Goal: Task Accomplishment & Management: Manage account settings

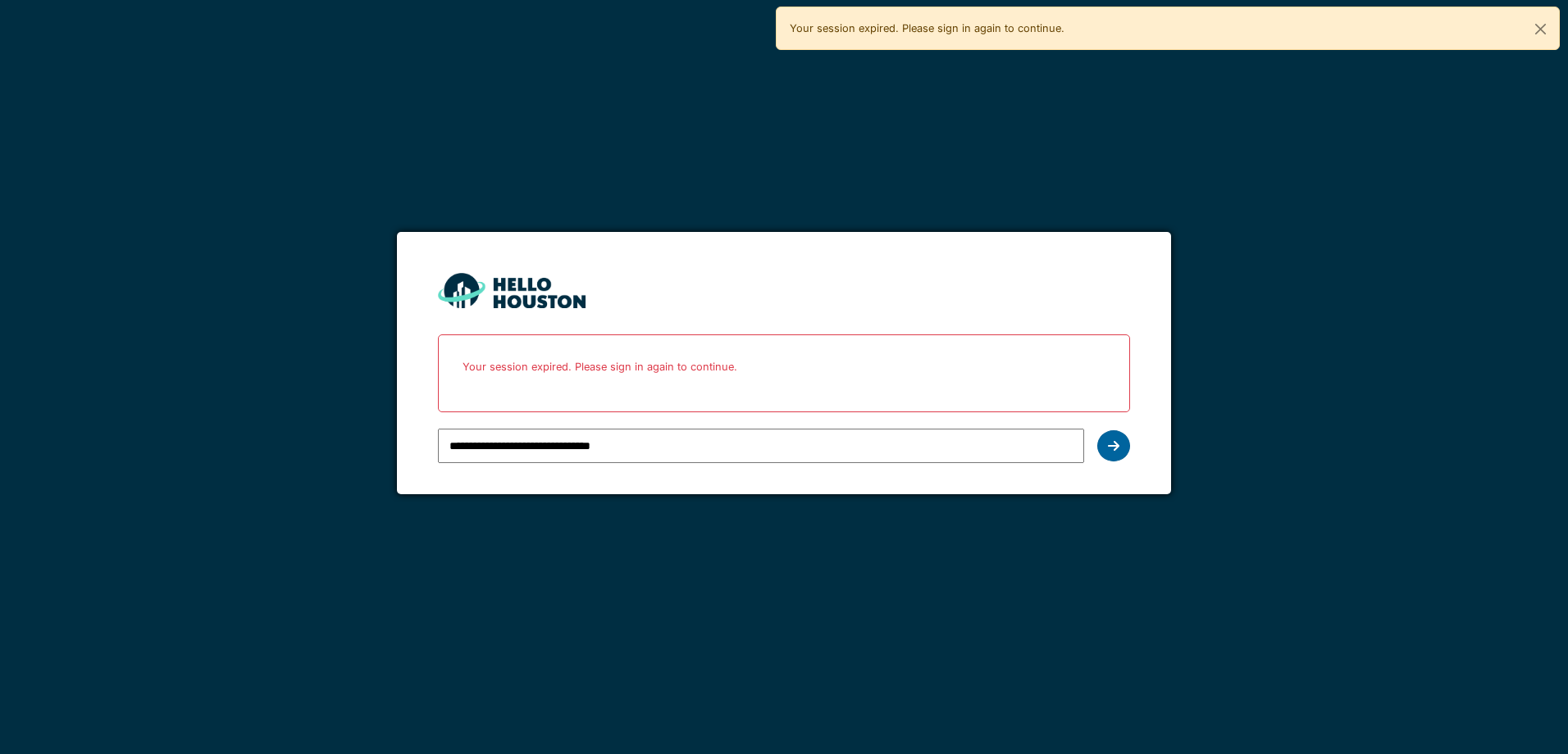
click at [1103, 441] on div at bounding box center [1114, 446] width 33 height 31
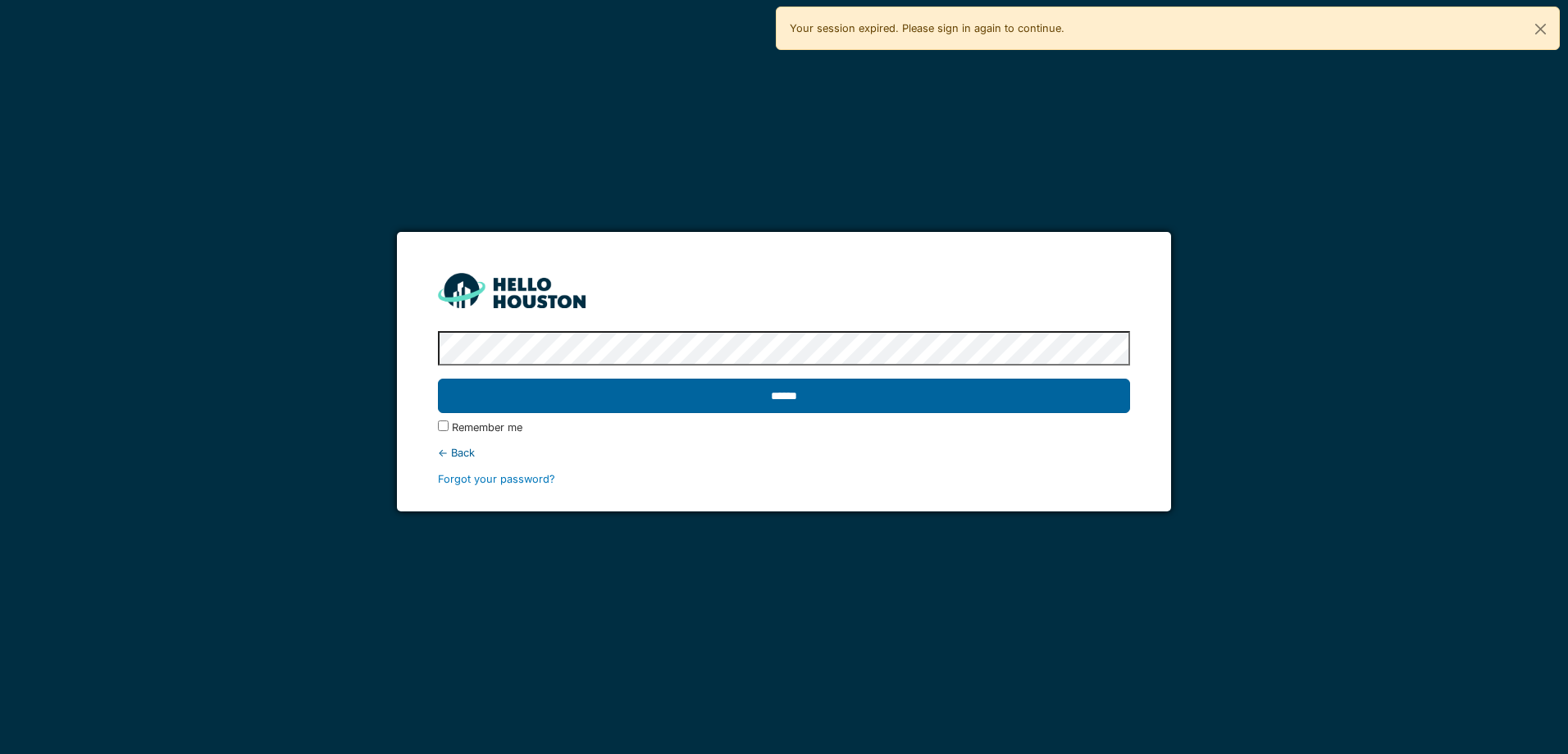
click at [780, 395] on input "******" at bounding box center [784, 395] width 691 height 34
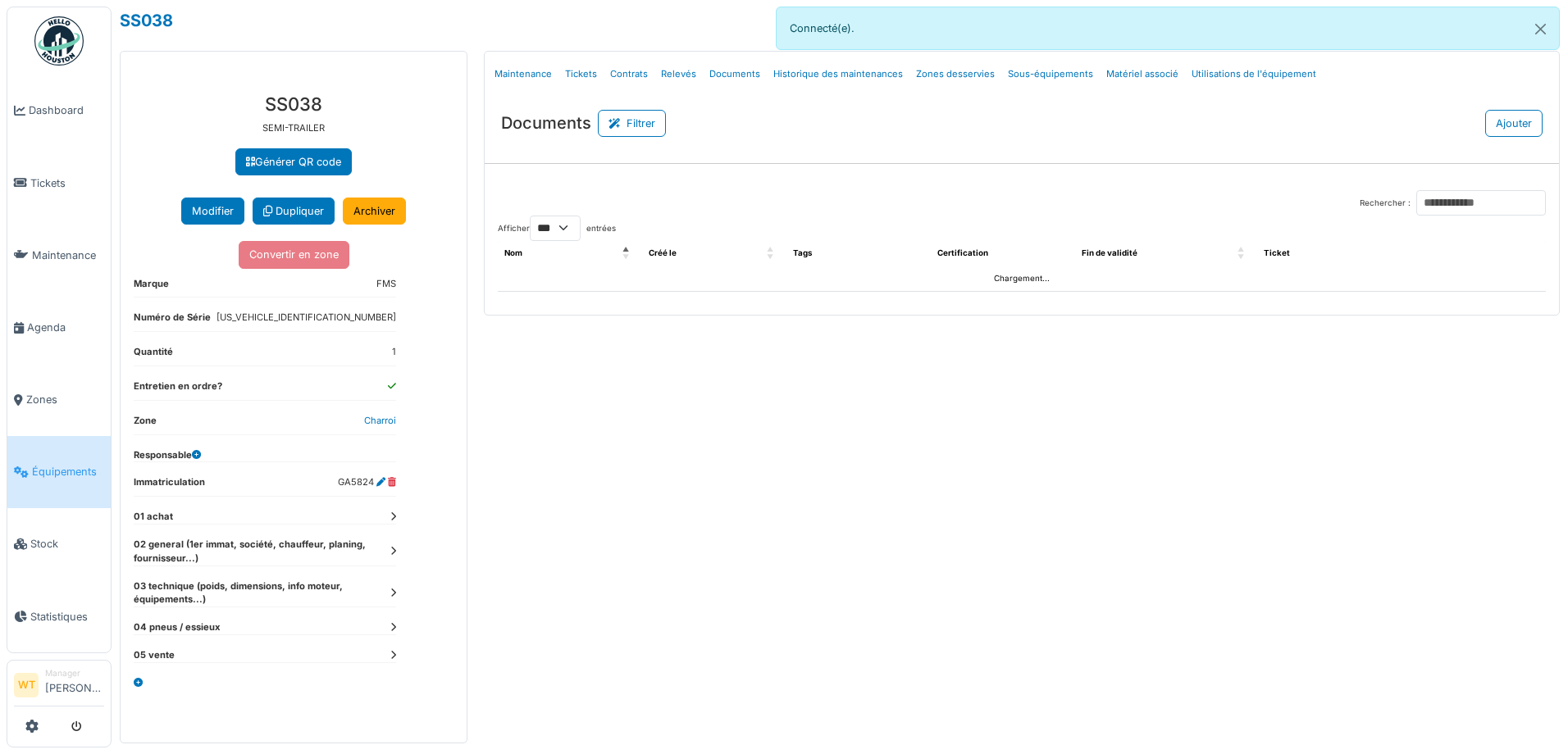
select select "***"
click at [55, 328] on span "Agenda" at bounding box center [65, 328] width 77 height 16
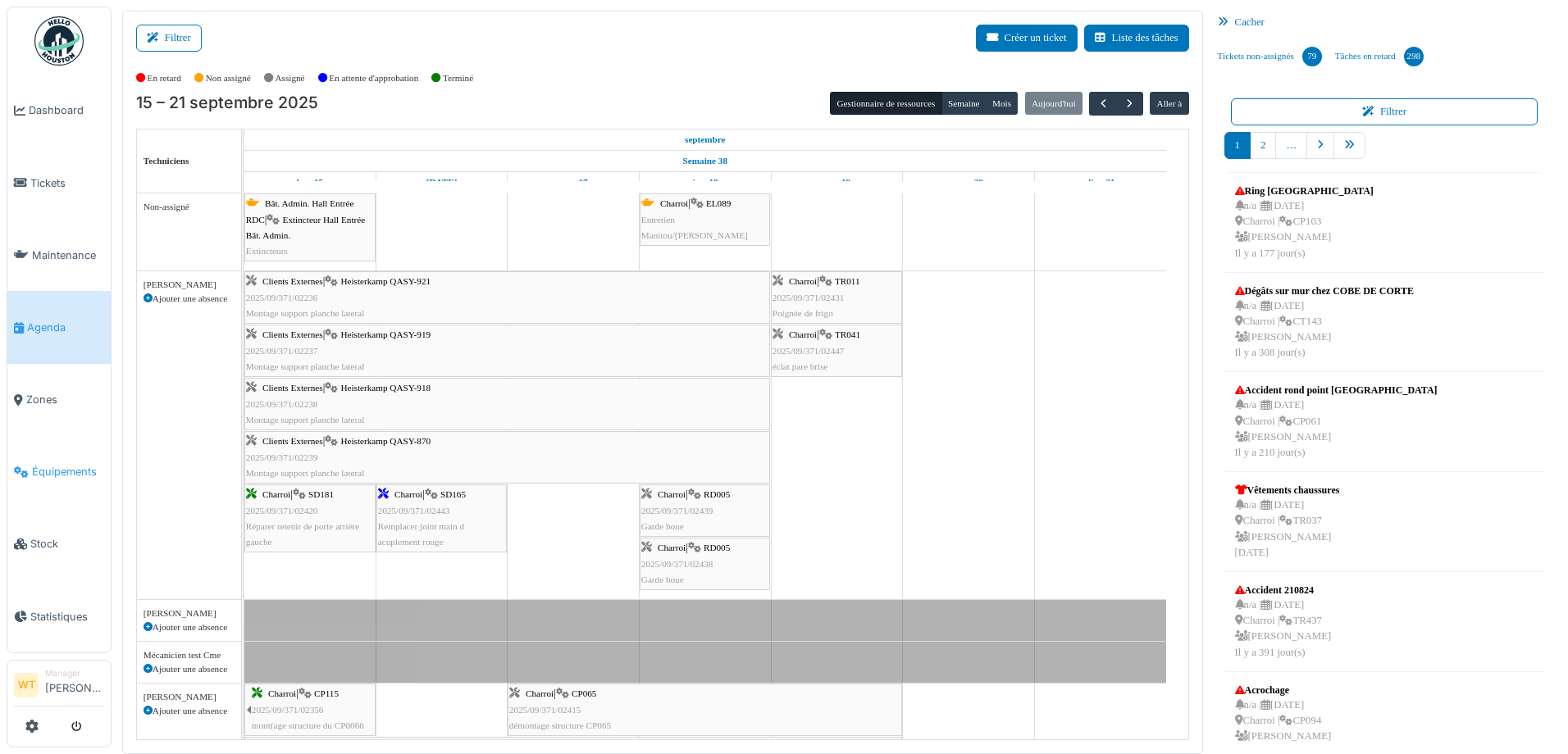
click at [29, 464] on li "Équipements" at bounding box center [58, 472] width 91 height 16
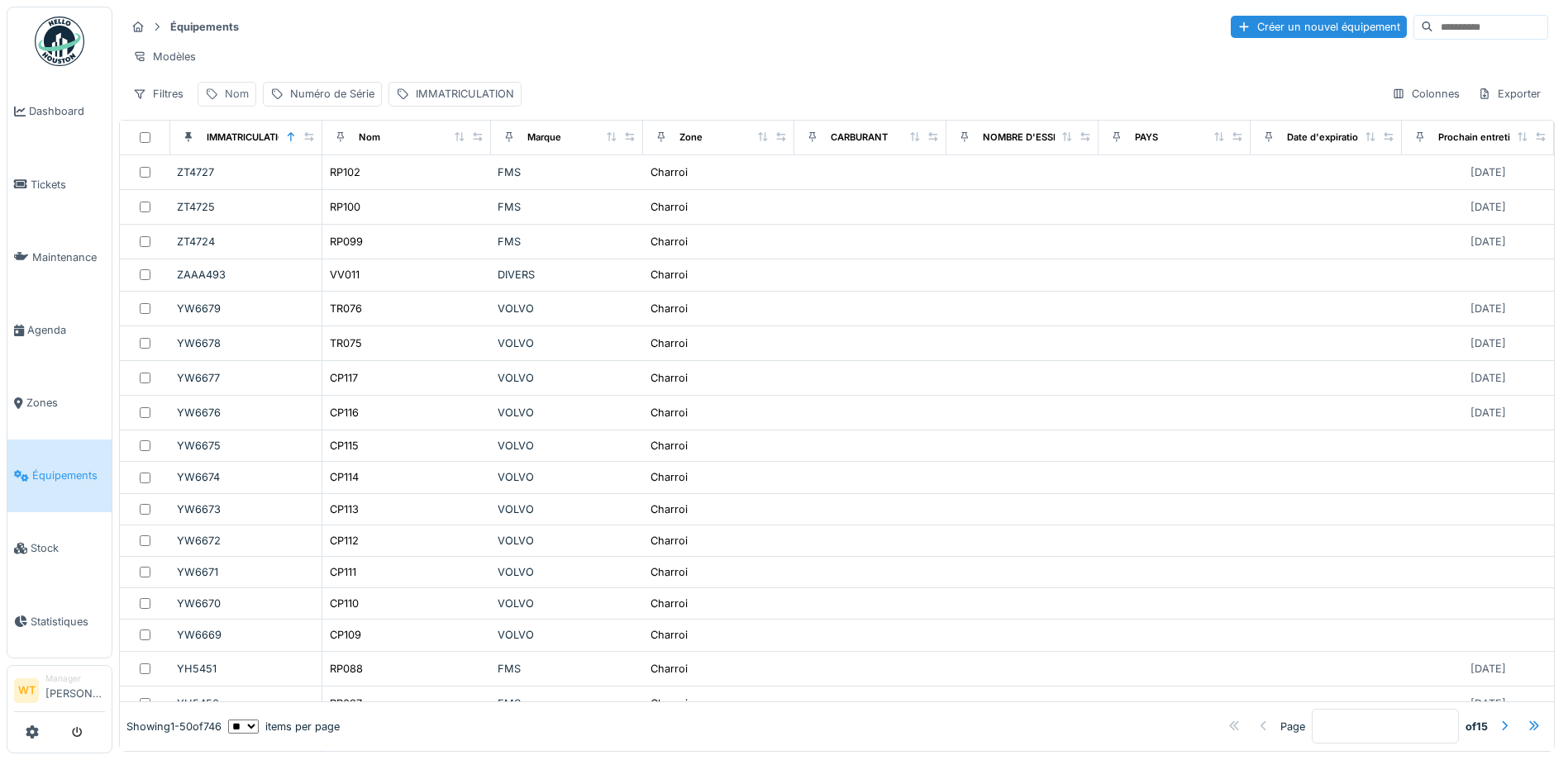
click at [229, 102] on div "Nom" at bounding box center [236, 94] width 24 height 16
click at [304, 183] on input "Nom" at bounding box center [287, 185] width 165 height 34
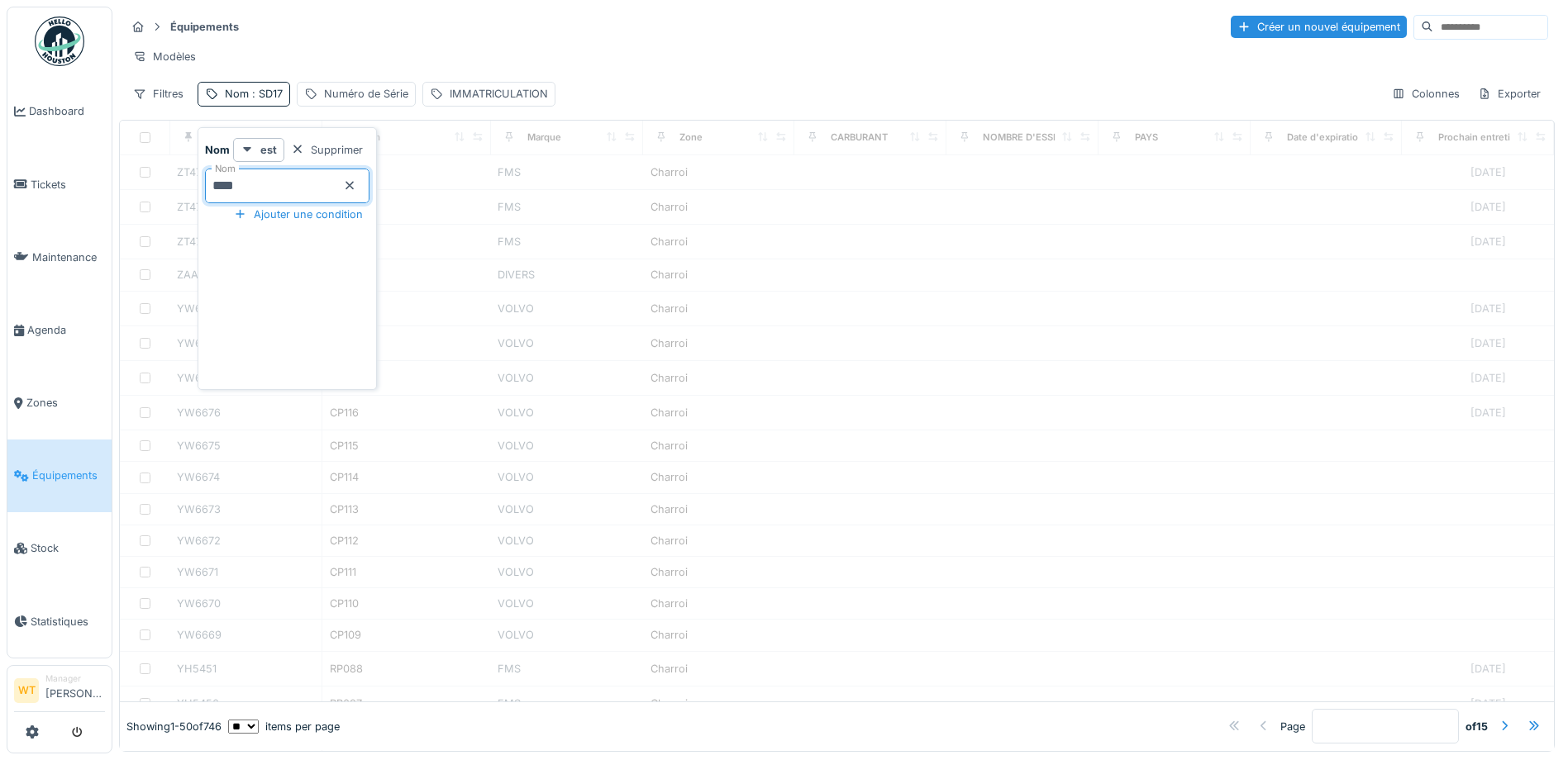
type input "*****"
drag, startPoint x: 749, startPoint y: 275, endPoint x: 693, endPoint y: 244, distance: 64.0
click at [749, 275] on div at bounding box center [836, 446] width 1434 height 512
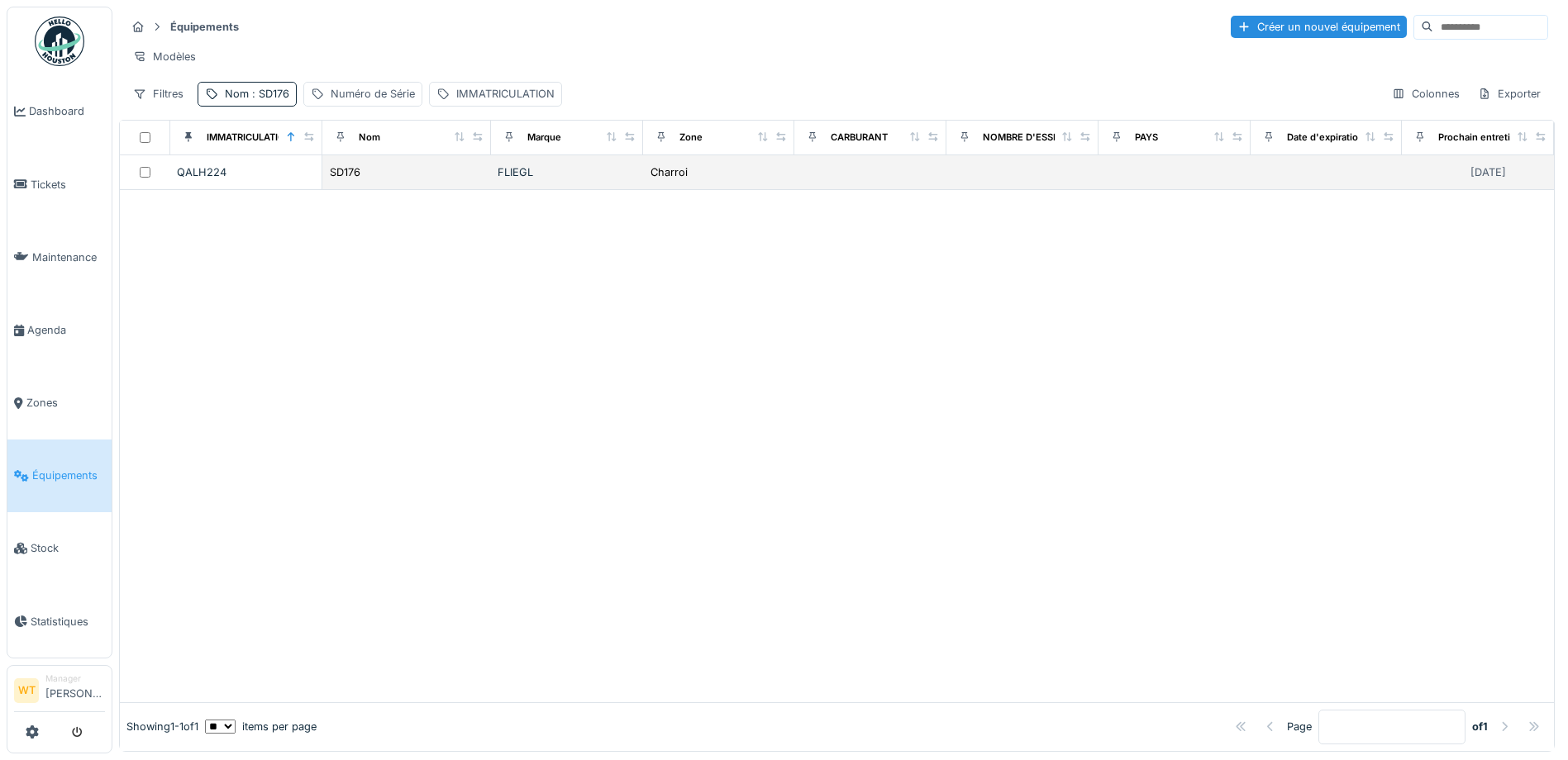
click at [546, 180] on div "FLIEGL" at bounding box center [567, 173] width 139 height 16
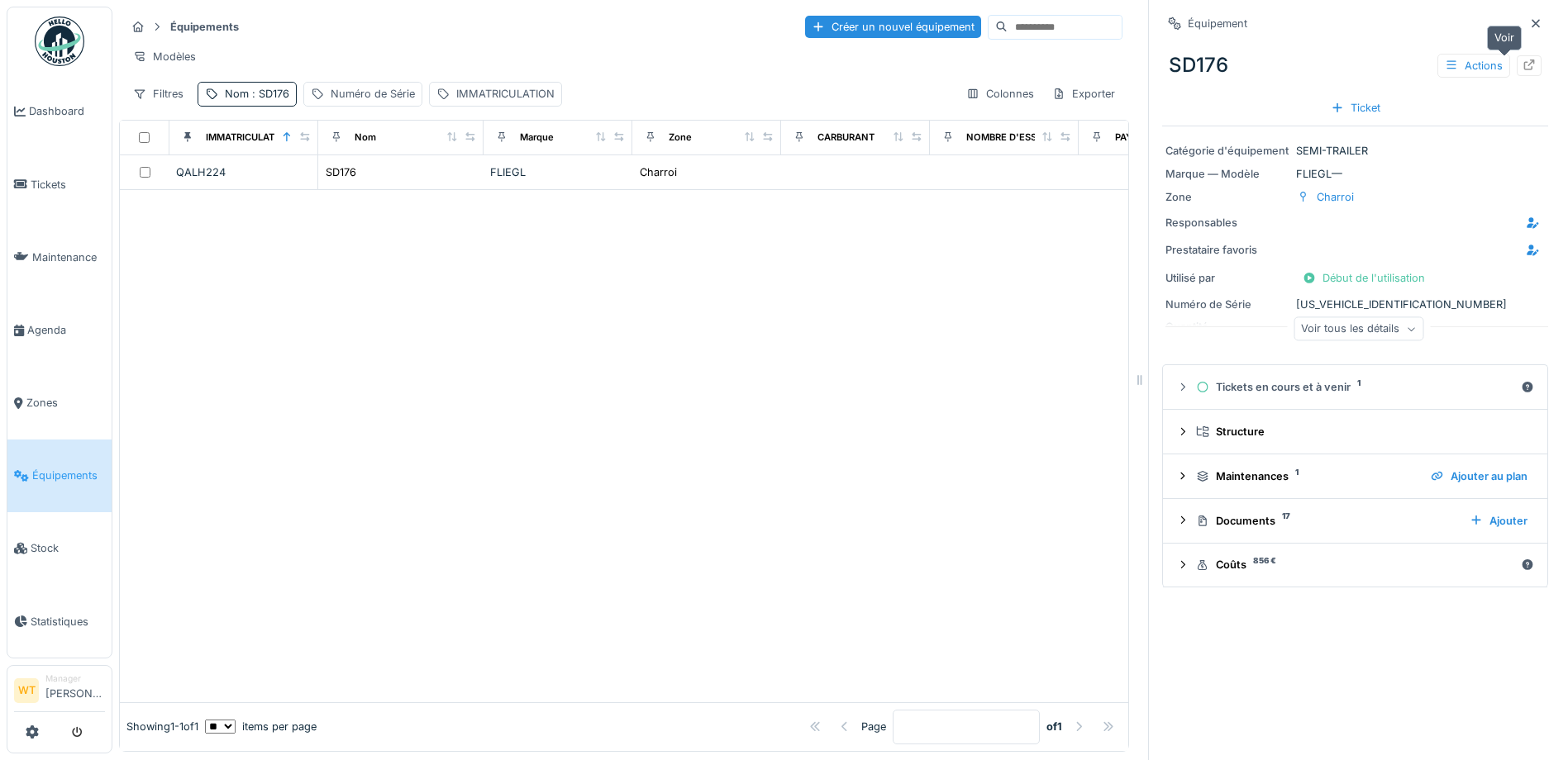
click at [1522, 61] on icon at bounding box center [1528, 65] width 13 height 11
click at [52, 313] on link "Agenda" at bounding box center [60, 329] width 104 height 73
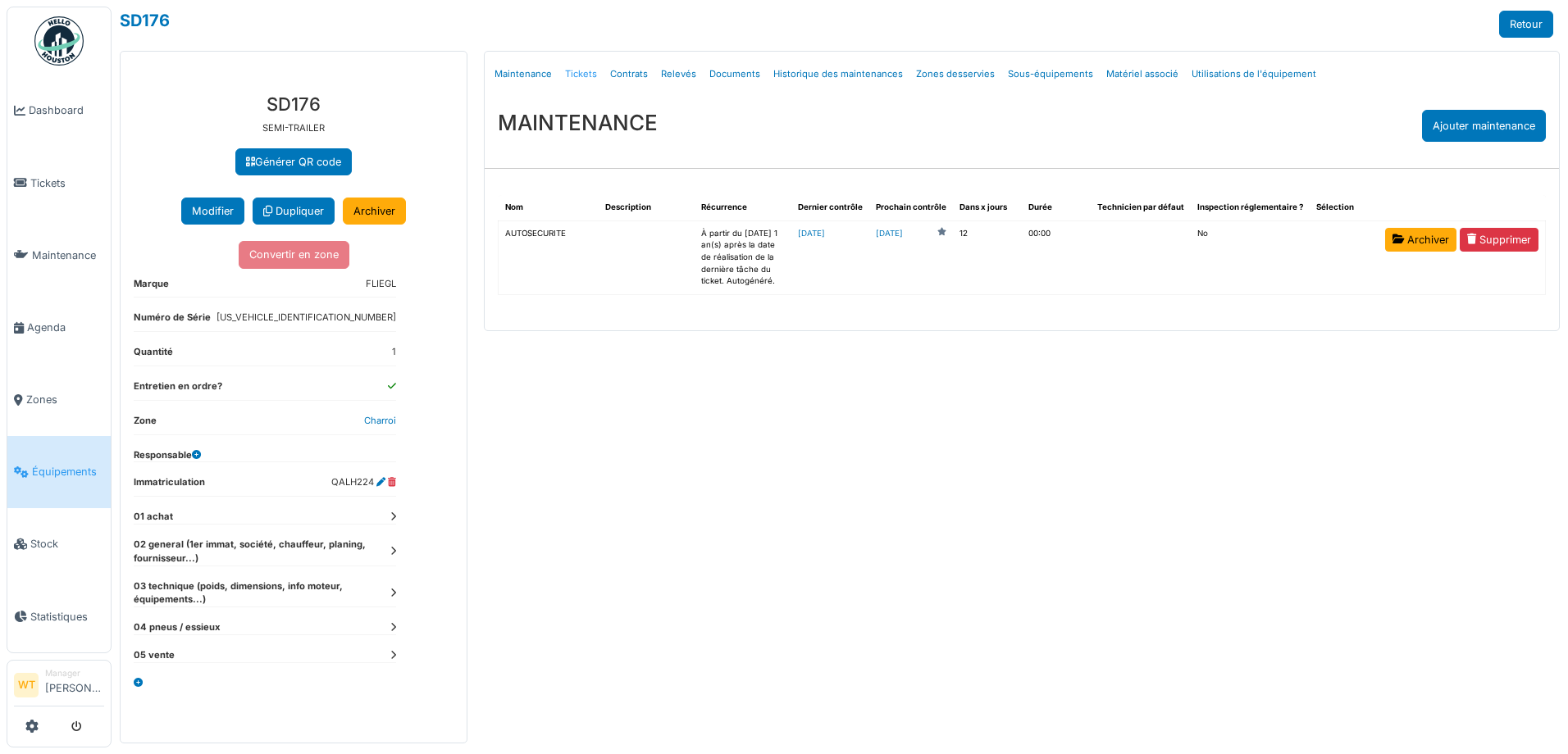
click at [584, 73] on link "Tickets" at bounding box center [581, 74] width 45 height 39
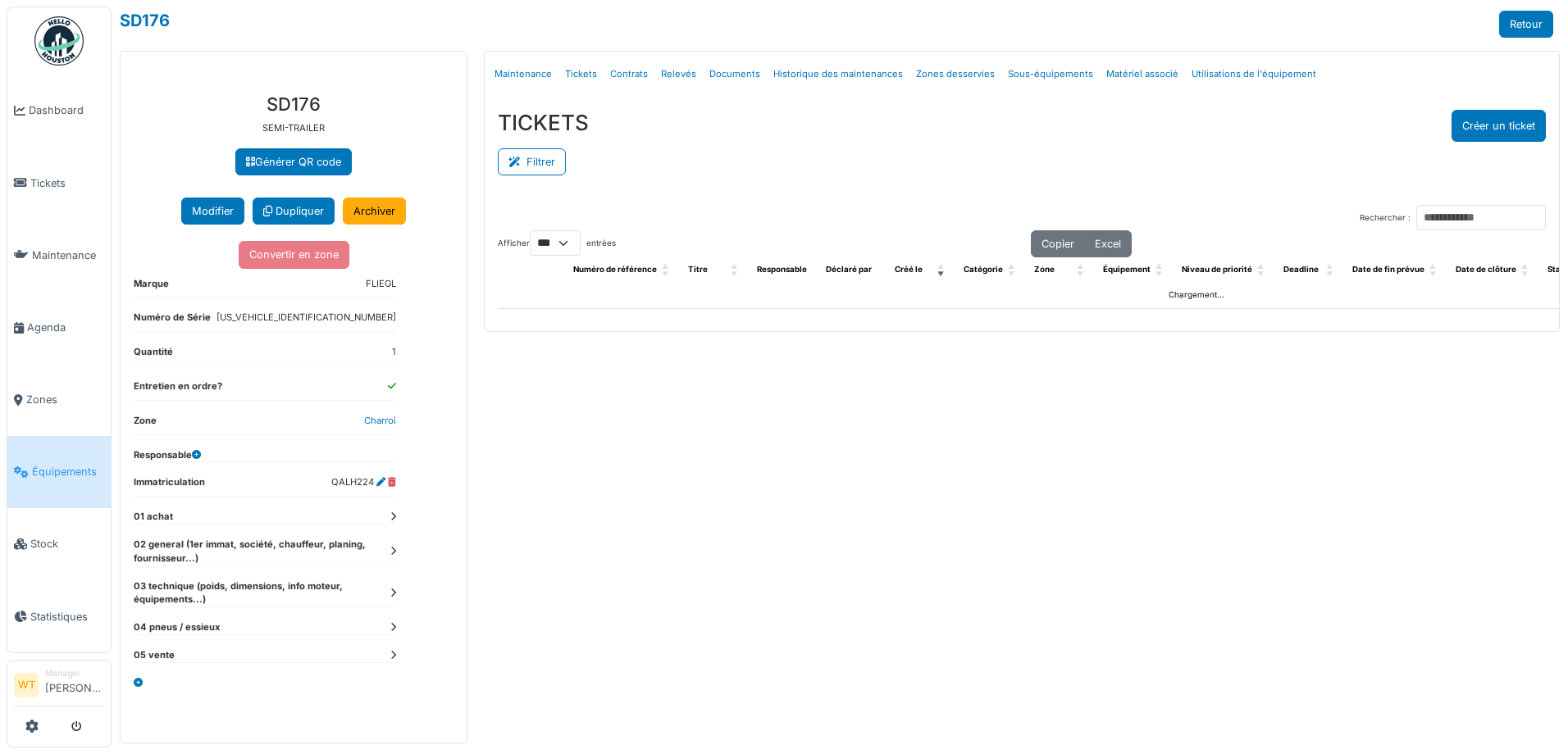
select select "***"
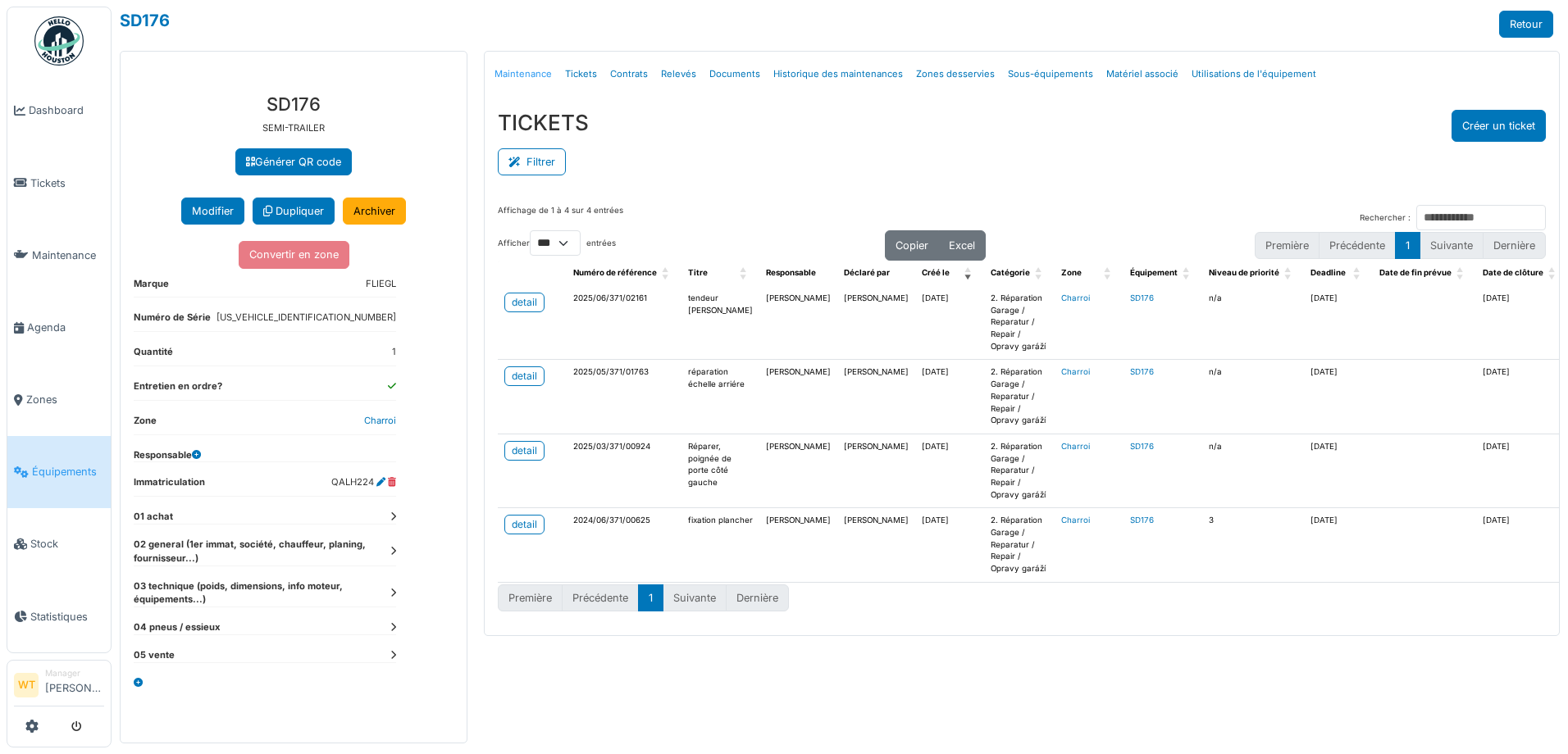
click at [545, 71] on link "Maintenance" at bounding box center [523, 74] width 70 height 39
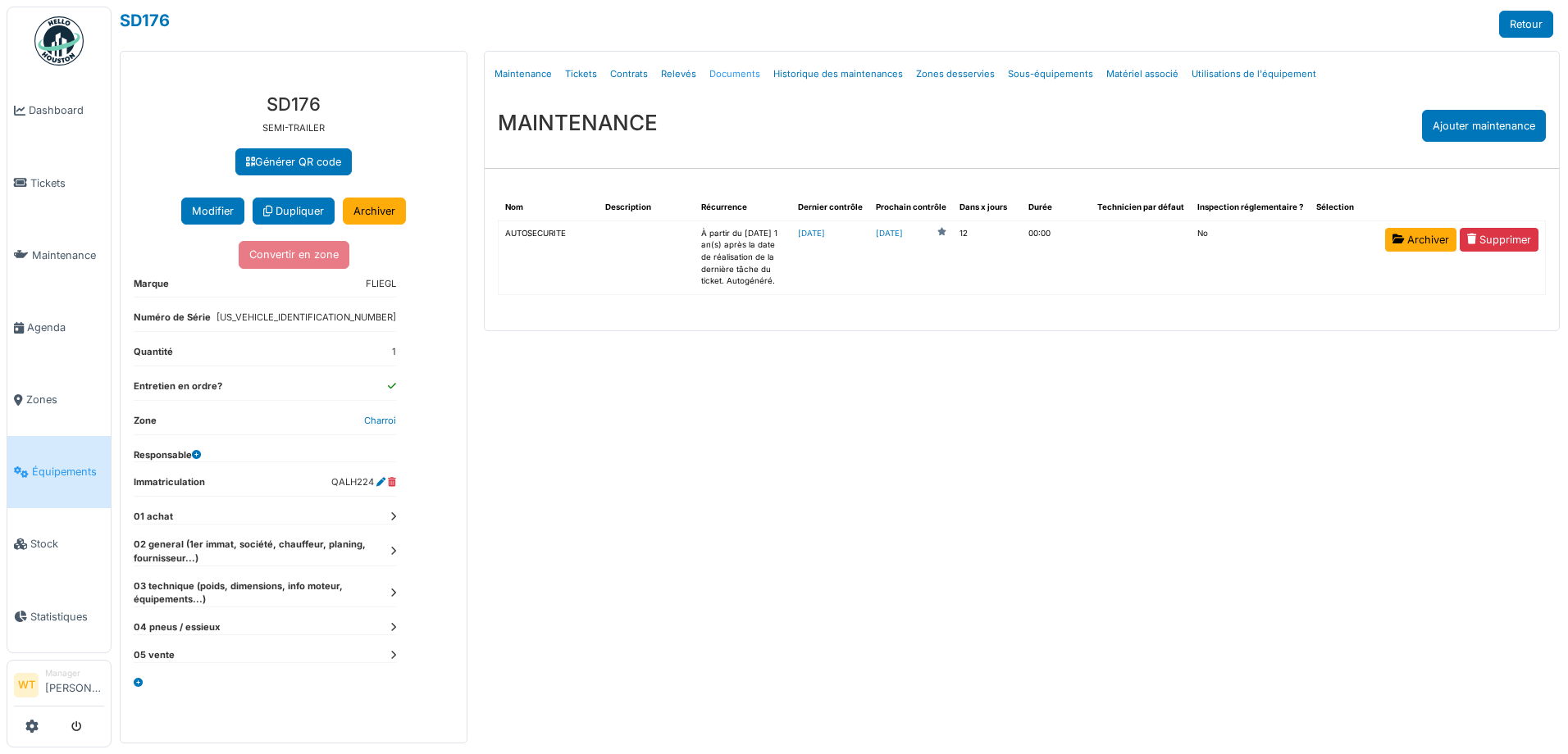
click at [734, 70] on link "Documents" at bounding box center [735, 74] width 64 height 39
select select "***"
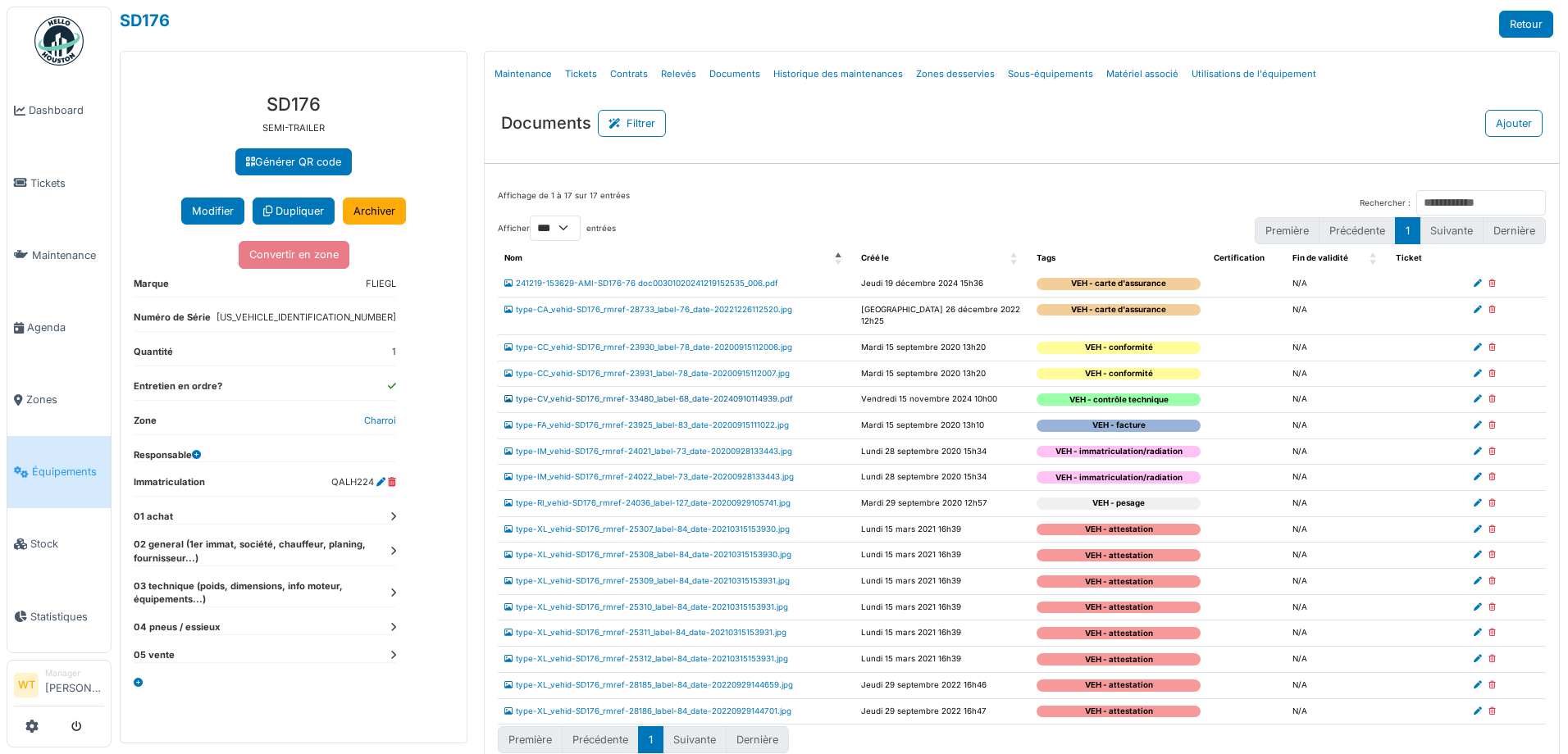
click at [668, 394] on link "type-CV_vehid-SD176_rmref-33480_label-68_date-20240910114939.pdf" at bounding box center [648, 398] width 289 height 9
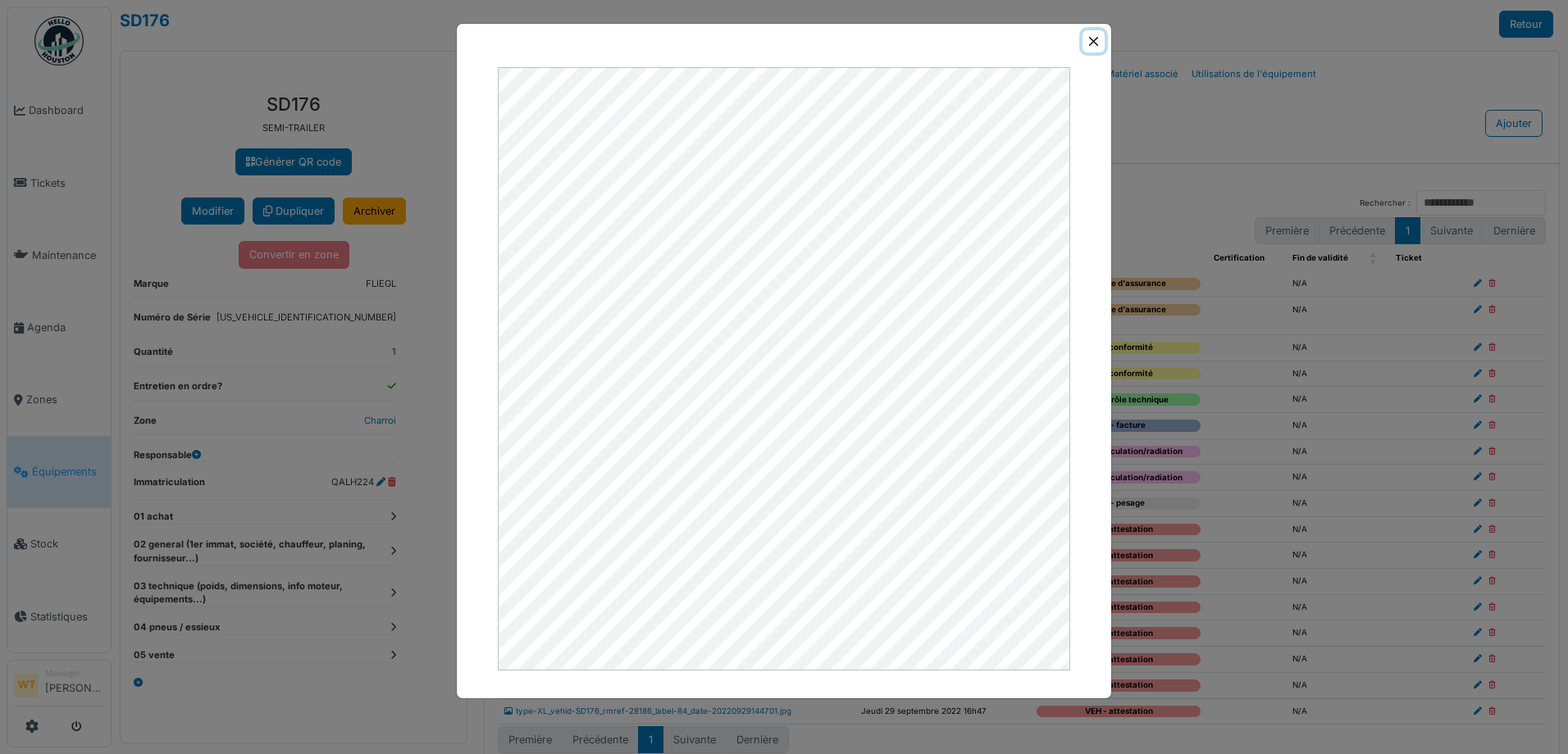
click at [1088, 45] on button "Close" at bounding box center [1093, 41] width 22 height 22
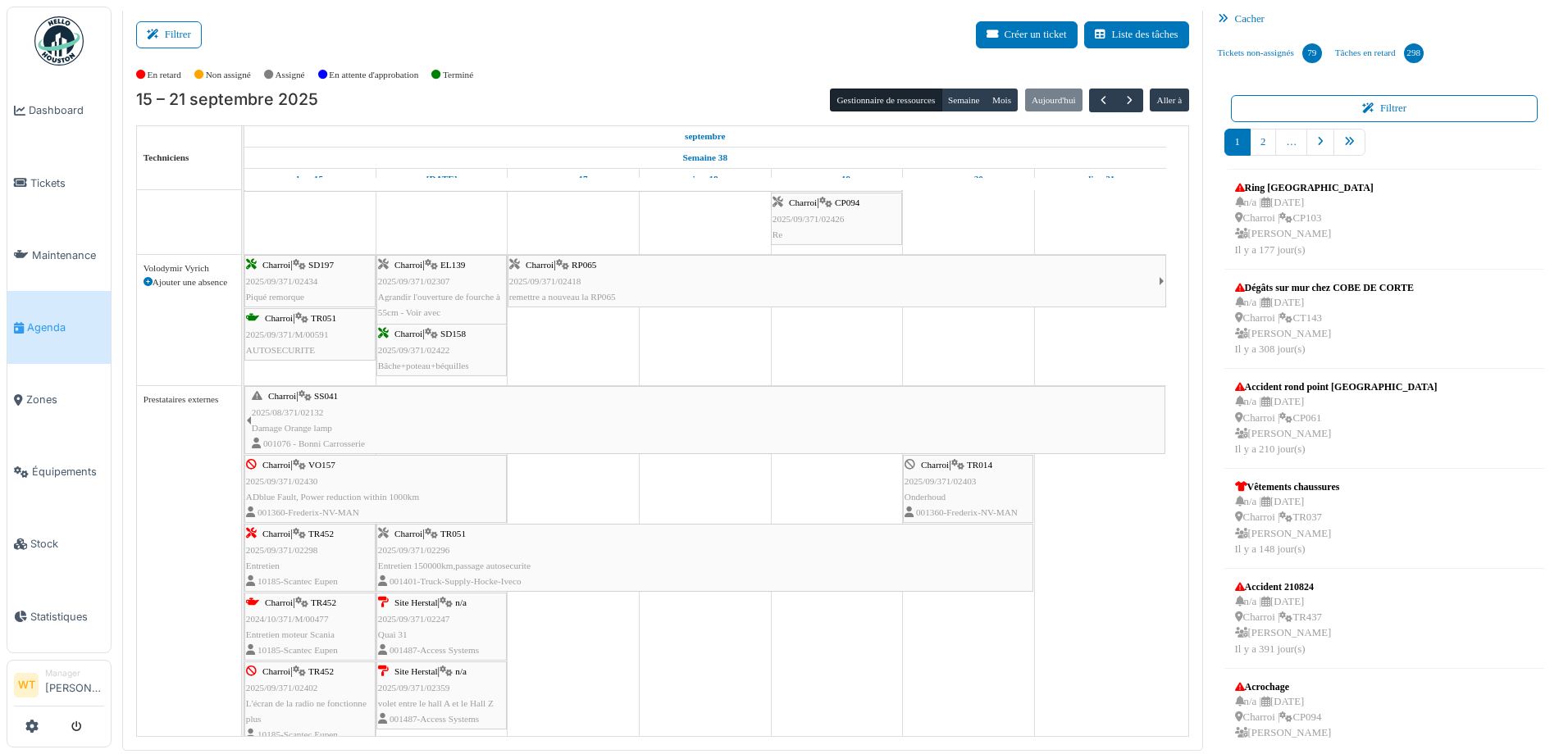
scroll to position [1071, 0]
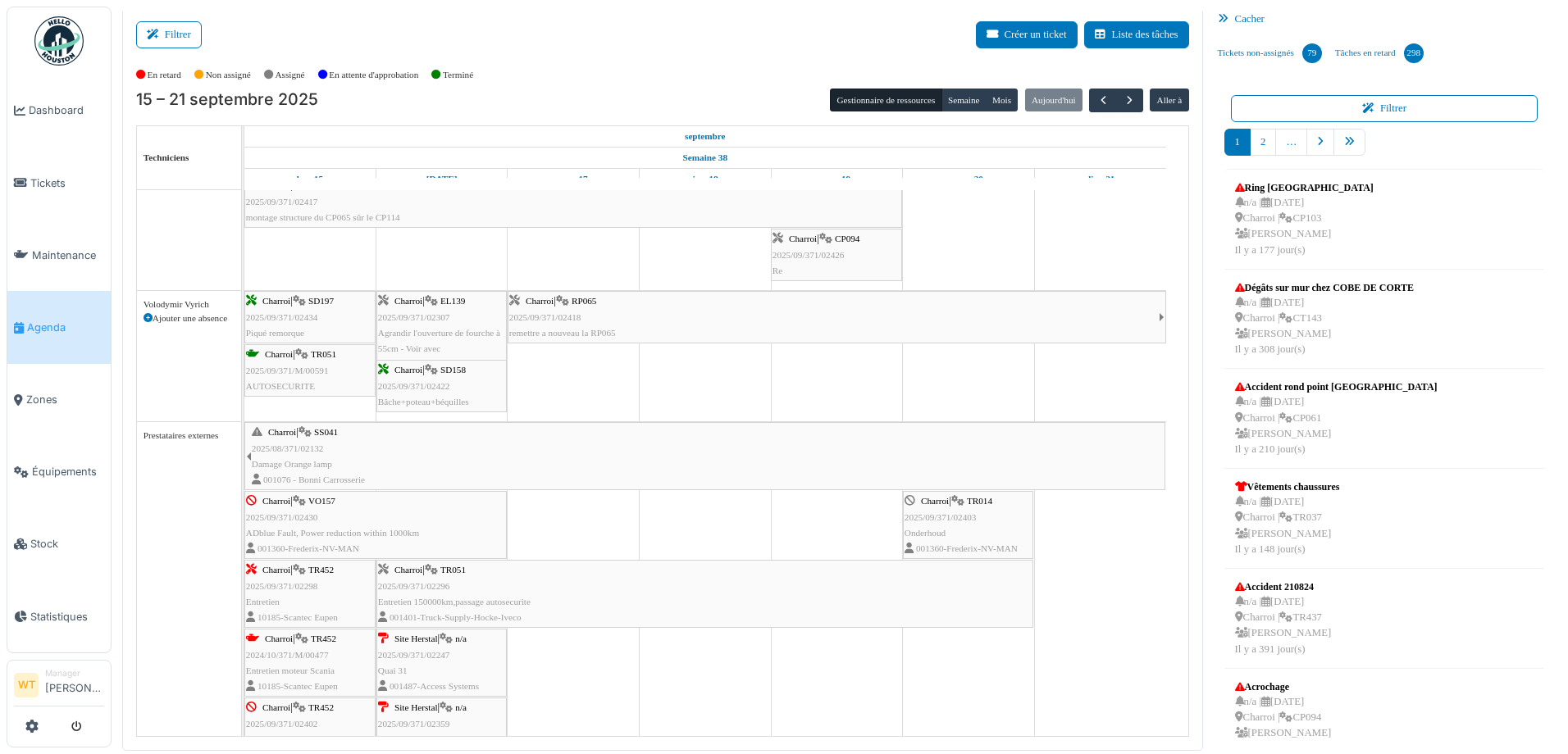
click at [537, 601] on div "Charroi | TR051 2025/09/371/02296 Entretien 150000km,passage autosecurite 00140…" at bounding box center [705, 593] width 654 height 63
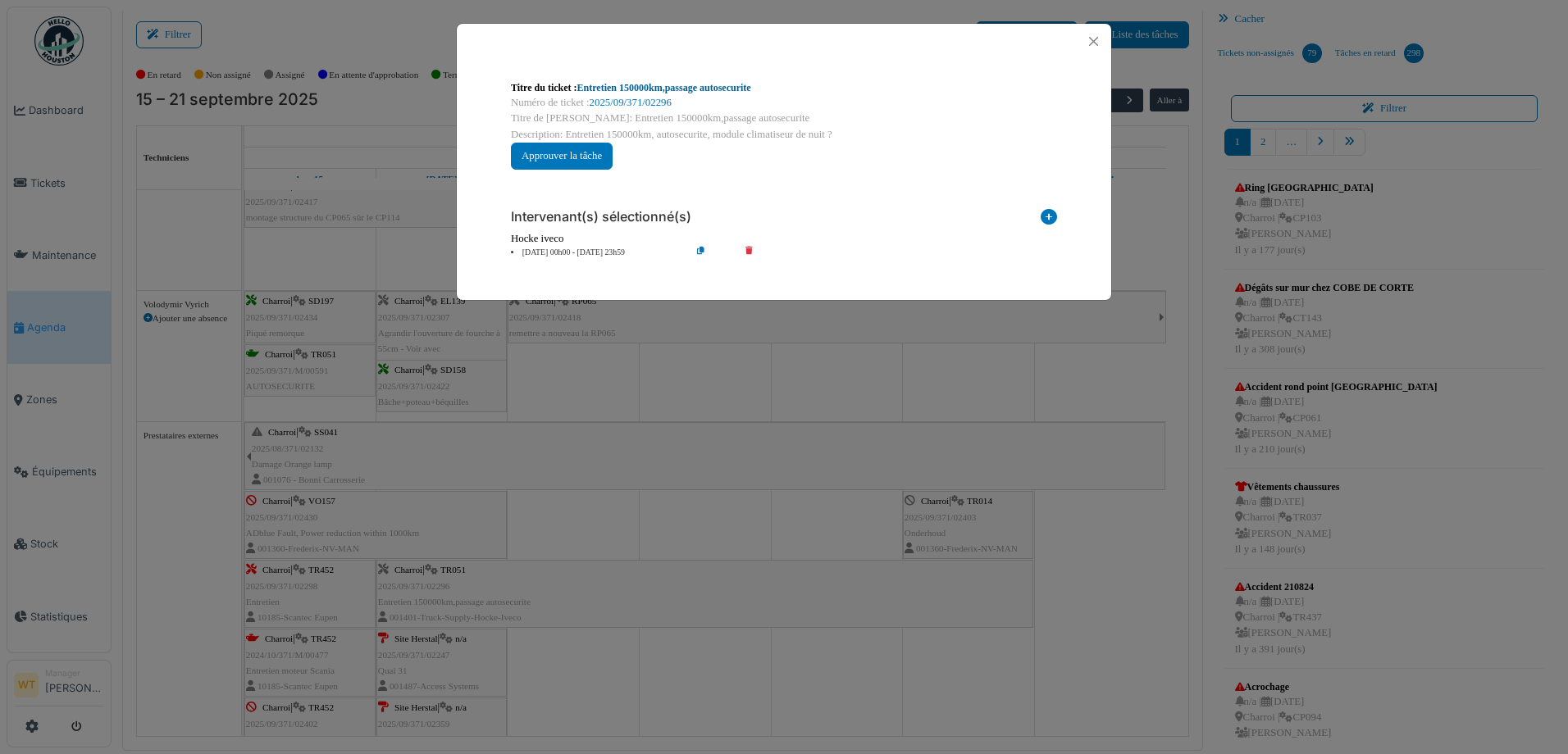
click at [638, 84] on link "Entretien 150000km,passage autosecurite" at bounding box center [664, 88] width 174 height 12
click at [1094, 38] on button "Close" at bounding box center [1093, 41] width 22 height 22
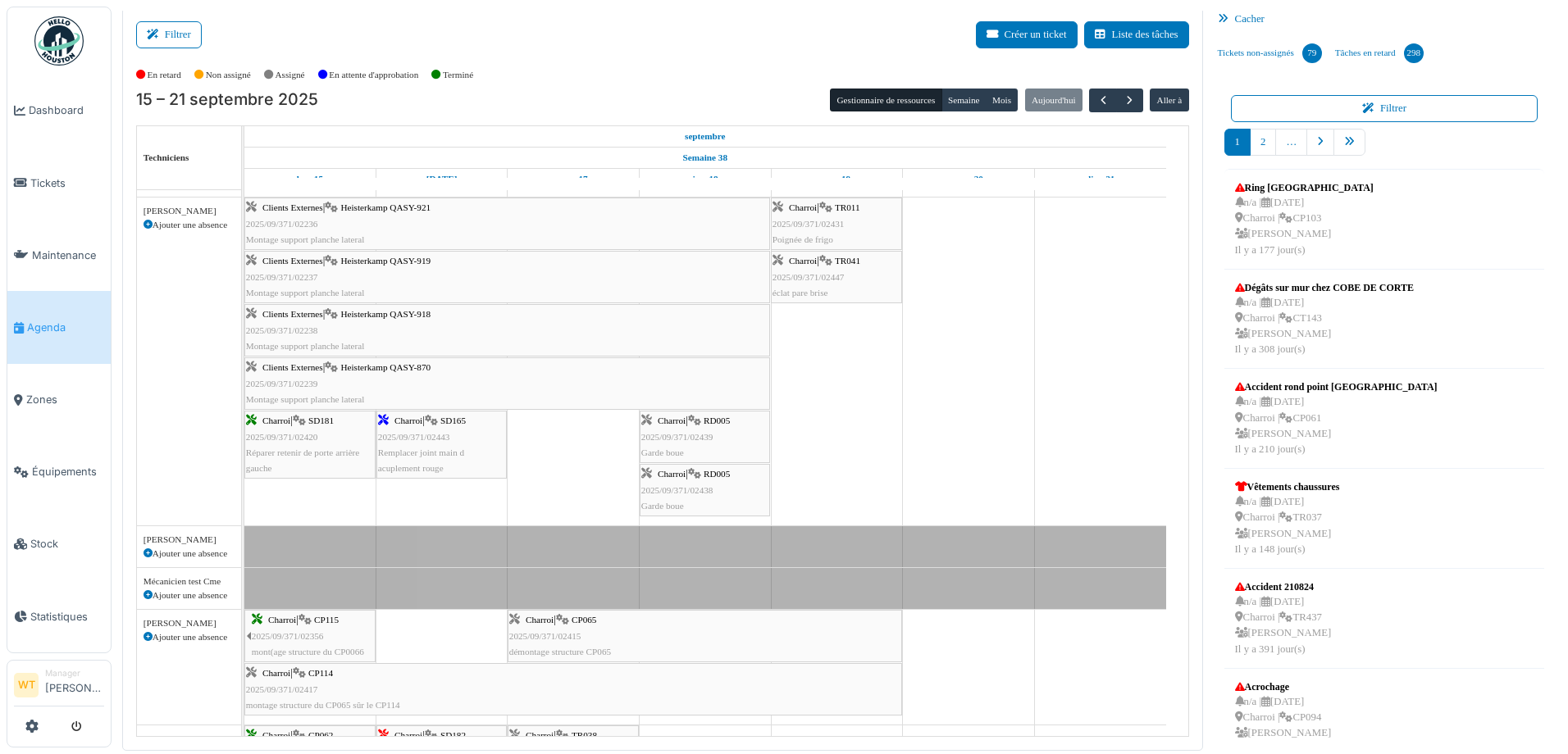
scroll to position [6, 0]
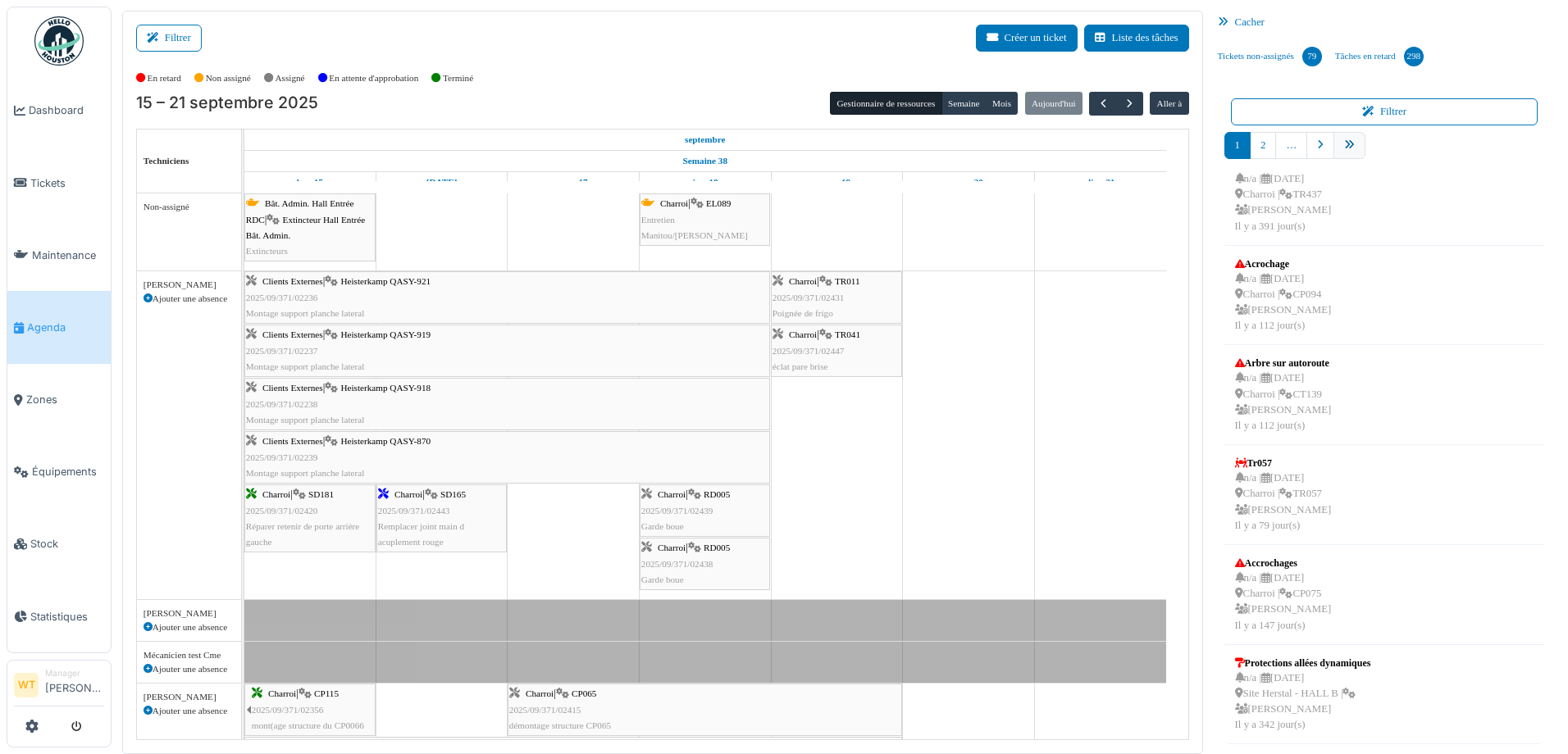
click at [1344, 143] on icon "pager" at bounding box center [1349, 145] width 11 height 11
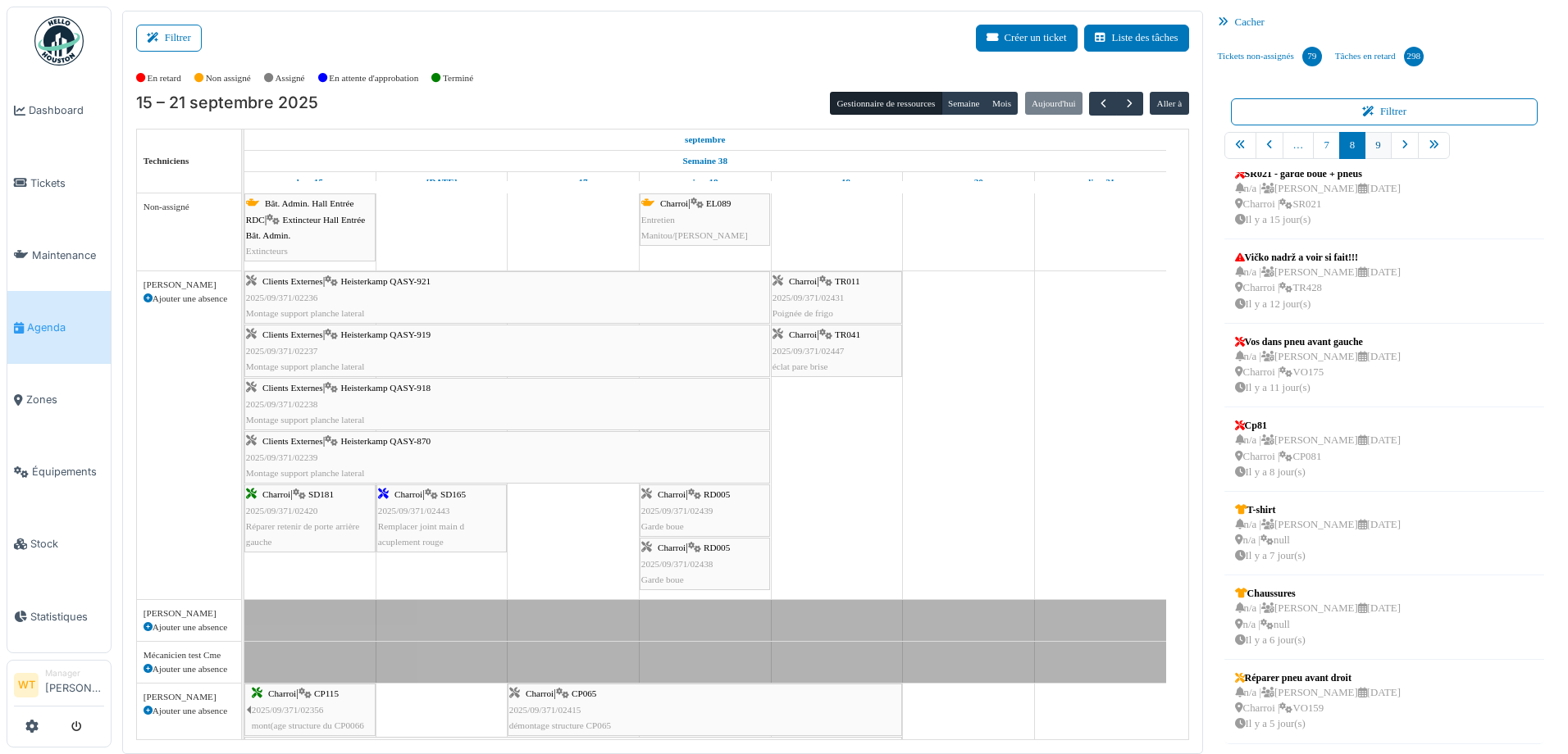
click at [1365, 154] on link "9" at bounding box center [1377, 146] width 26 height 27
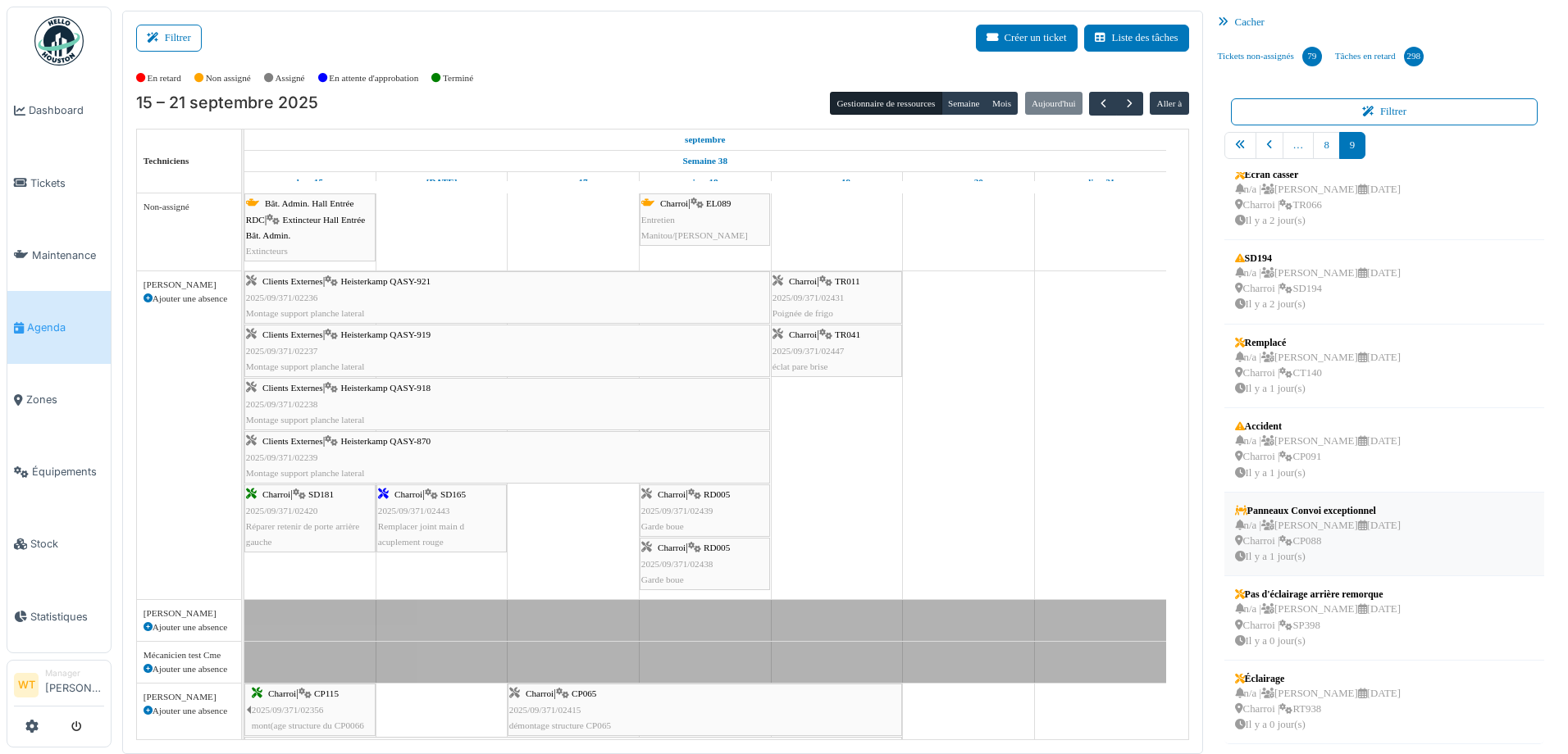
click at [1355, 535] on div "n/a | Walter Tombou 23/09/2025 Charroi | CP088 Il y a 1 jour(s)" at bounding box center [1318, 542] width 165 height 48
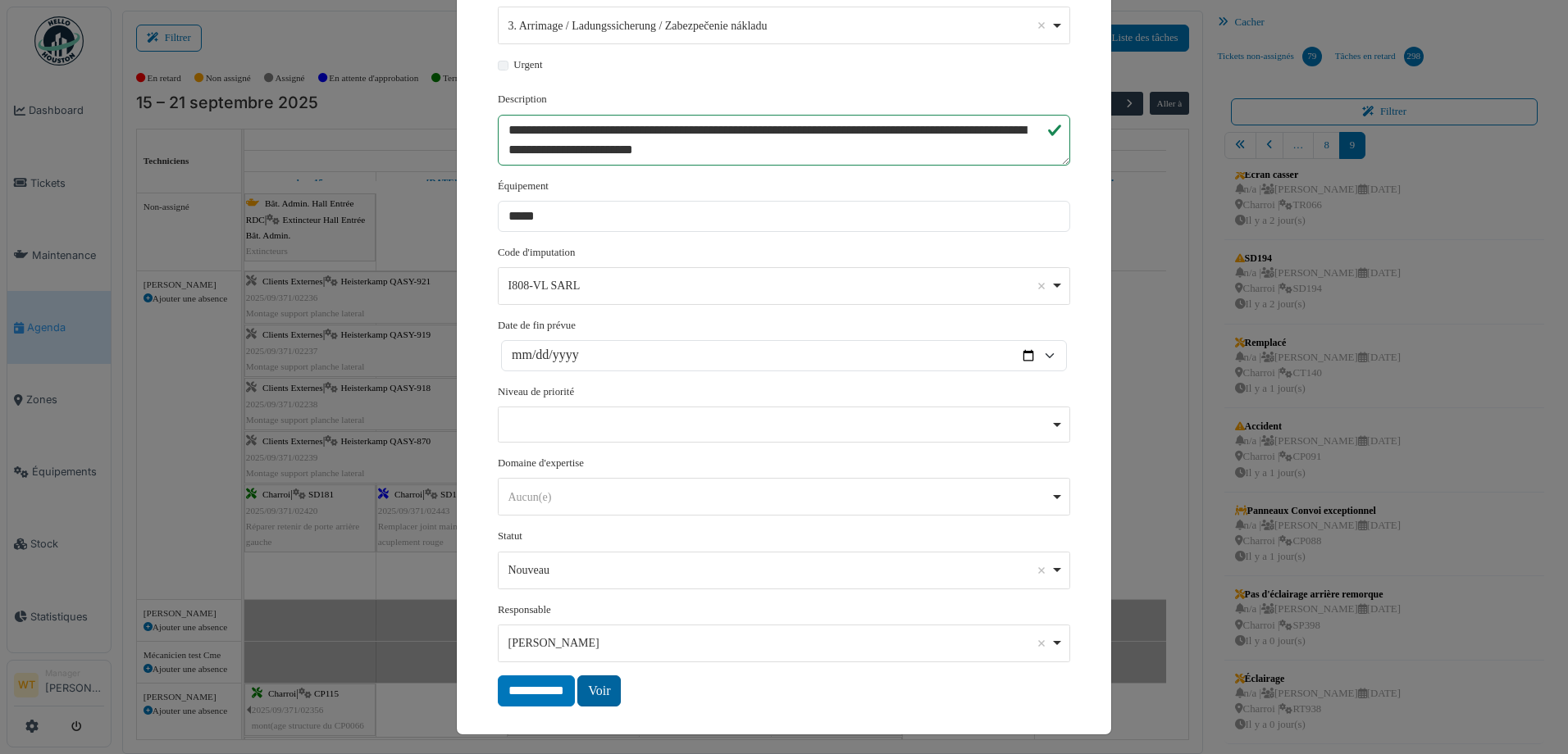
scroll to position [269, 0]
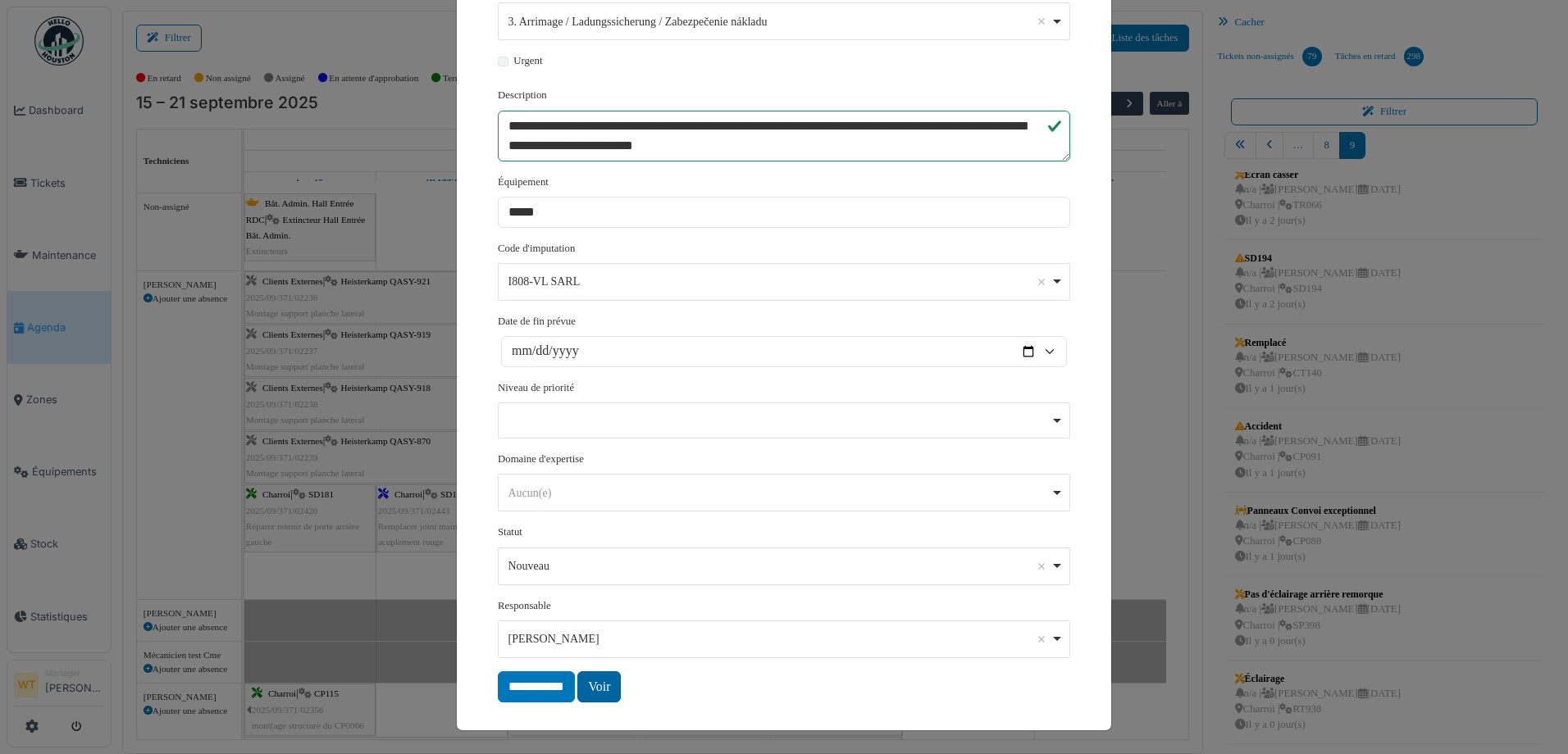
click at [607, 680] on link "Voir" at bounding box center [599, 687] width 44 height 31
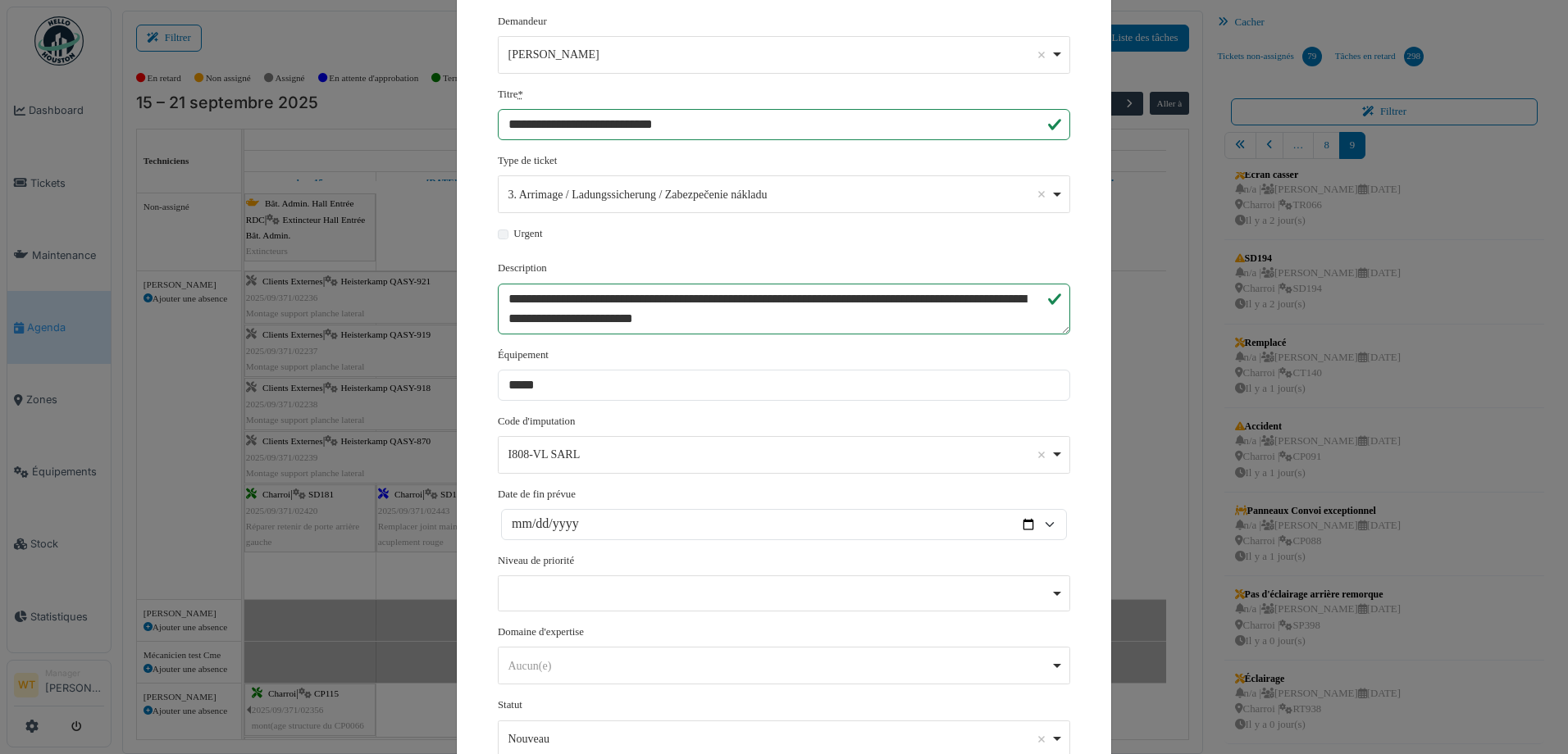
scroll to position [0, 0]
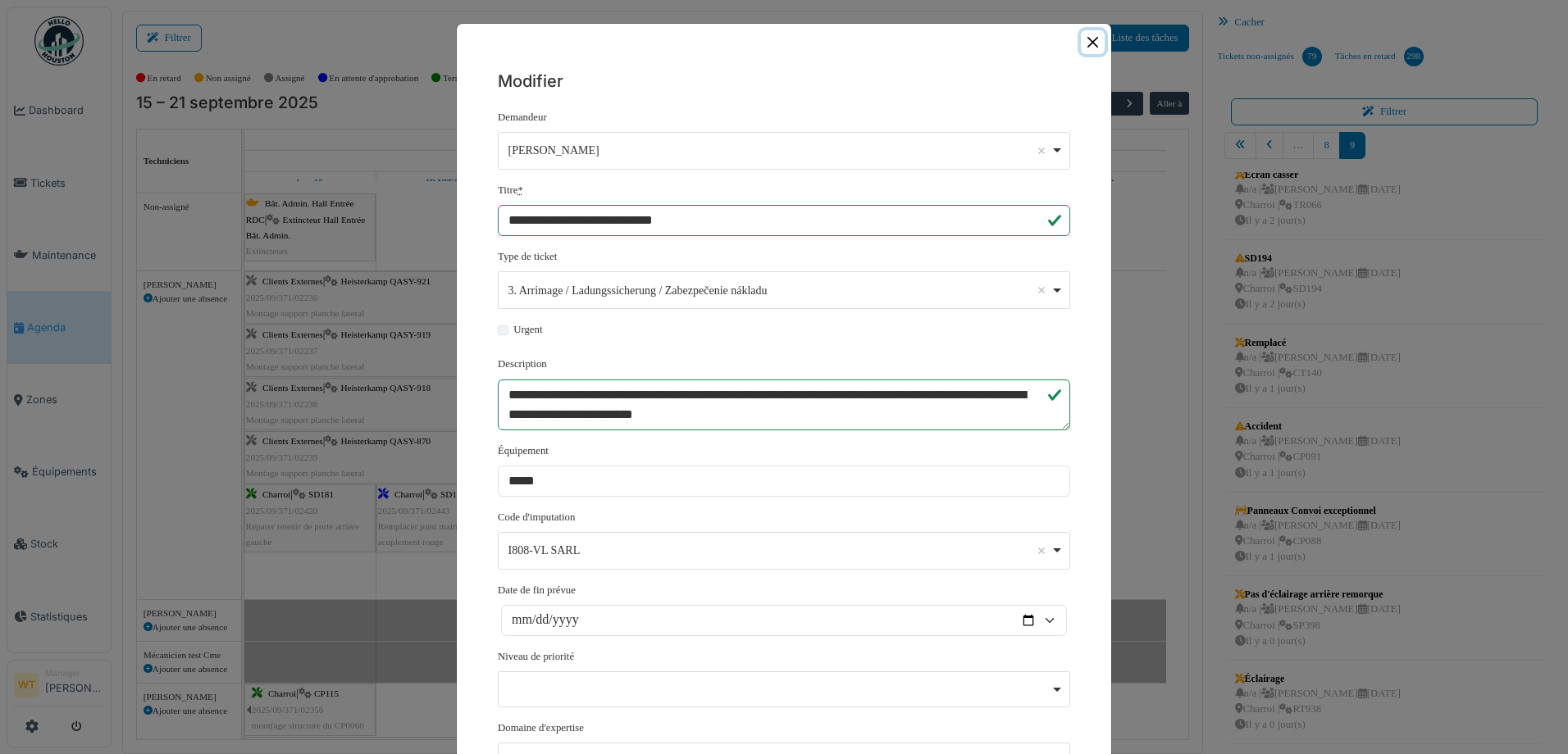
click at [1090, 34] on button "Close" at bounding box center [1093, 42] width 23 height 23
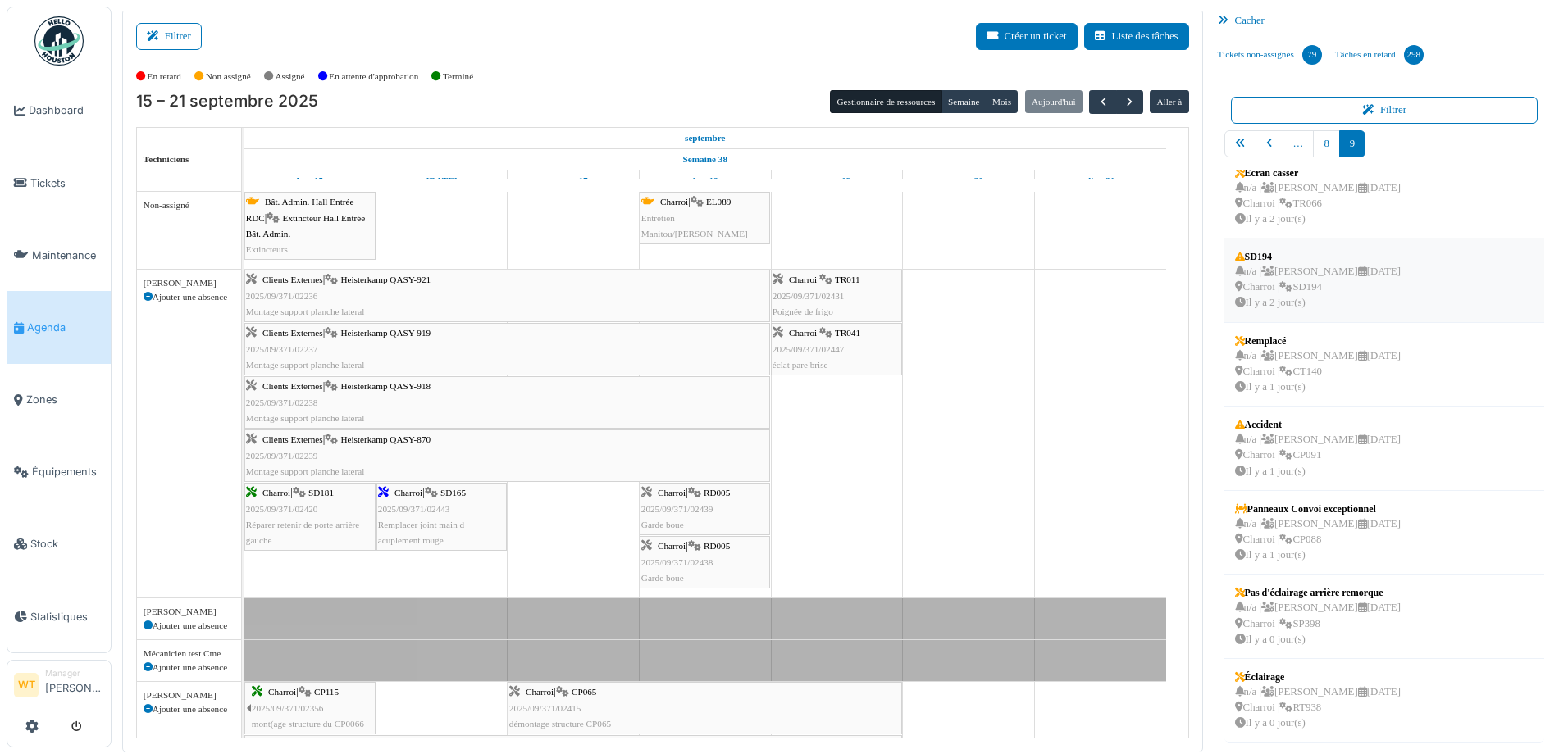
scroll to position [3, 0]
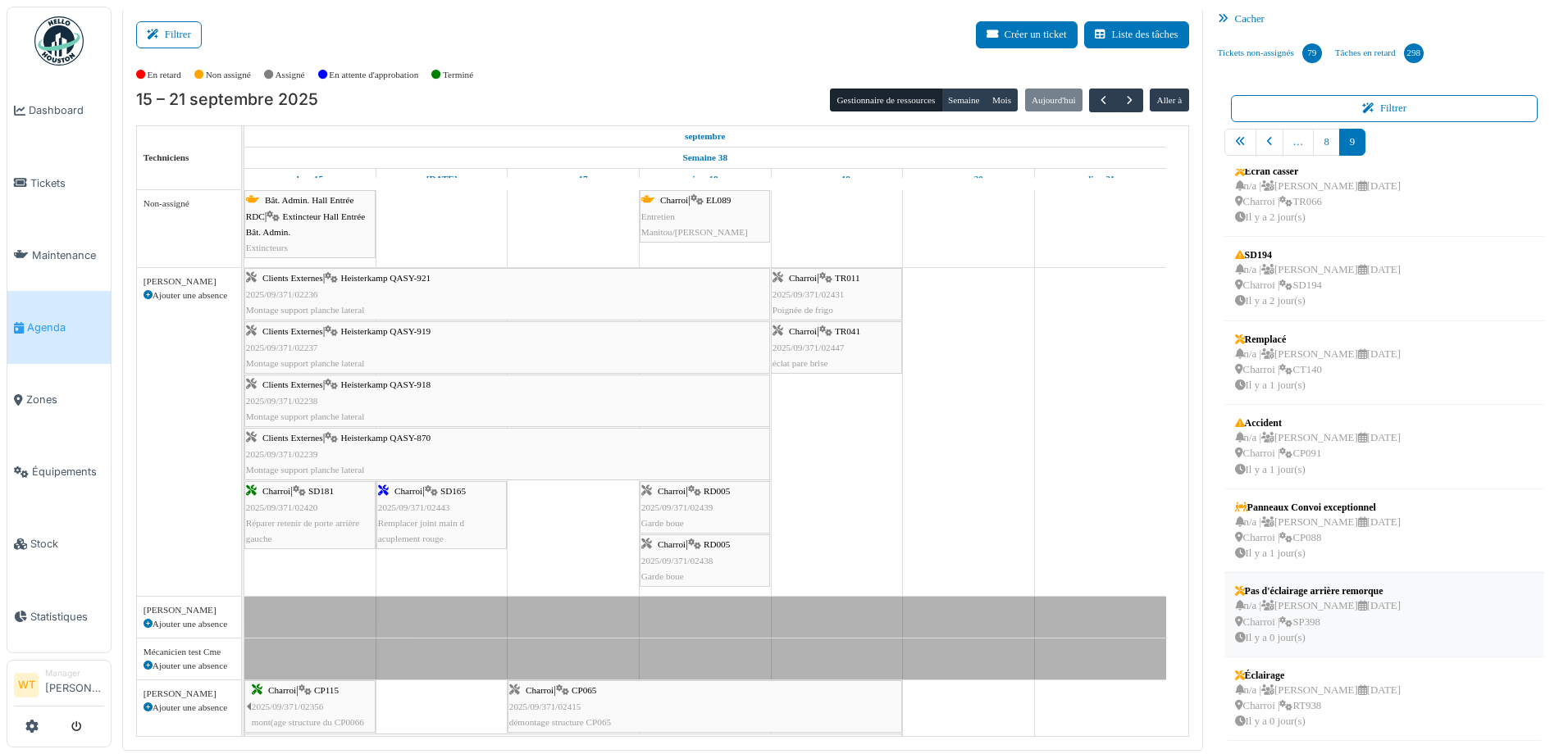
click at [1314, 632] on div "n/a | Marc Vasen 24/09/2025 Charroi | SP398 Il y a 0 jour(s)" at bounding box center [1318, 622] width 165 height 48
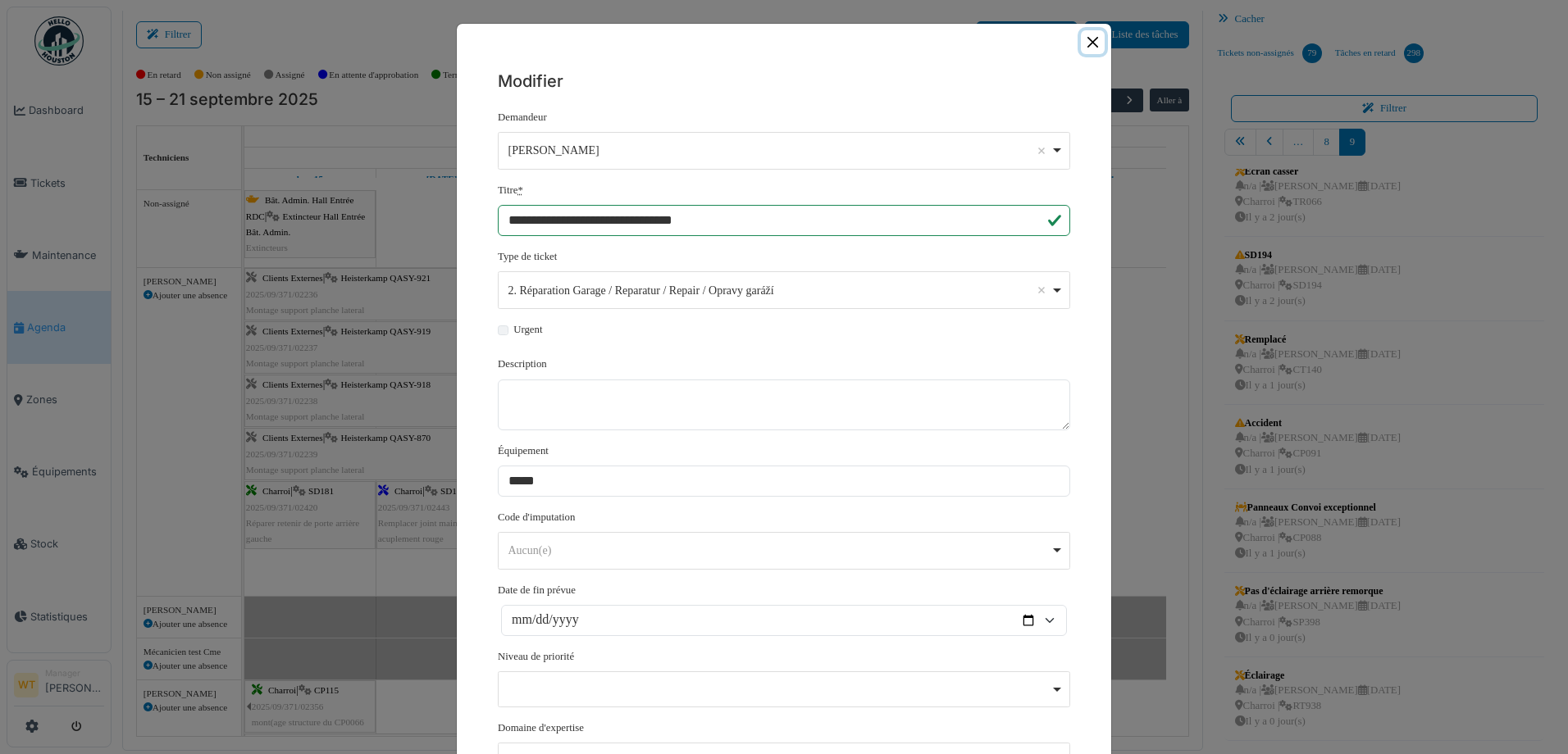
click at [1092, 44] on button "Close" at bounding box center [1093, 42] width 23 height 23
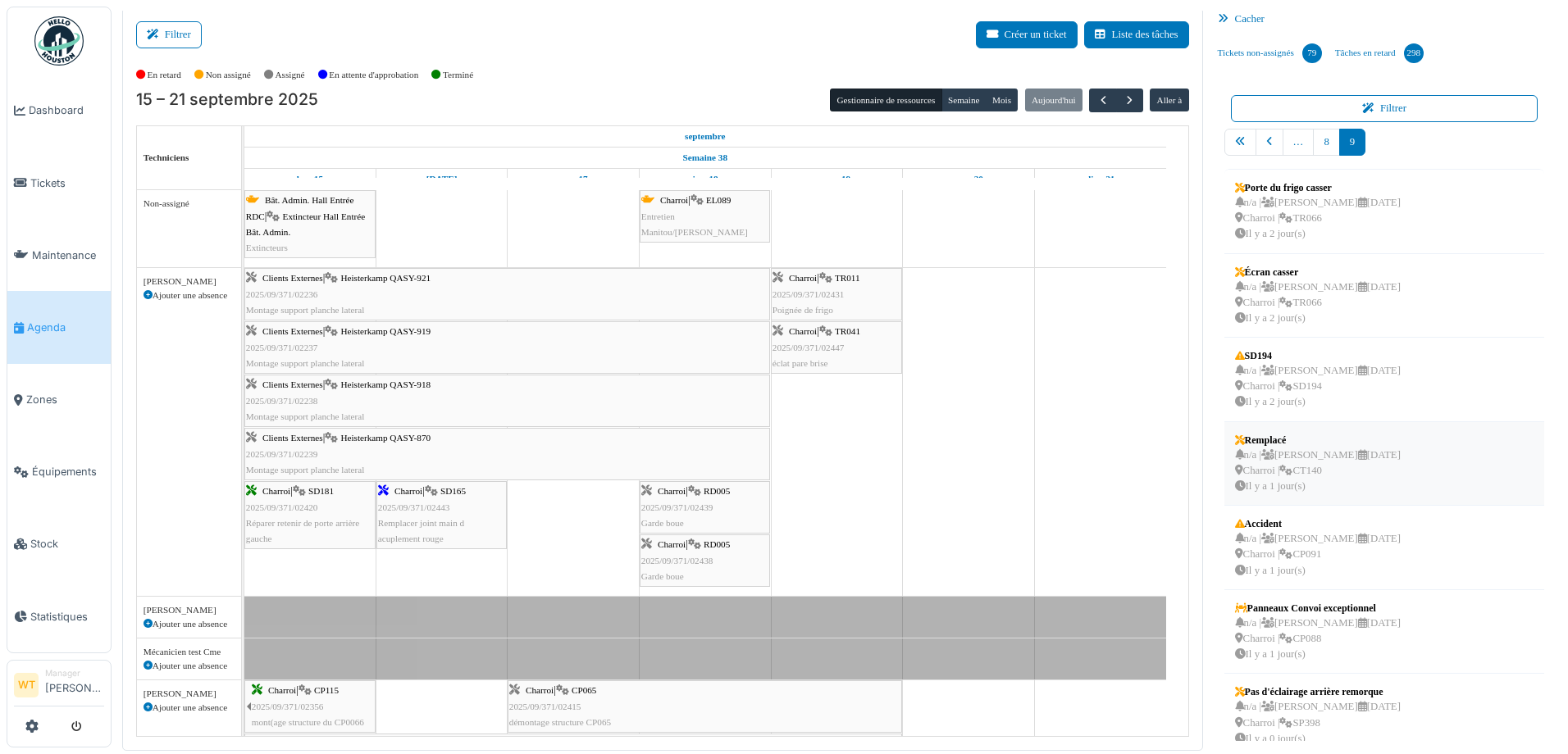
scroll to position [0, 0]
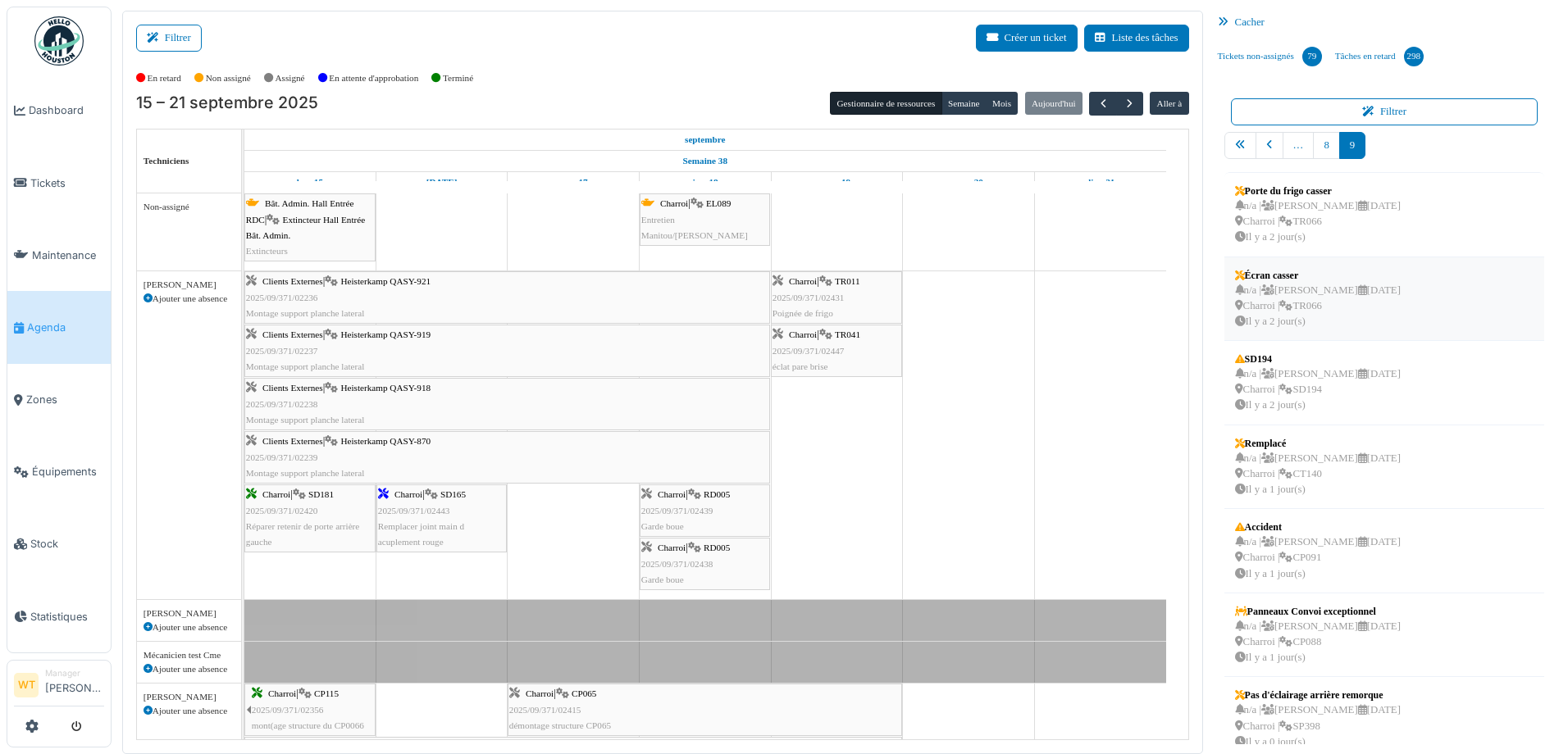
click at [1295, 298] on div "n/a | Marc Vasen 22/09/2025 Charroi | TR066 Il y a 2 jour(s)" at bounding box center [1318, 306] width 165 height 48
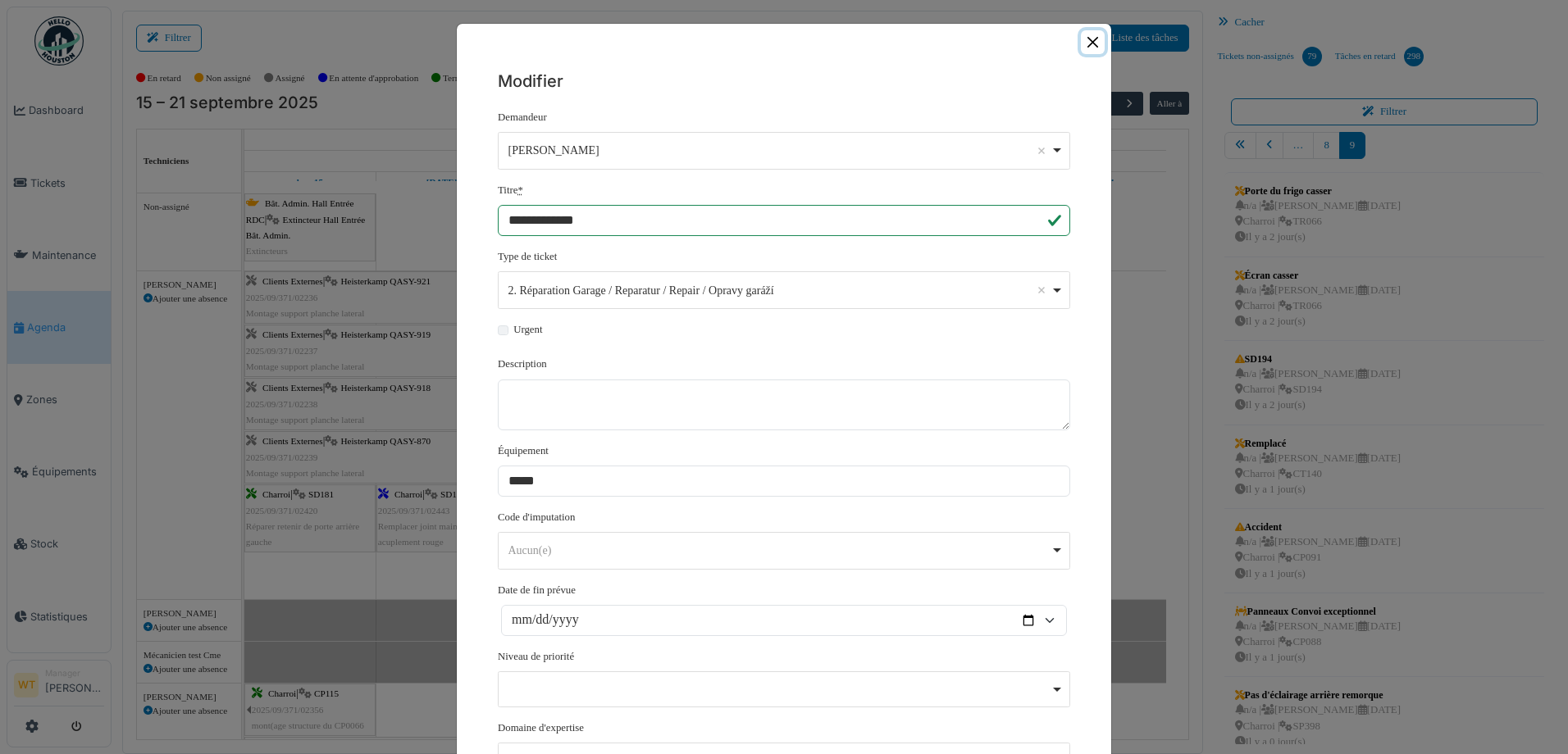
click at [1088, 45] on button "Close" at bounding box center [1093, 42] width 23 height 23
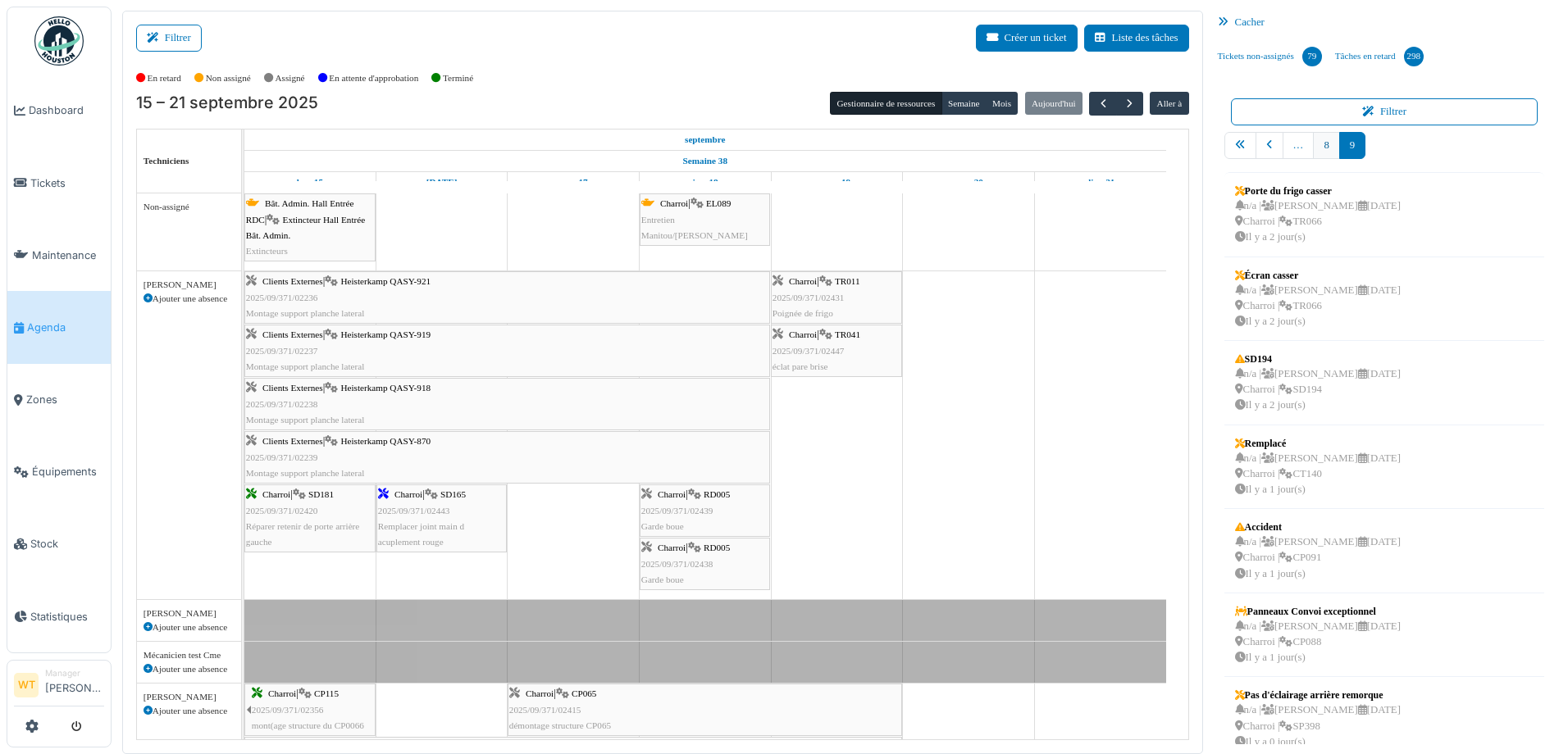
click at [1313, 146] on link "8" at bounding box center [1326, 146] width 26 height 27
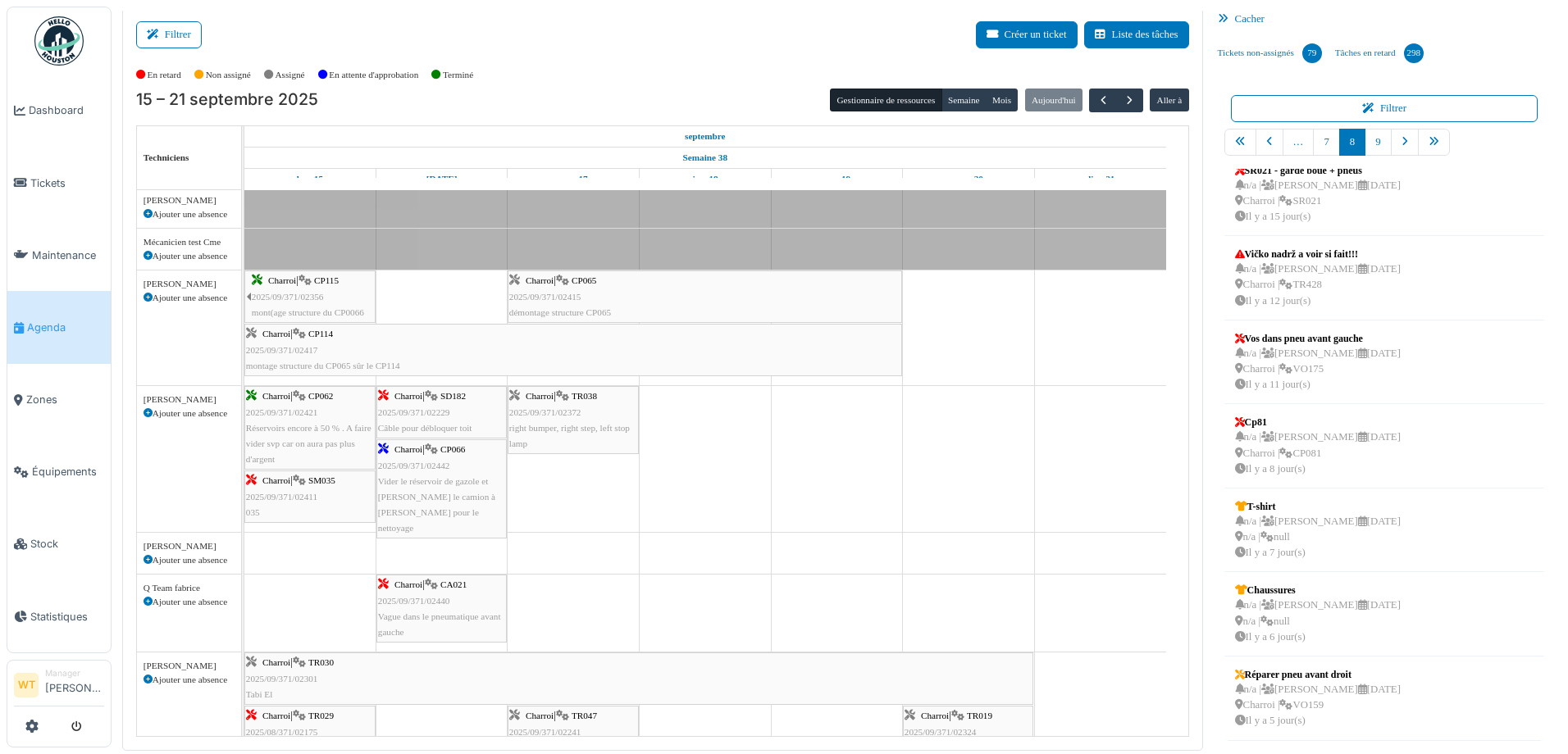
scroll to position [492, 0]
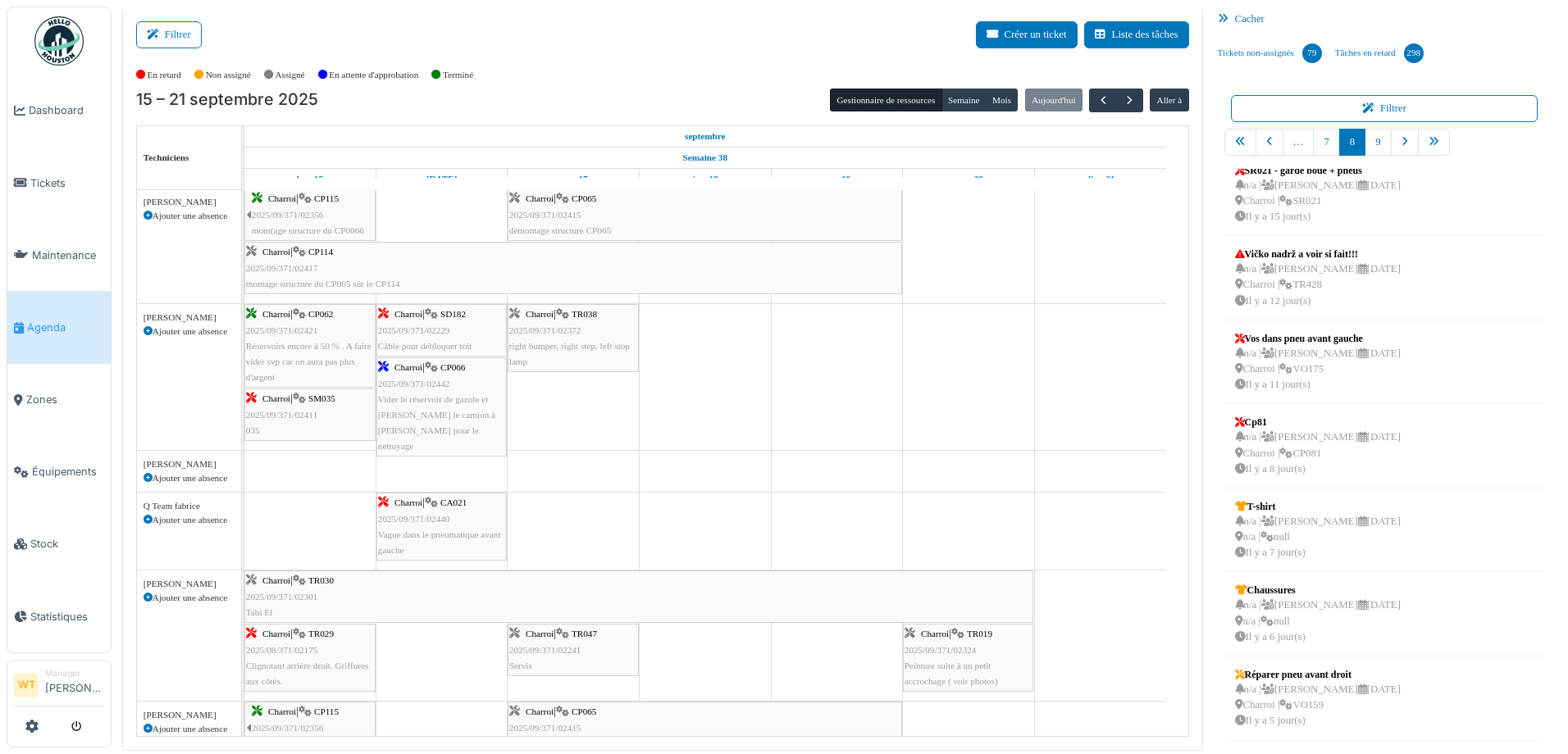
click at [91, 301] on link "Agenda" at bounding box center [59, 327] width 103 height 72
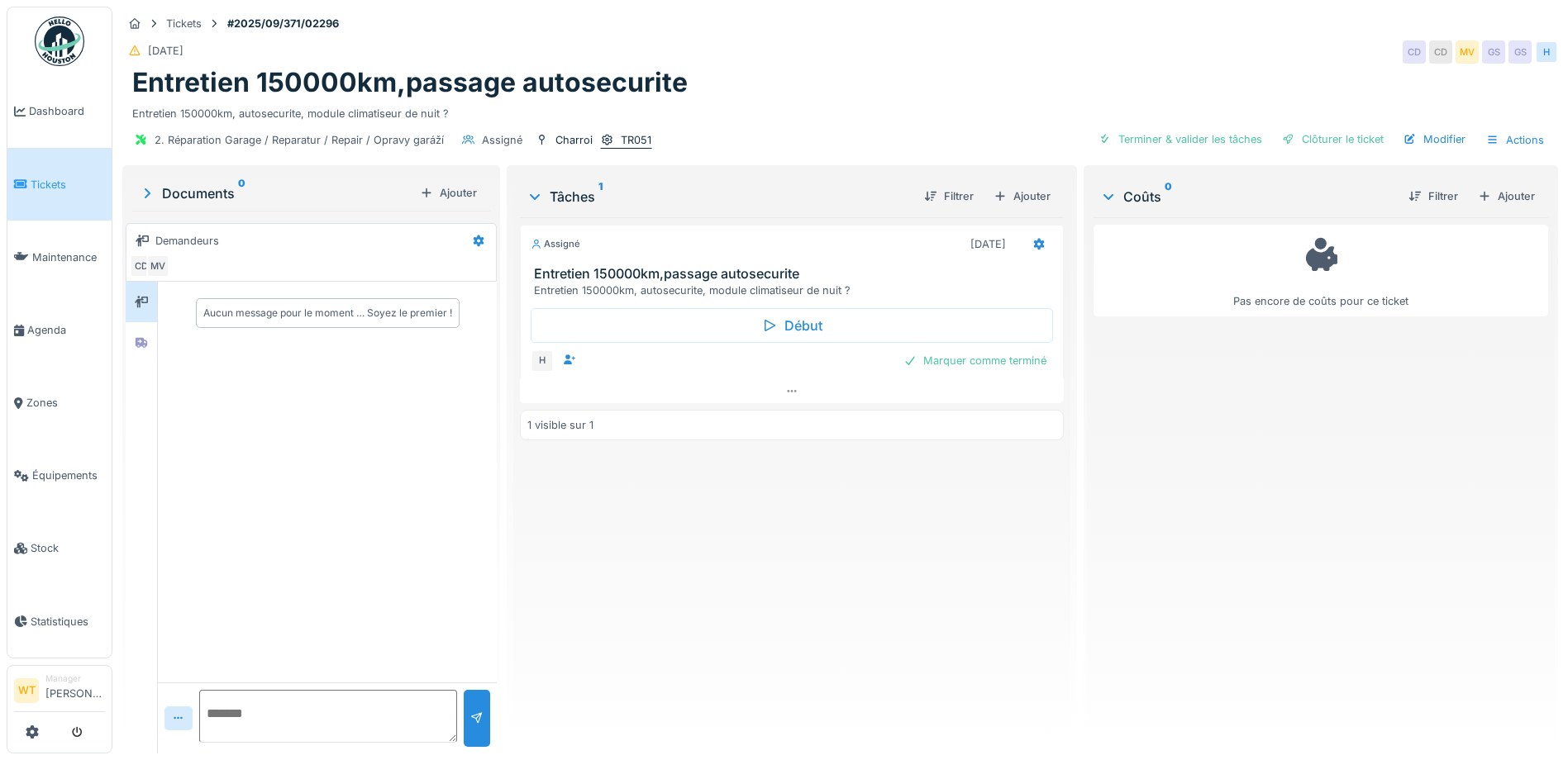
click at [602, 136] on icon at bounding box center [607, 139] width 13 height 11
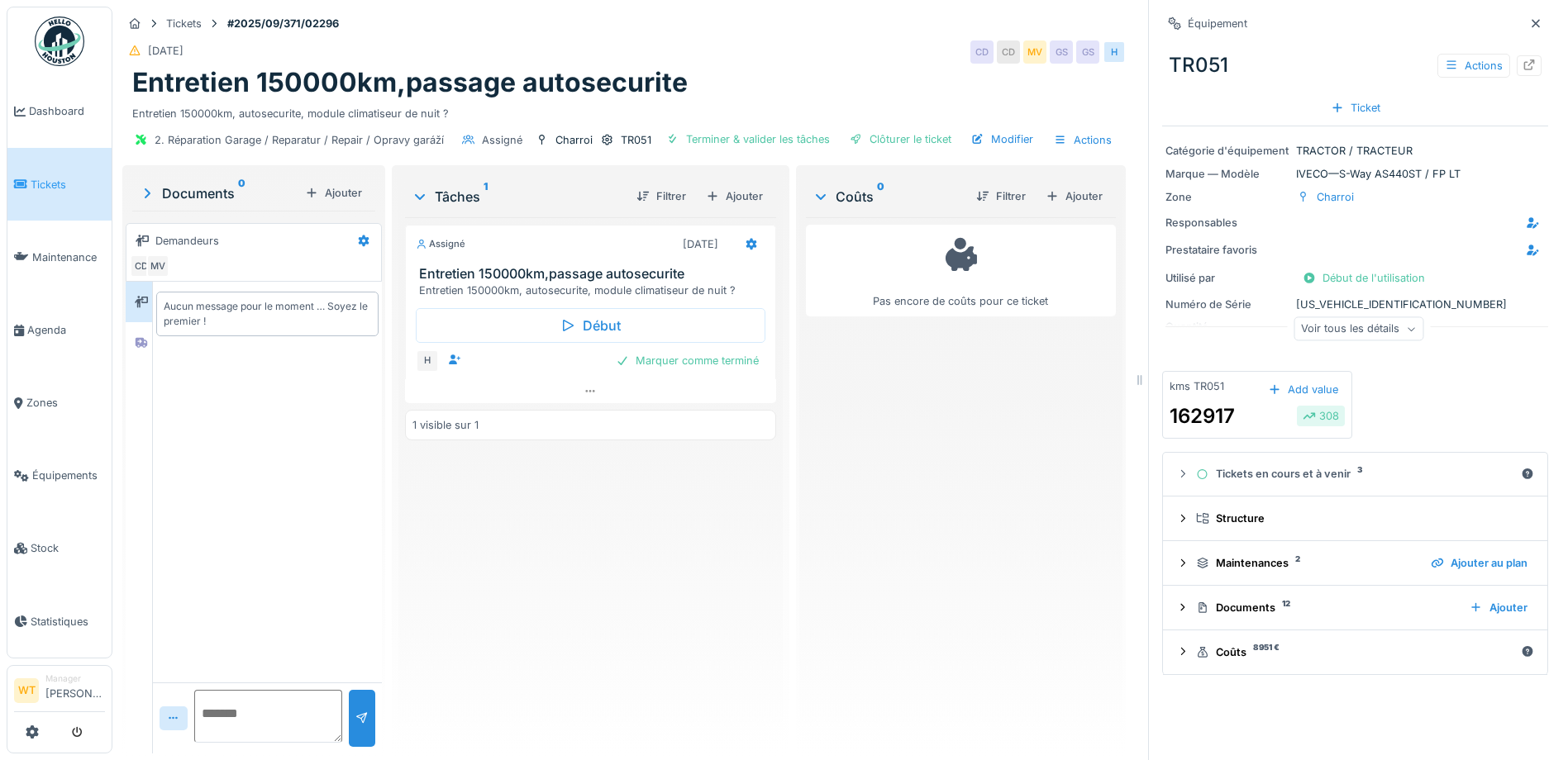
click at [1328, 327] on div "Voir tous les détails" at bounding box center [1358, 329] width 129 height 24
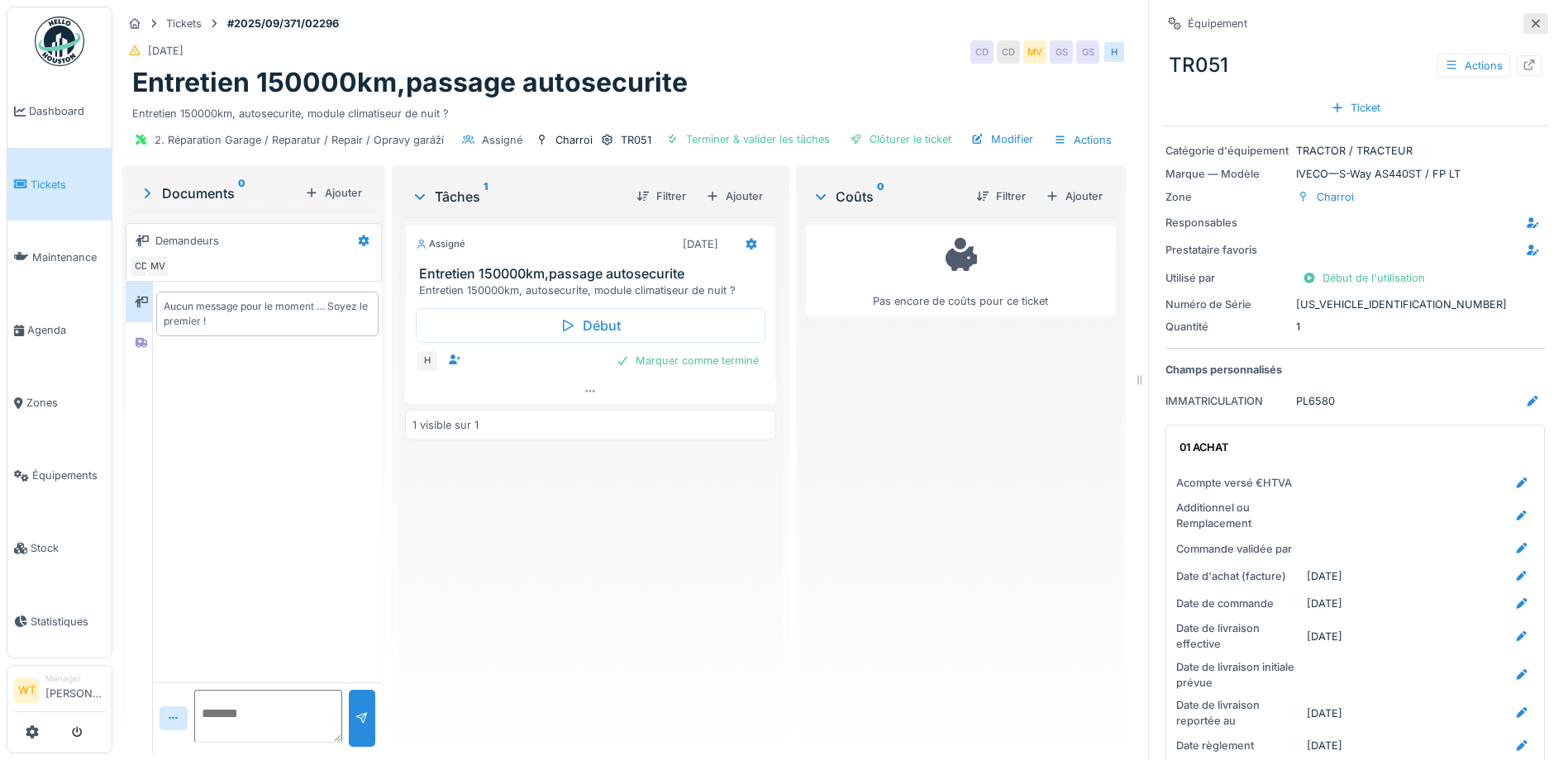
click at [1532, 24] on icon at bounding box center [1536, 23] width 8 height 8
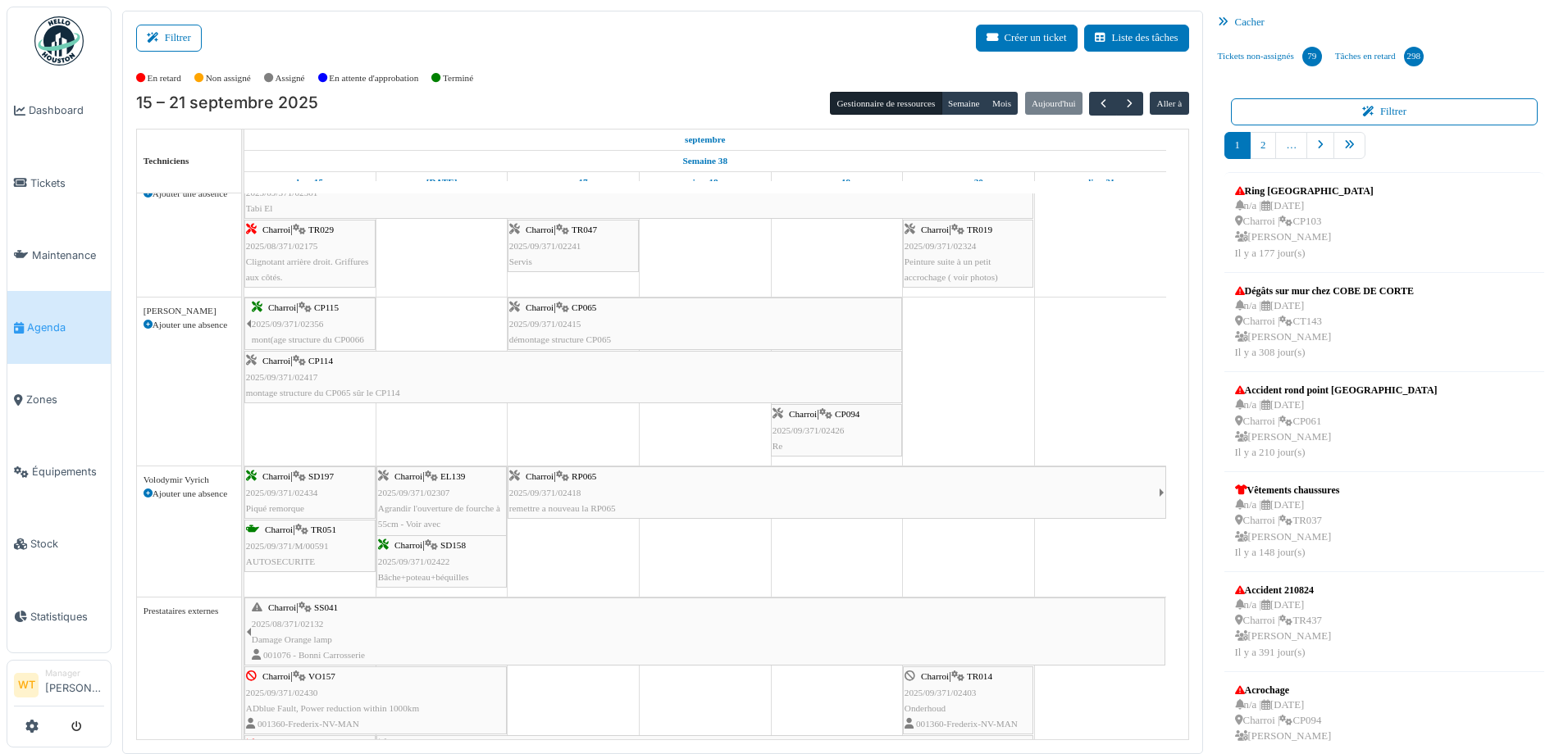
scroll to position [902, 0]
click at [55, 469] on span "Équipements" at bounding box center [68, 472] width 72 height 16
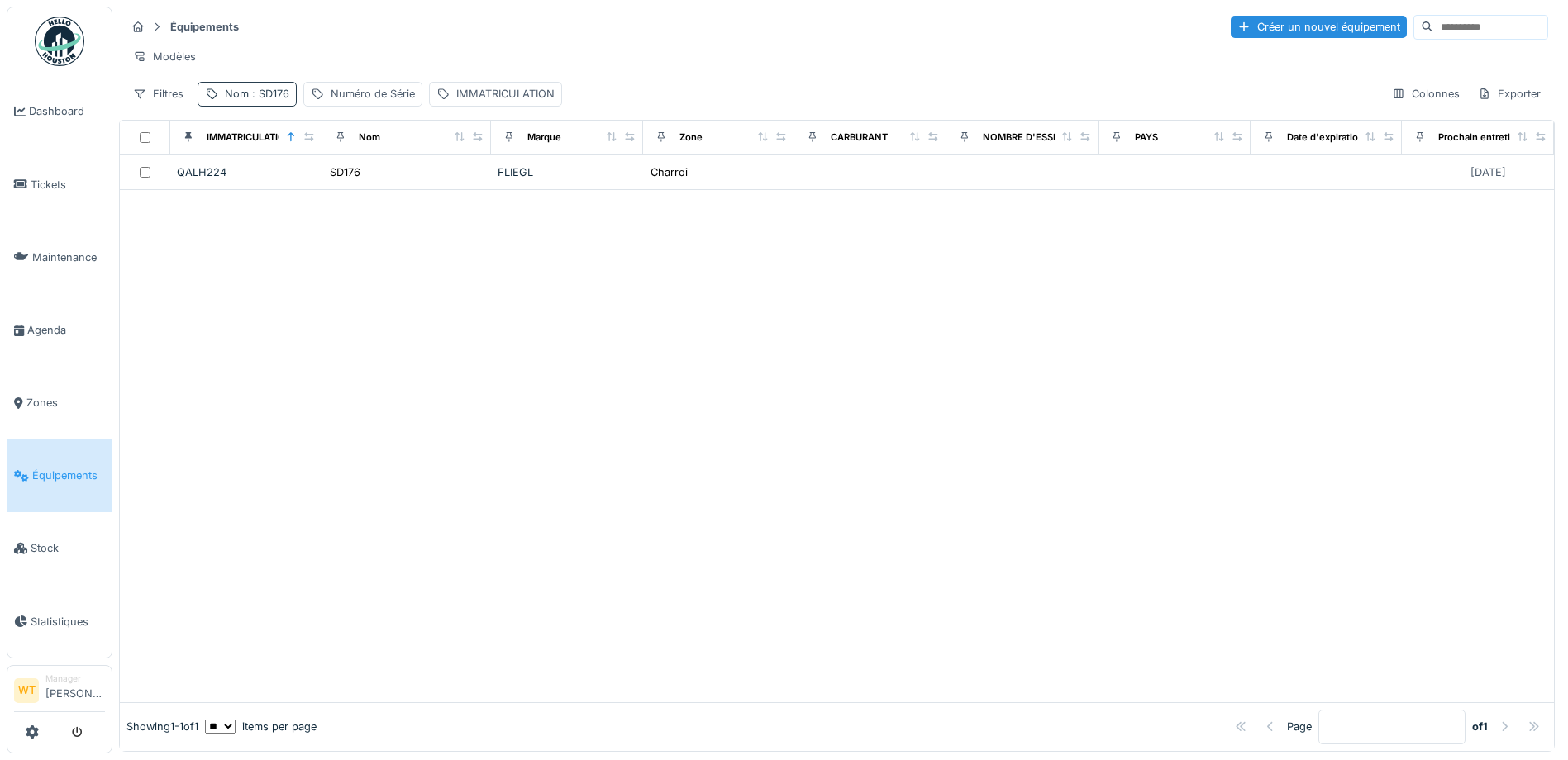
click at [262, 100] on span ": SD176" at bounding box center [269, 93] width 40 height 13
click at [356, 183] on icon at bounding box center [349, 185] width 13 height 11
click at [324, 192] on input "Nom" at bounding box center [287, 185] width 165 height 34
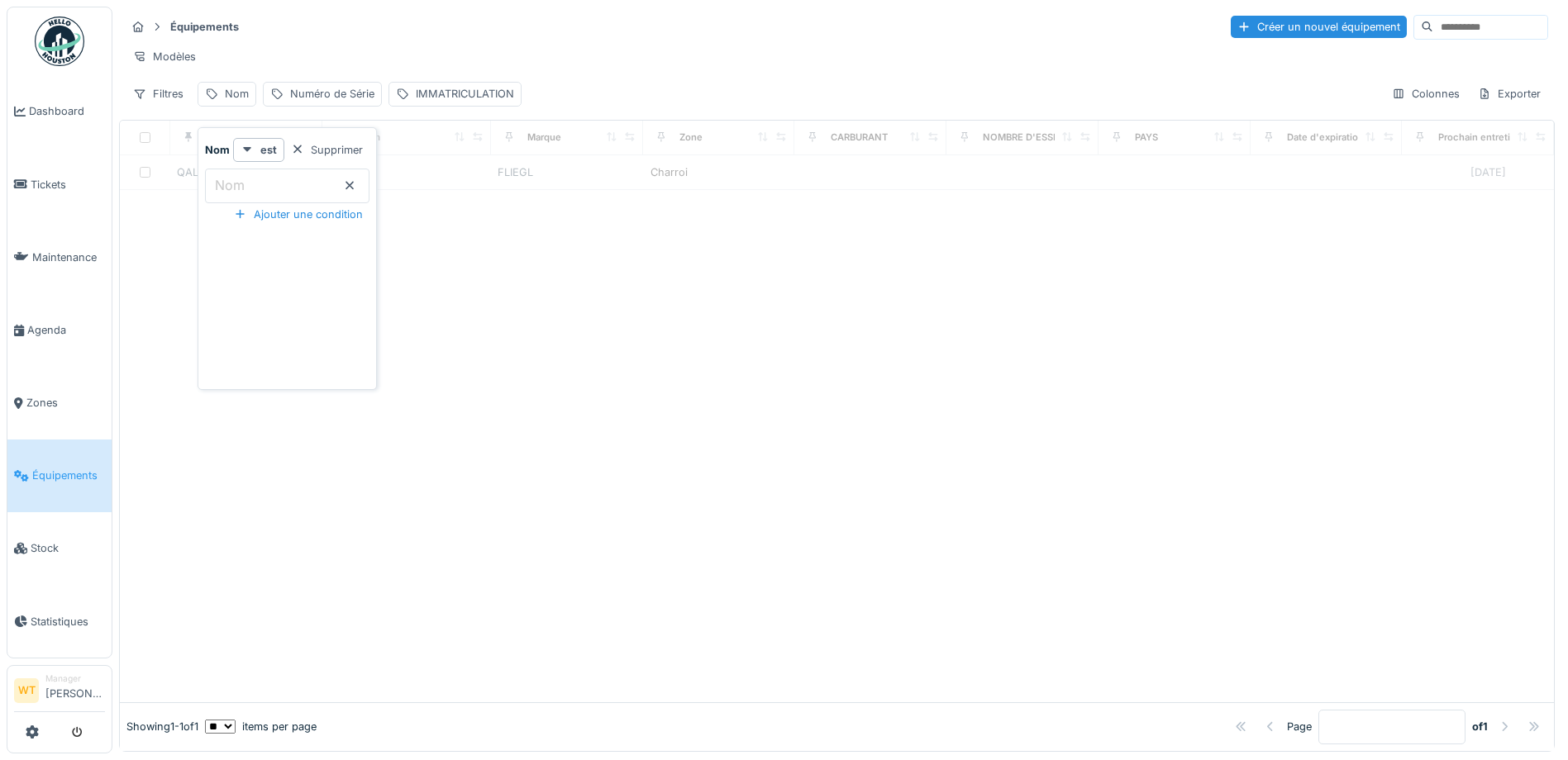
type input "*"
type input "**"
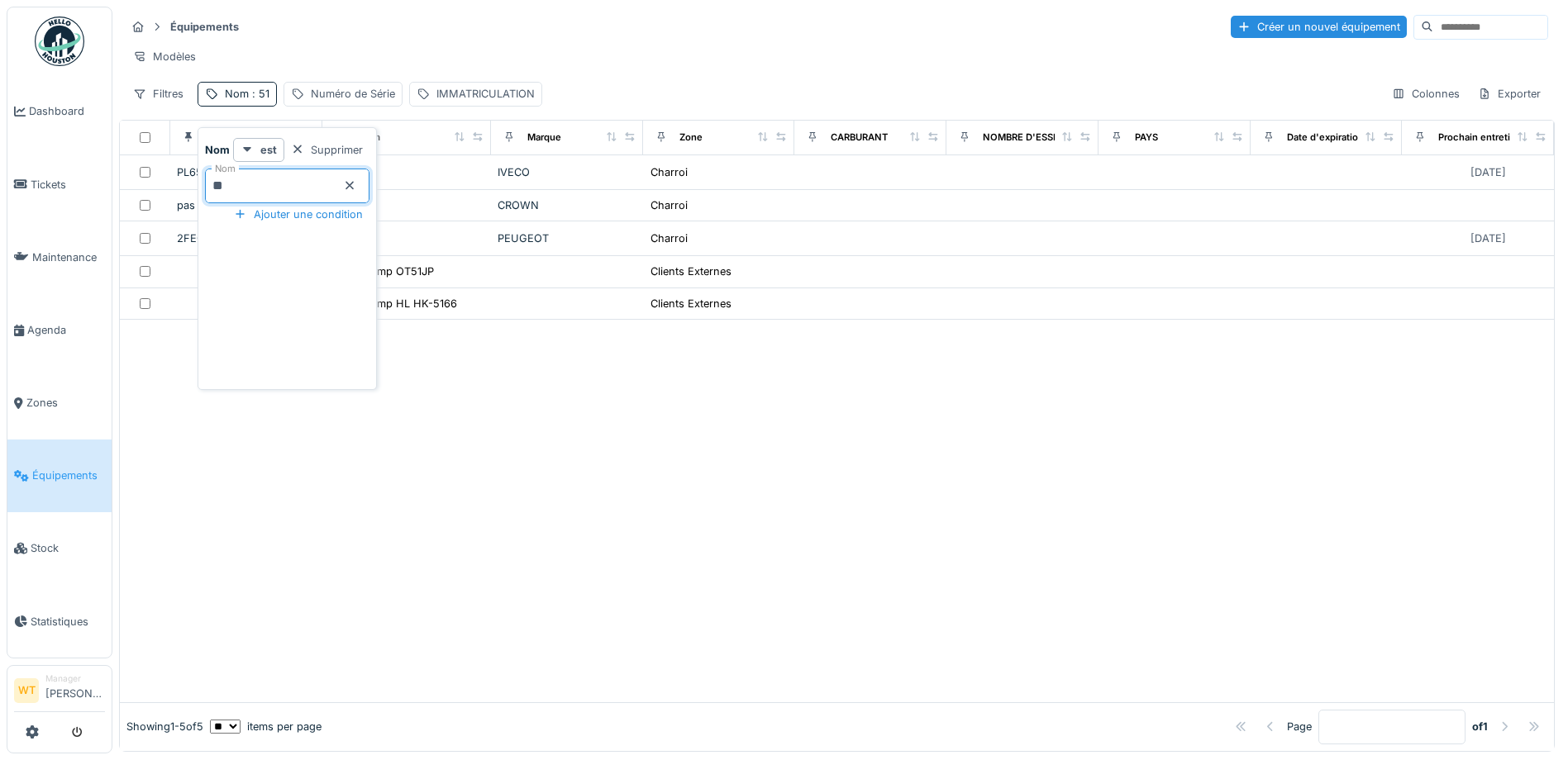
click at [523, 35] on div "Équipements Créer un nouvel équipement" at bounding box center [836, 26] width 1422 height 27
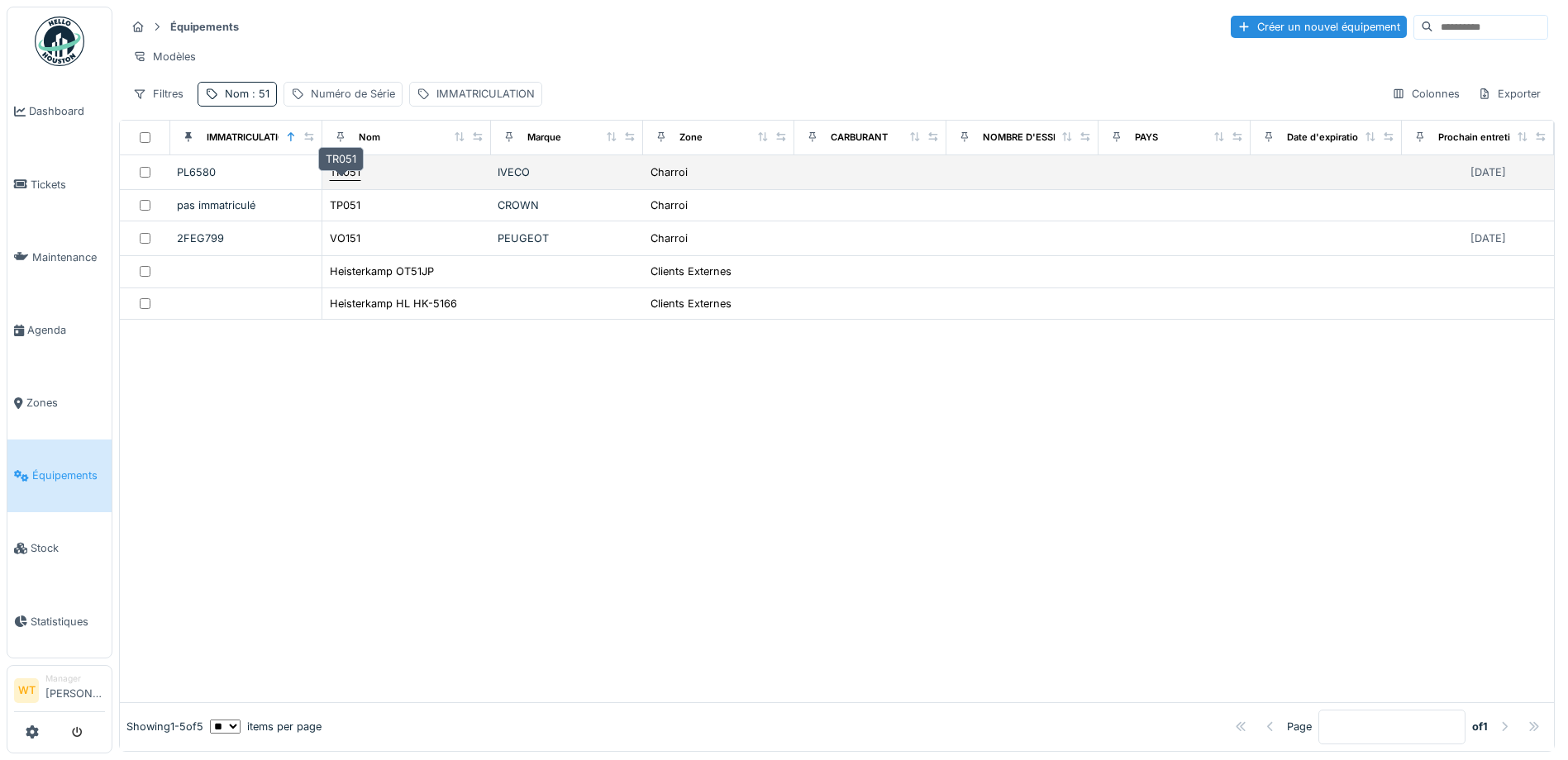
click at [338, 180] on div "TR051" at bounding box center [344, 173] width 30 height 16
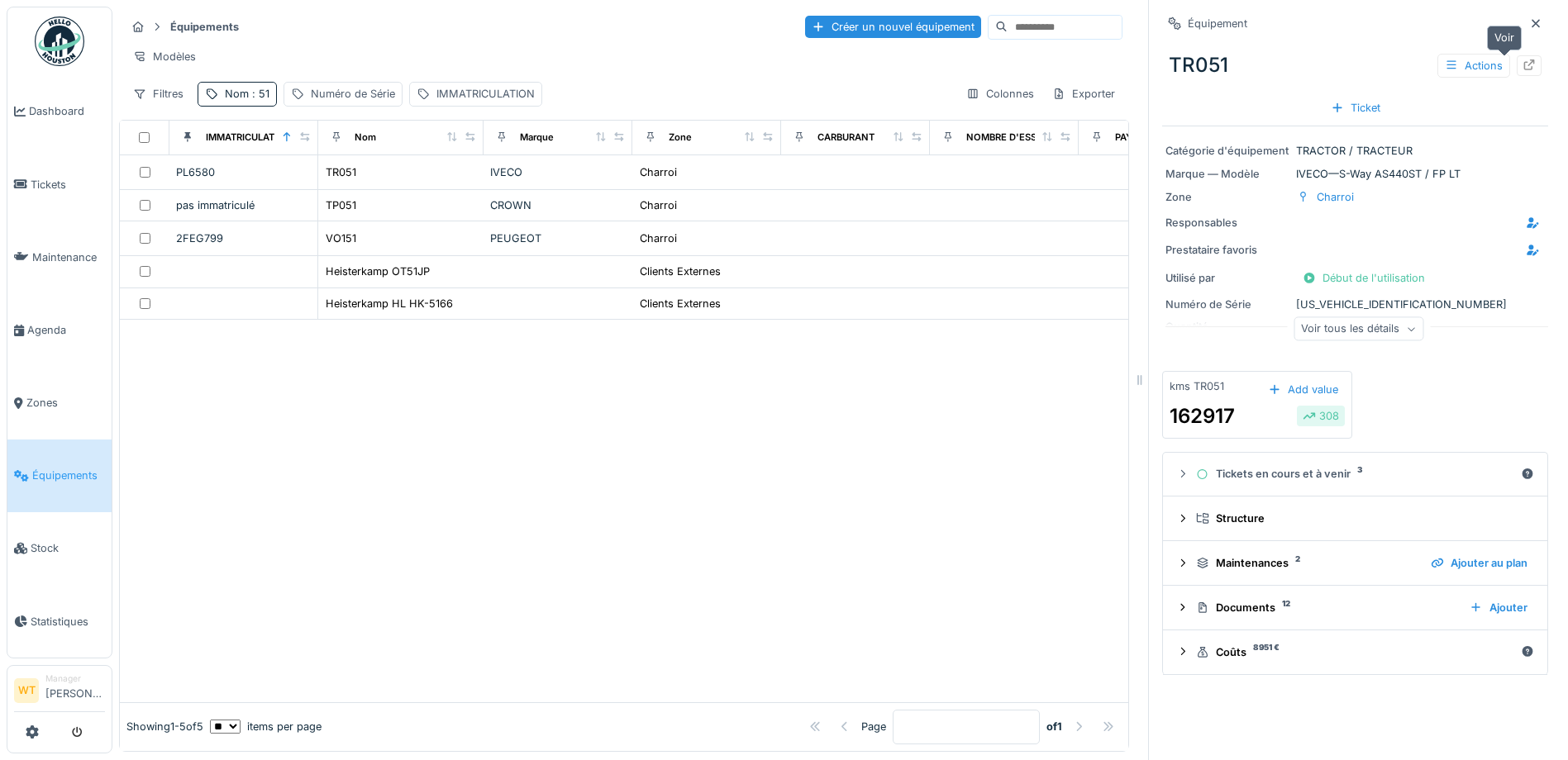
click at [1522, 68] on icon at bounding box center [1528, 65] width 13 height 11
click at [246, 102] on div "Nom : 51" at bounding box center [247, 94] width 45 height 16
click at [356, 186] on icon at bounding box center [349, 185] width 13 height 11
click at [298, 199] on input "Nom" at bounding box center [287, 185] width 165 height 34
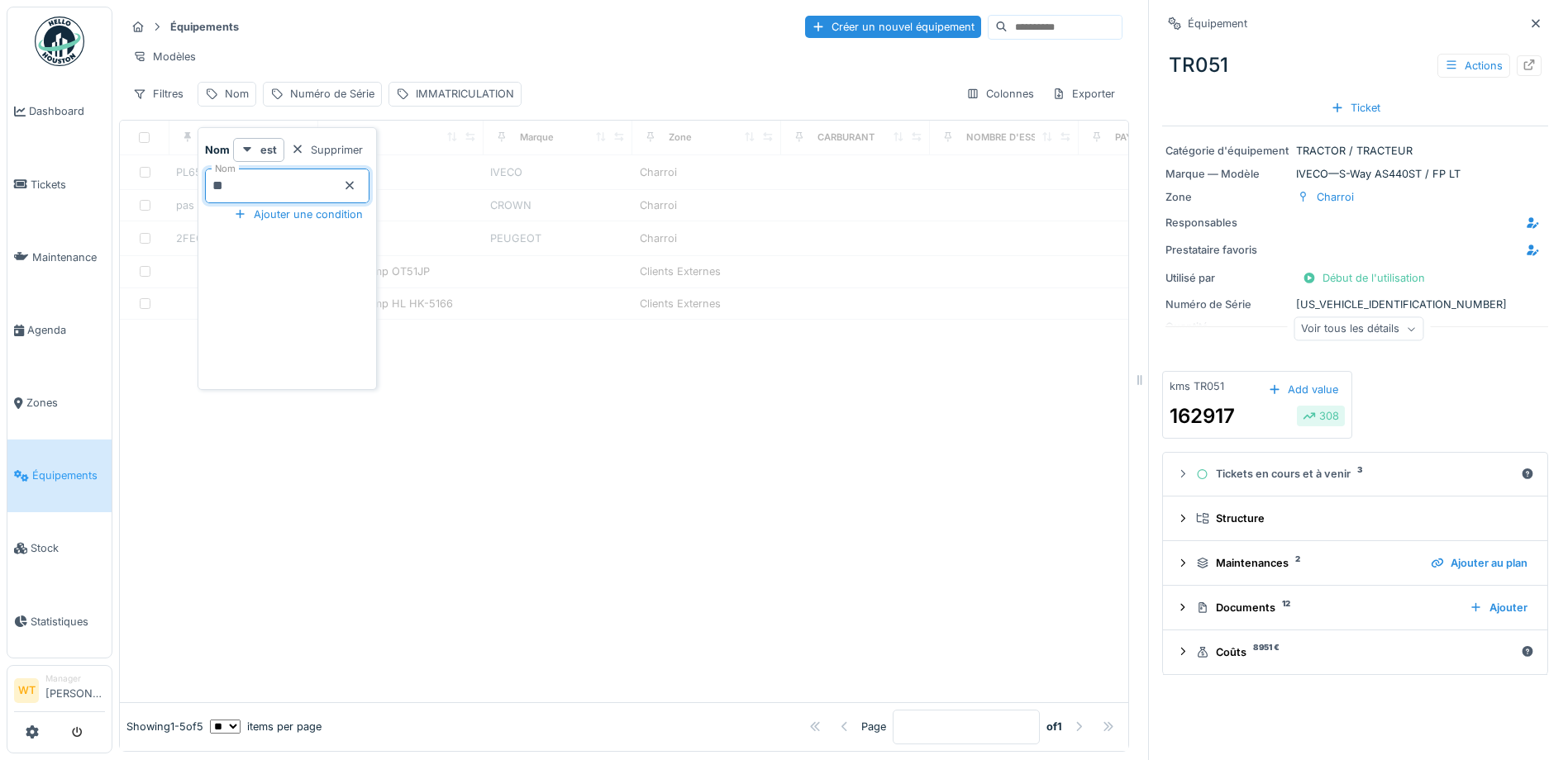
type input "**"
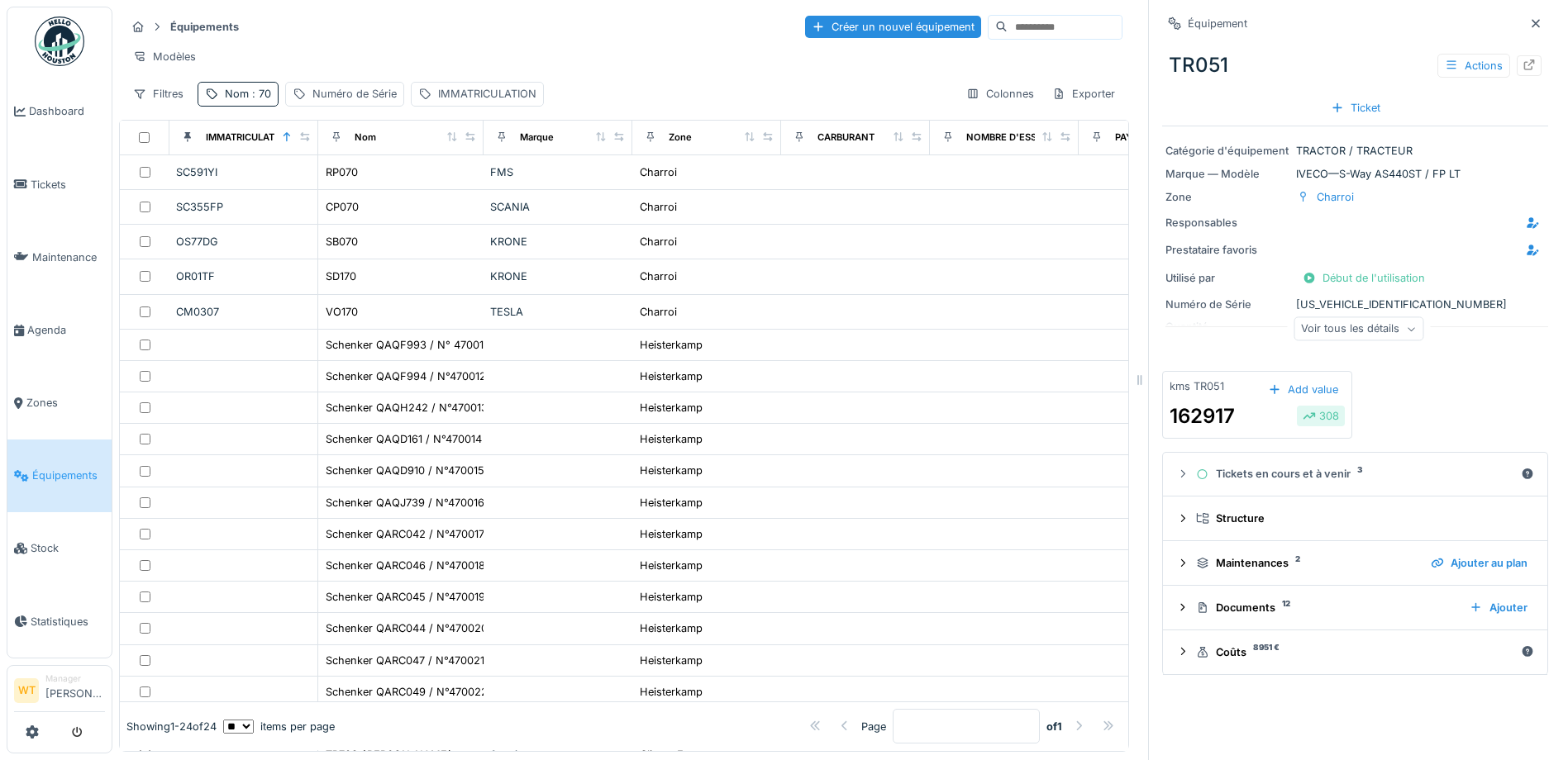
click at [429, 4] on div "Équipements Créer un nouvel équipement Modèles Filtres Nom : 70 Numéro de Série…" at bounding box center [840, 380] width 1455 height 760
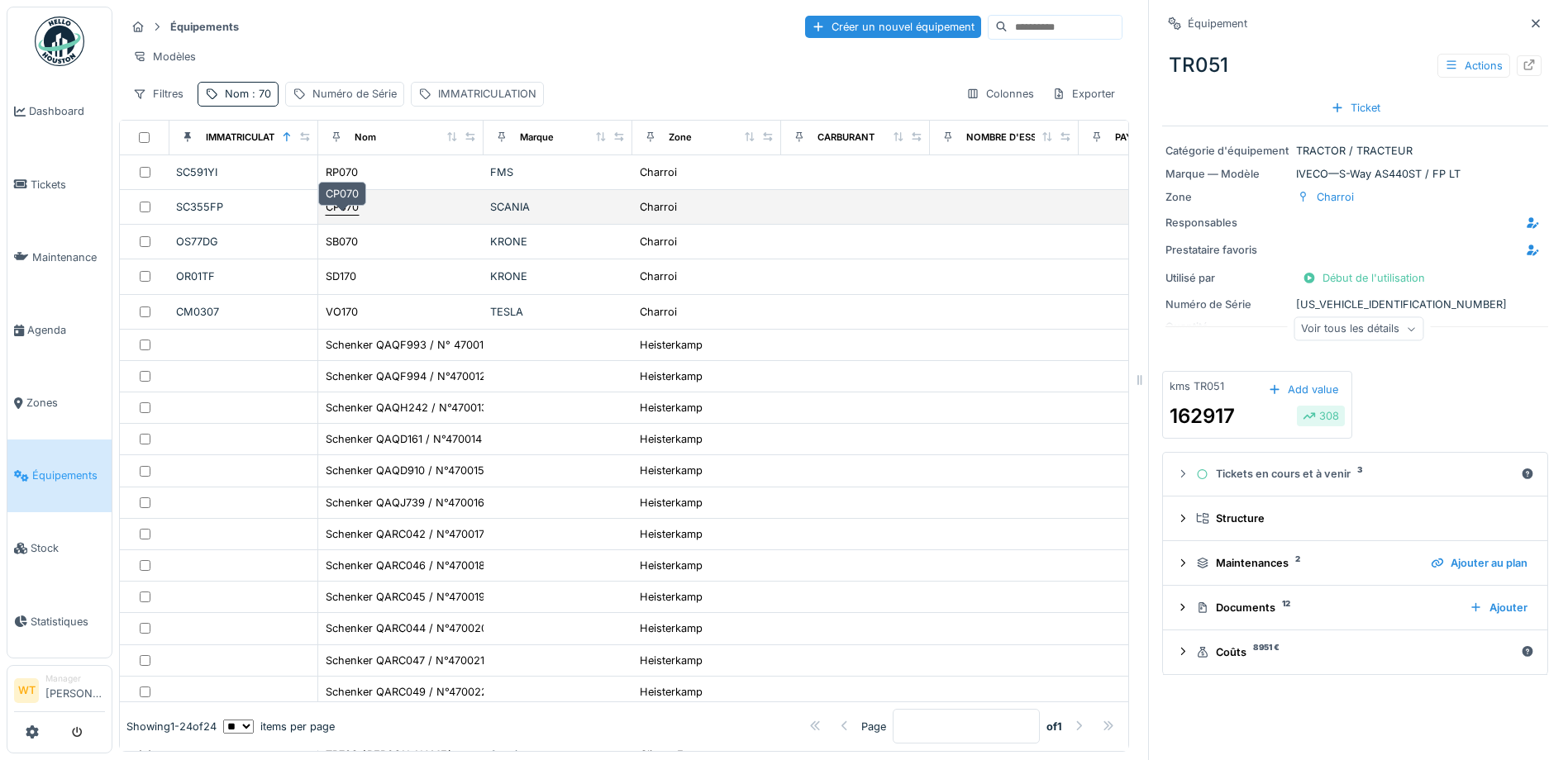
click at [351, 215] on div "CP070" at bounding box center [342, 207] width 33 height 16
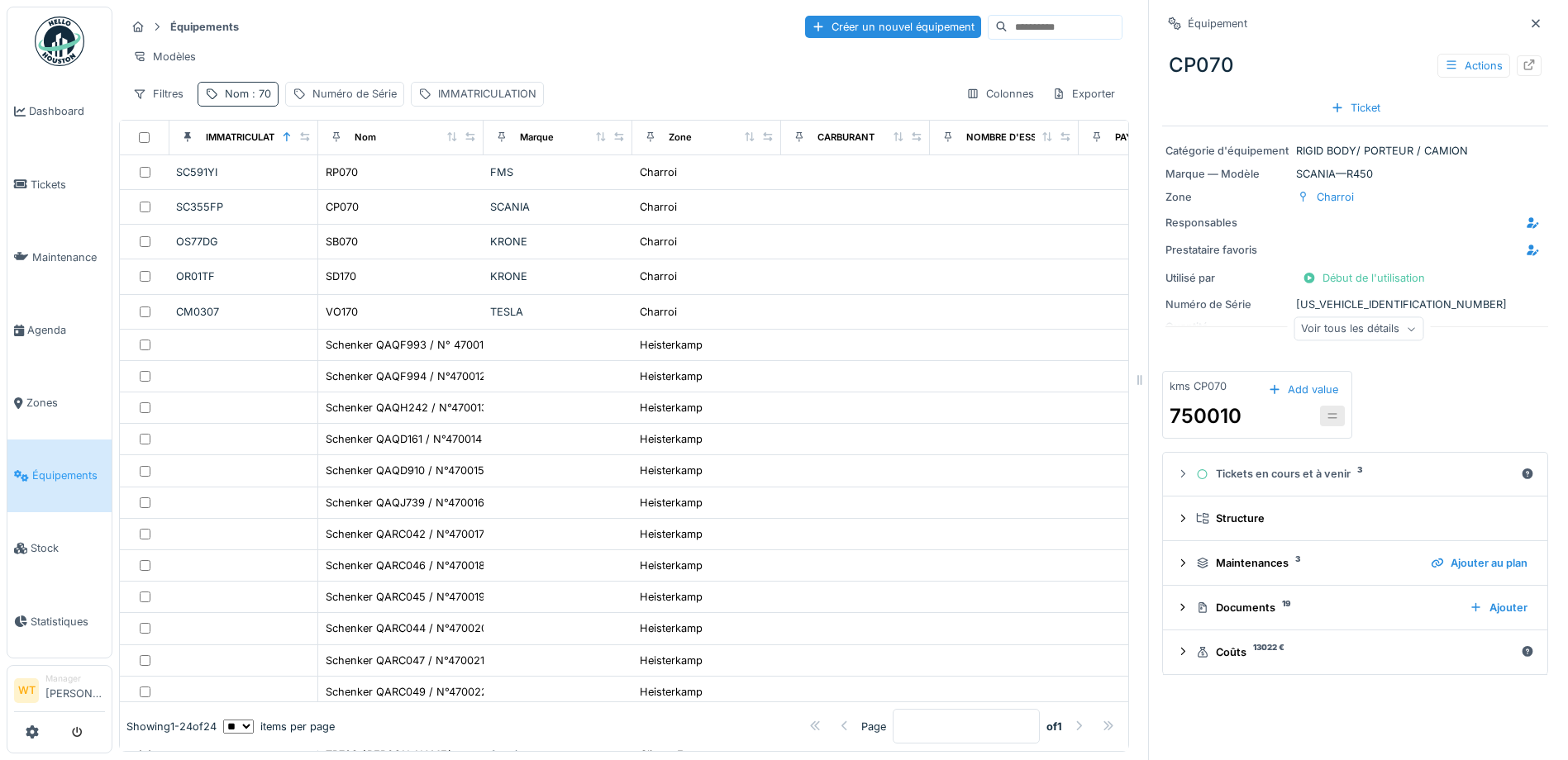
click at [250, 106] on div "Nom : 70" at bounding box center [237, 93] width 81 height 24
click at [307, 181] on input "**" at bounding box center [287, 185] width 165 height 34
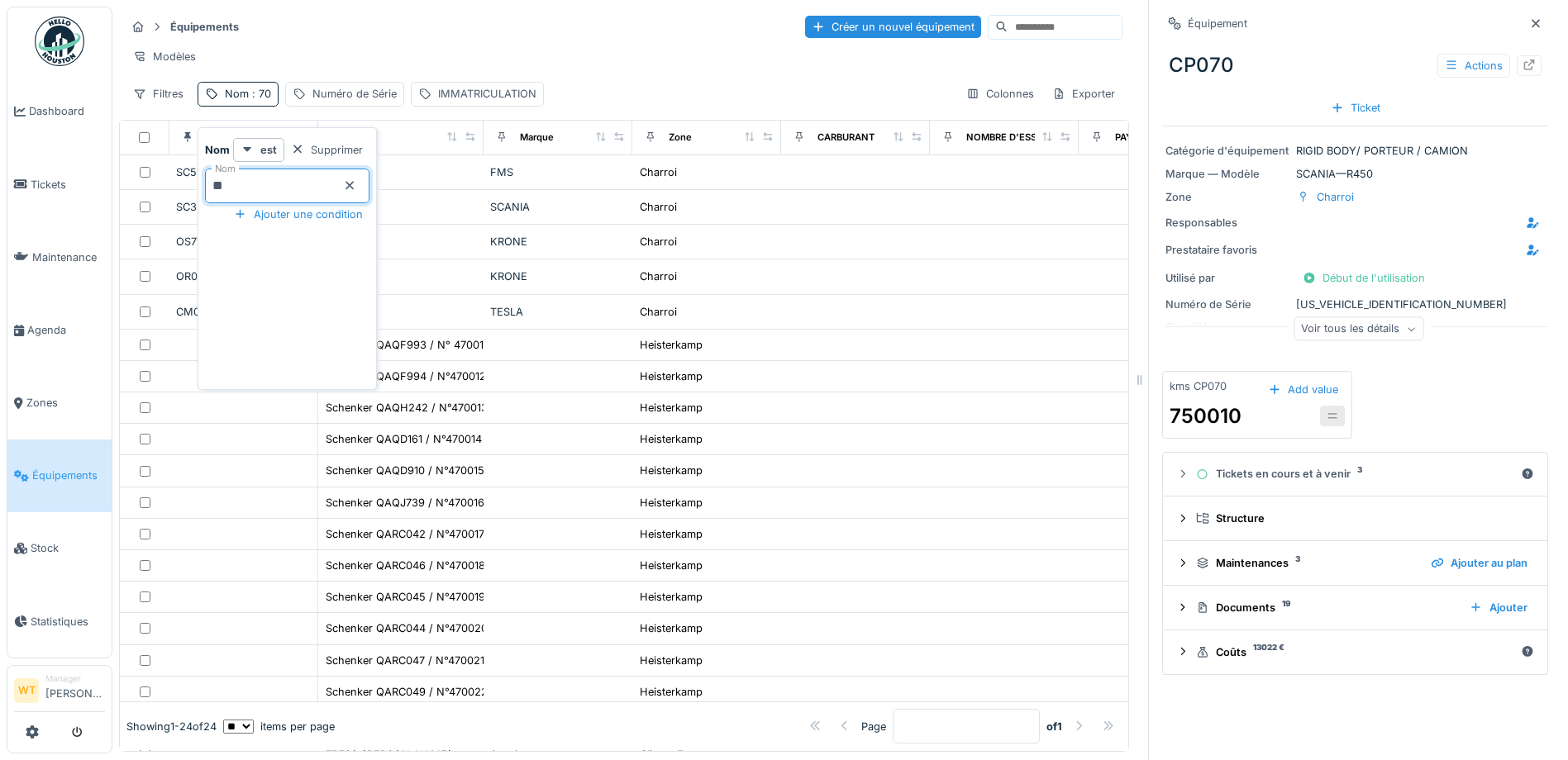
type input "*"
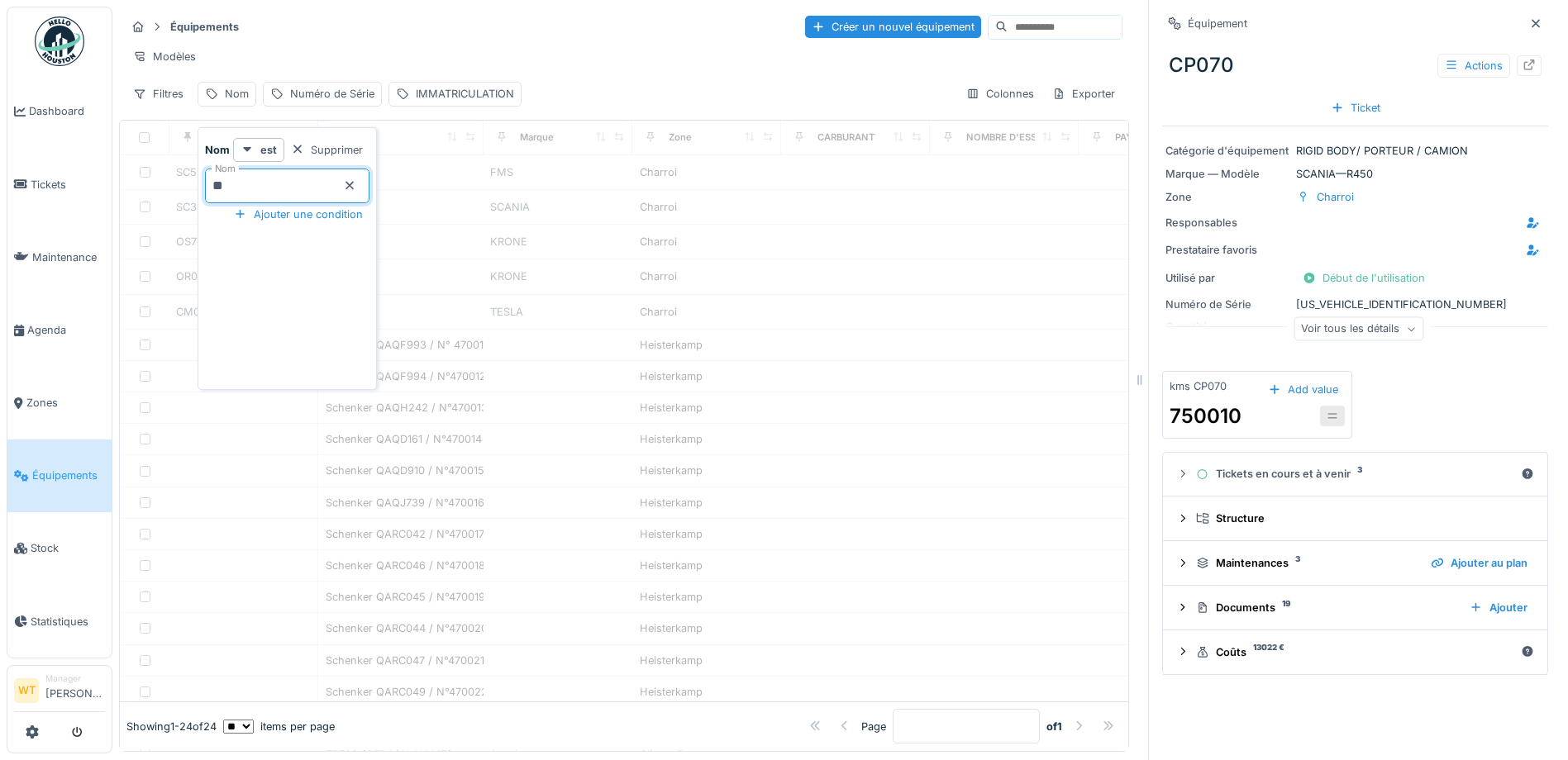
type input "**"
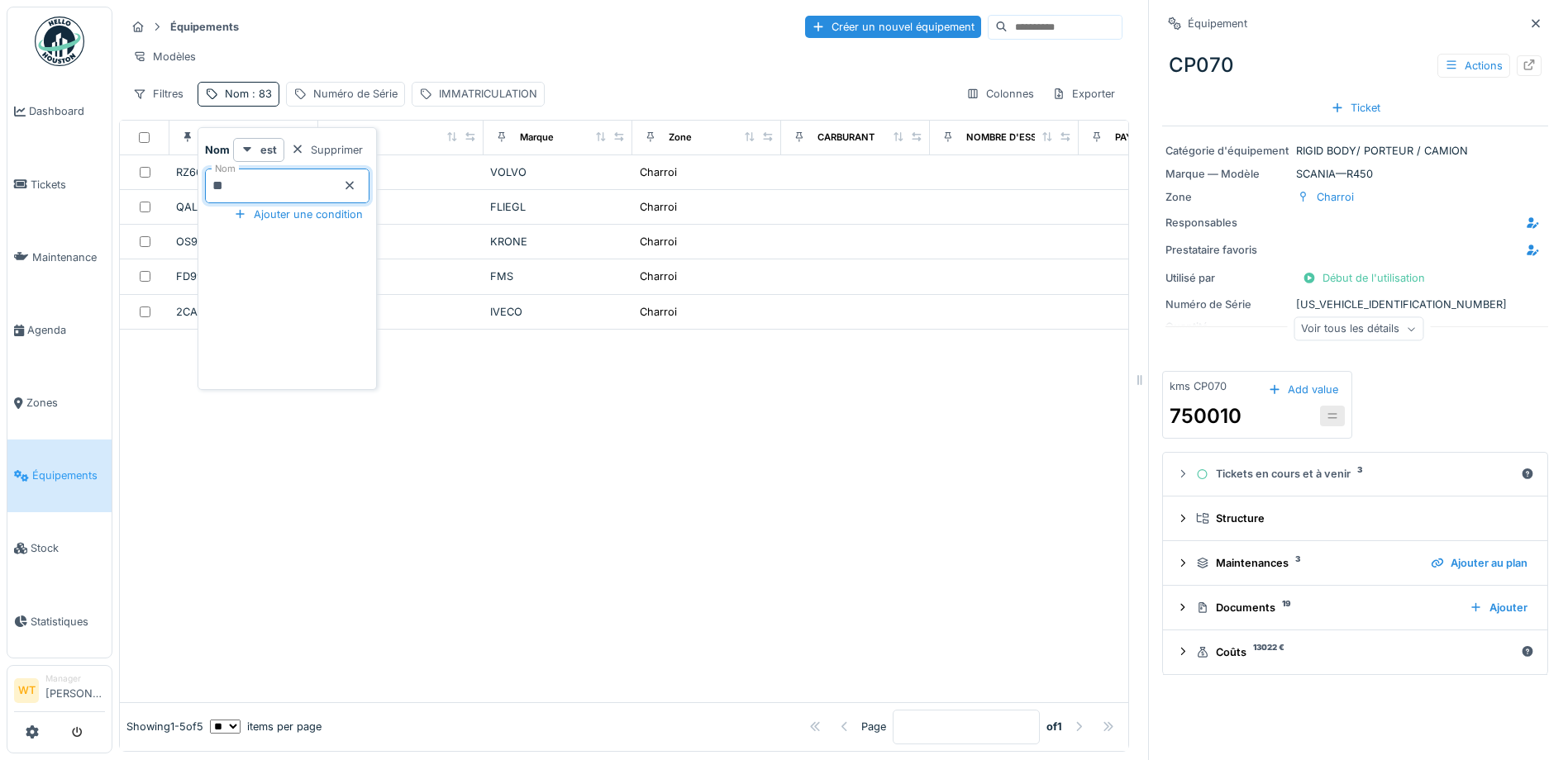
click at [476, 25] on div "Équipements Créer un nouvel équipement" at bounding box center [624, 26] width 996 height 27
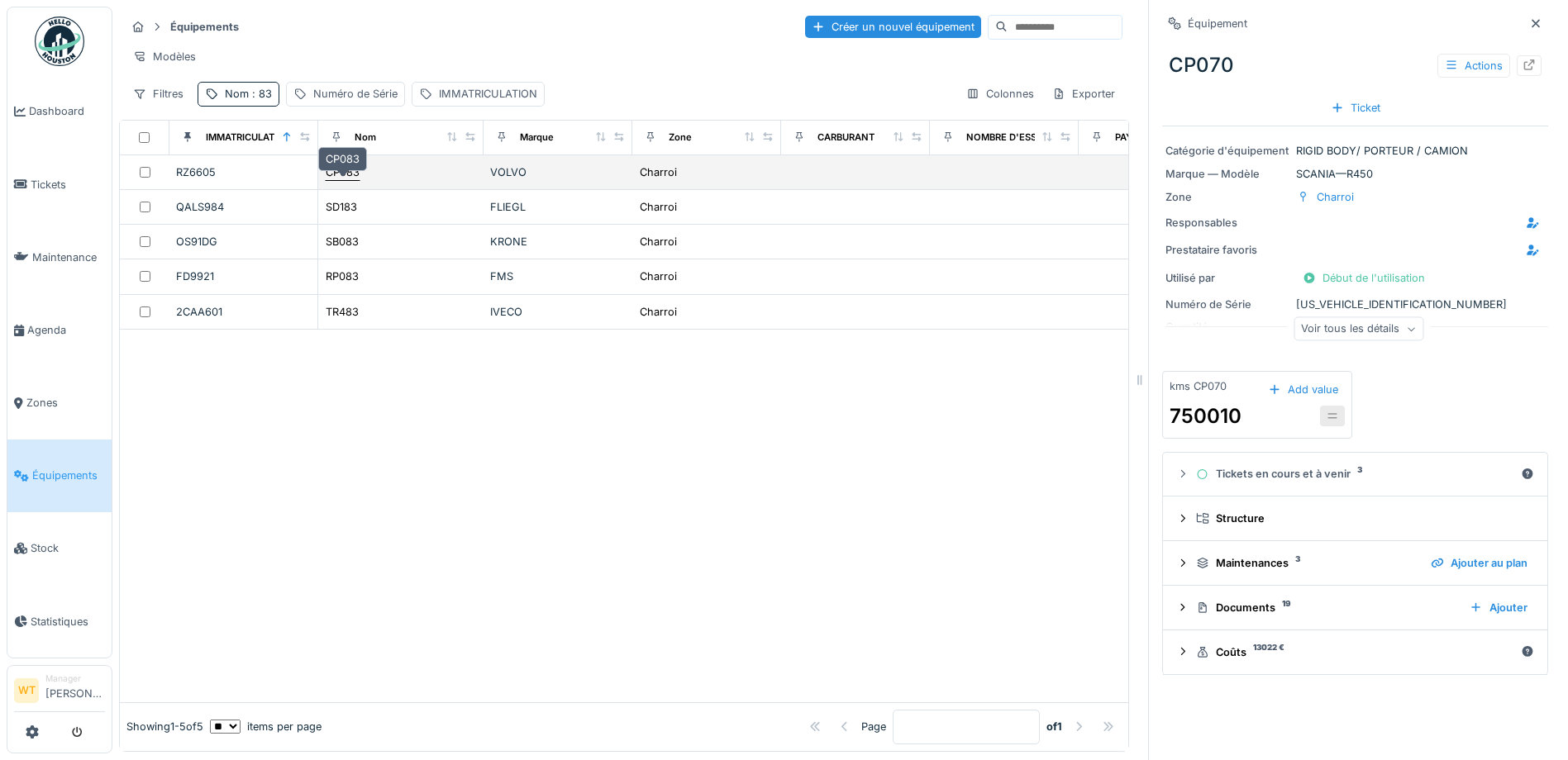
click at [360, 181] on div "CP083" at bounding box center [342, 173] width 35 height 18
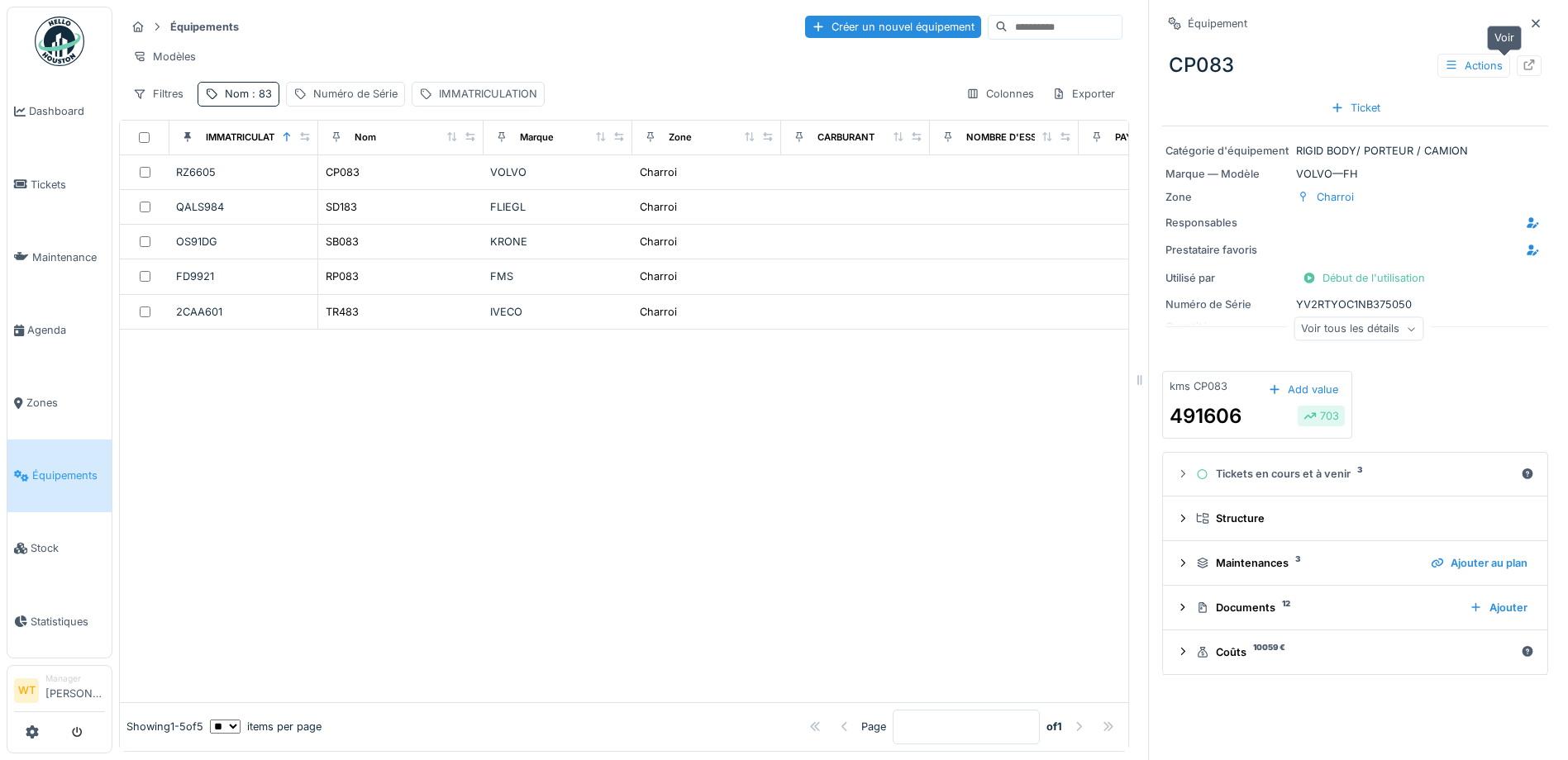
click at [1522, 65] on icon at bounding box center [1528, 65] width 13 height 11
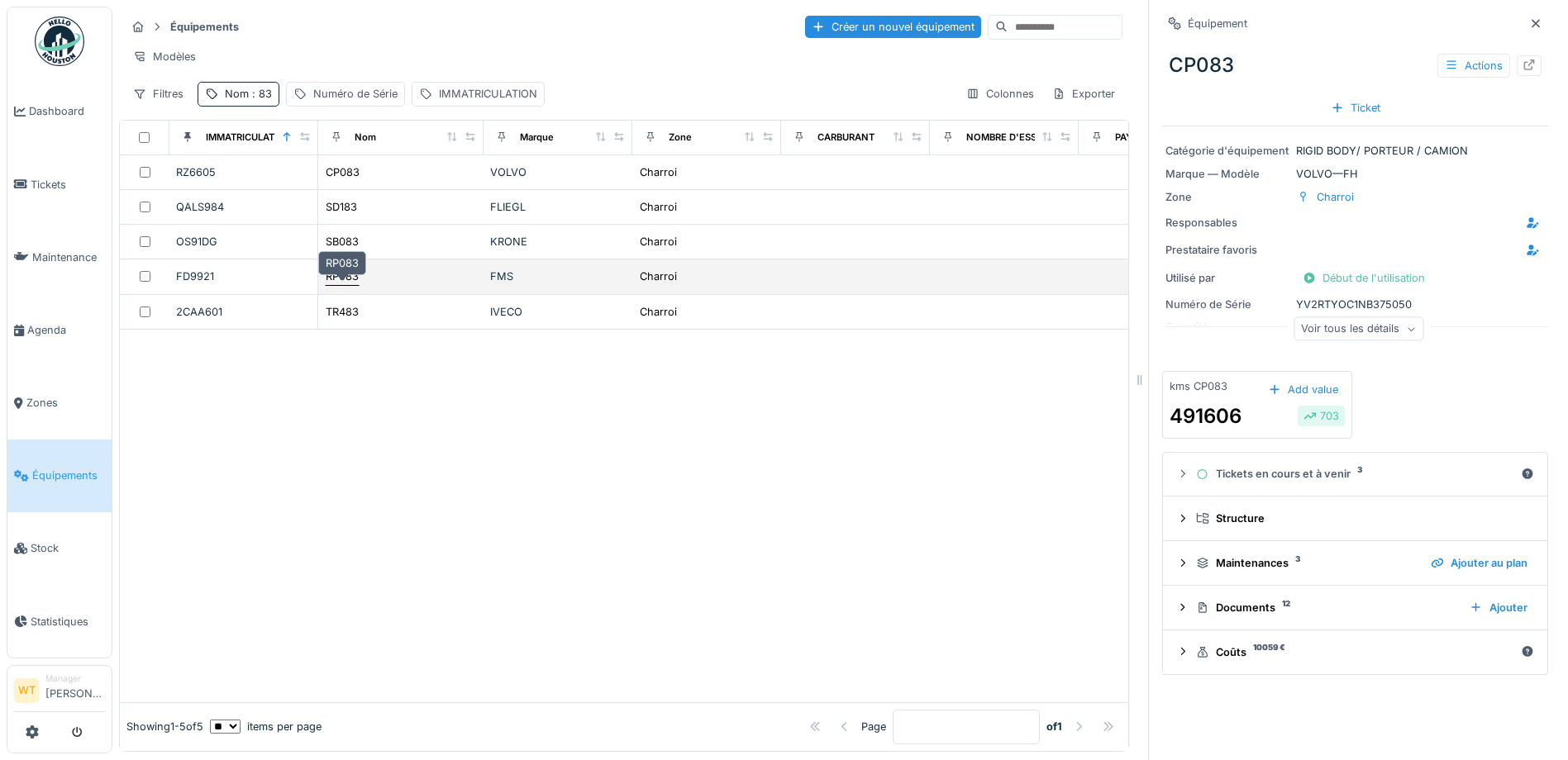
click at [358, 284] on div "RP083" at bounding box center [342, 277] width 33 height 16
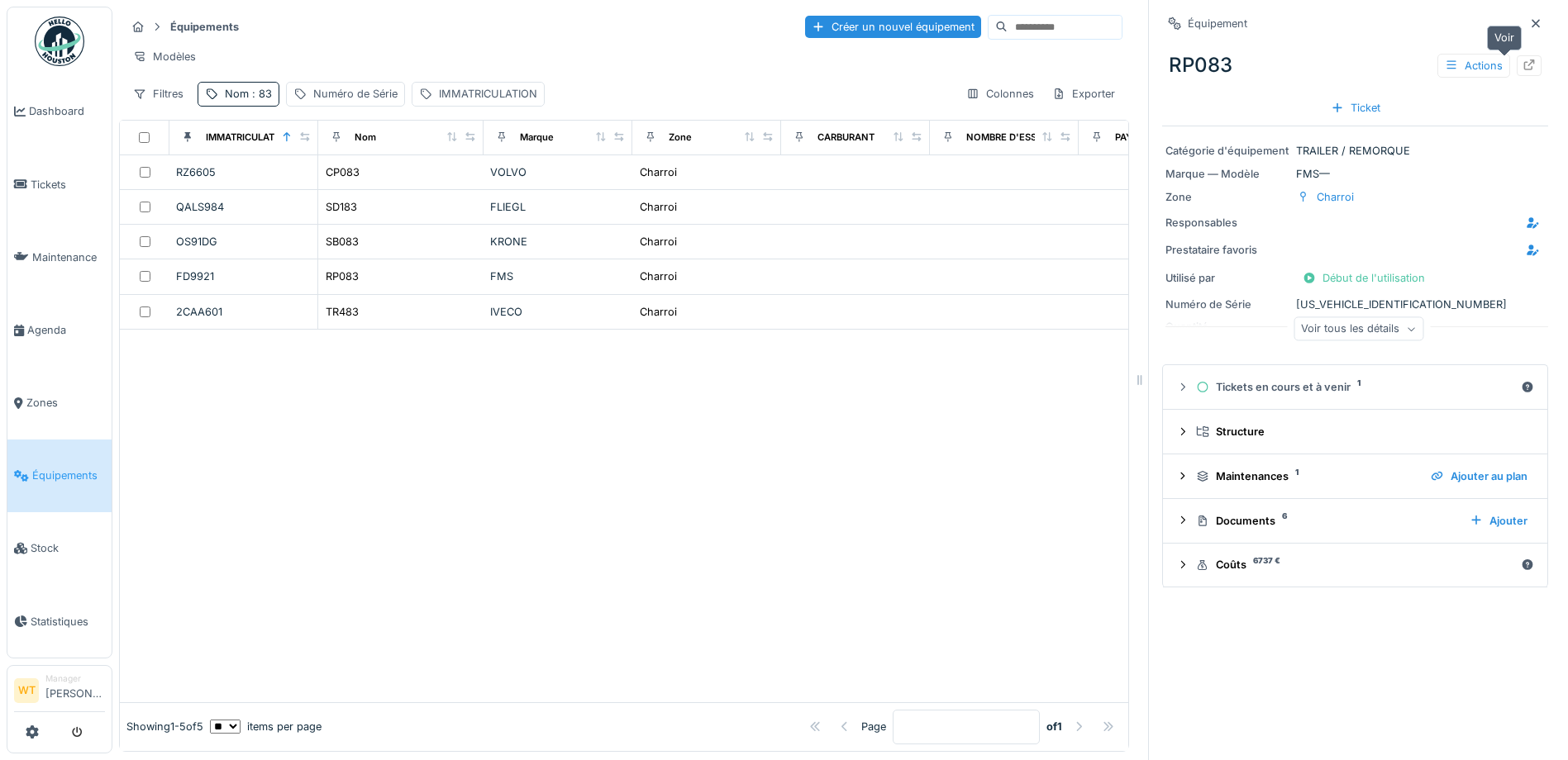
click at [1516, 61] on div at bounding box center [1528, 65] width 25 height 21
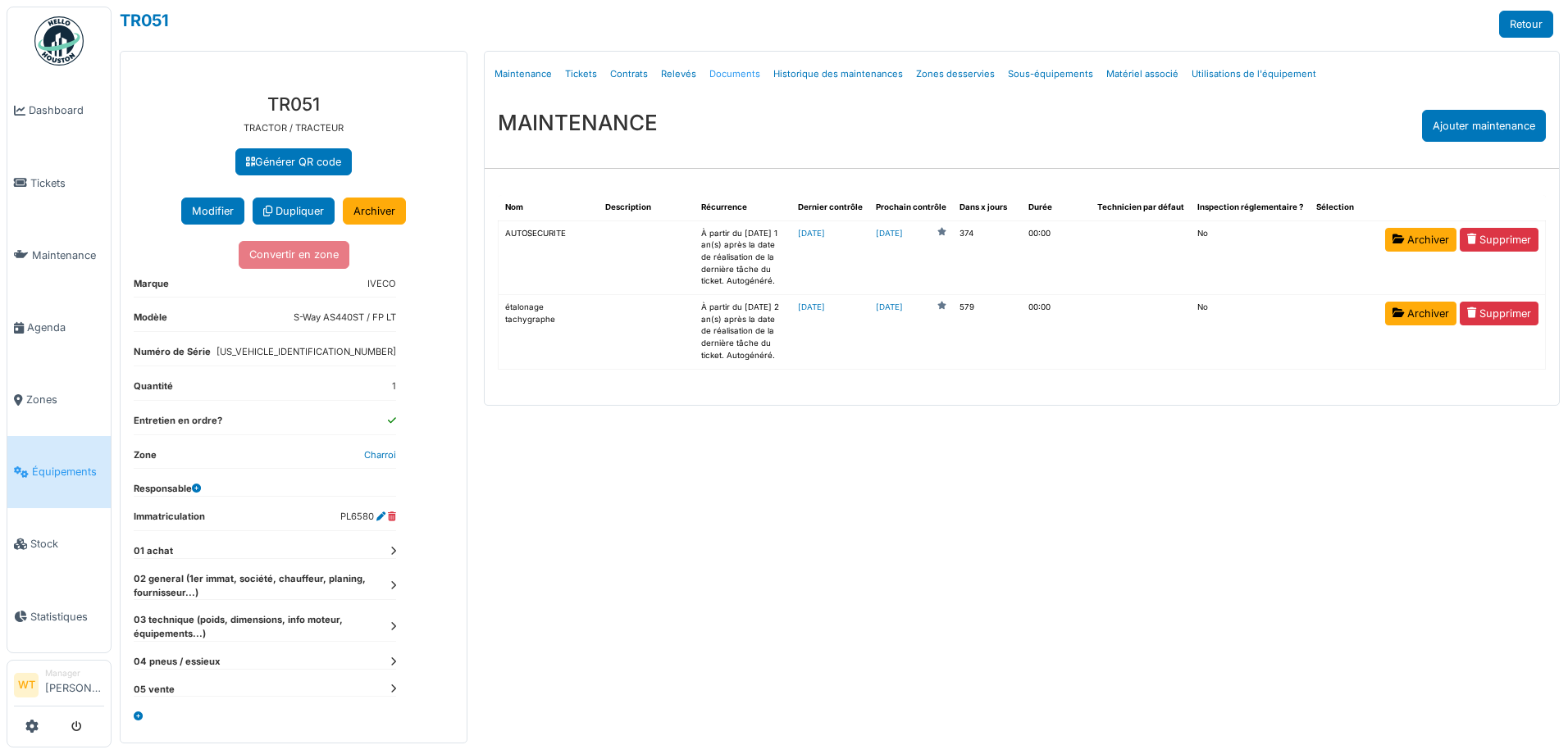
click at [715, 71] on link "Documents" at bounding box center [735, 74] width 64 height 39
select select "***"
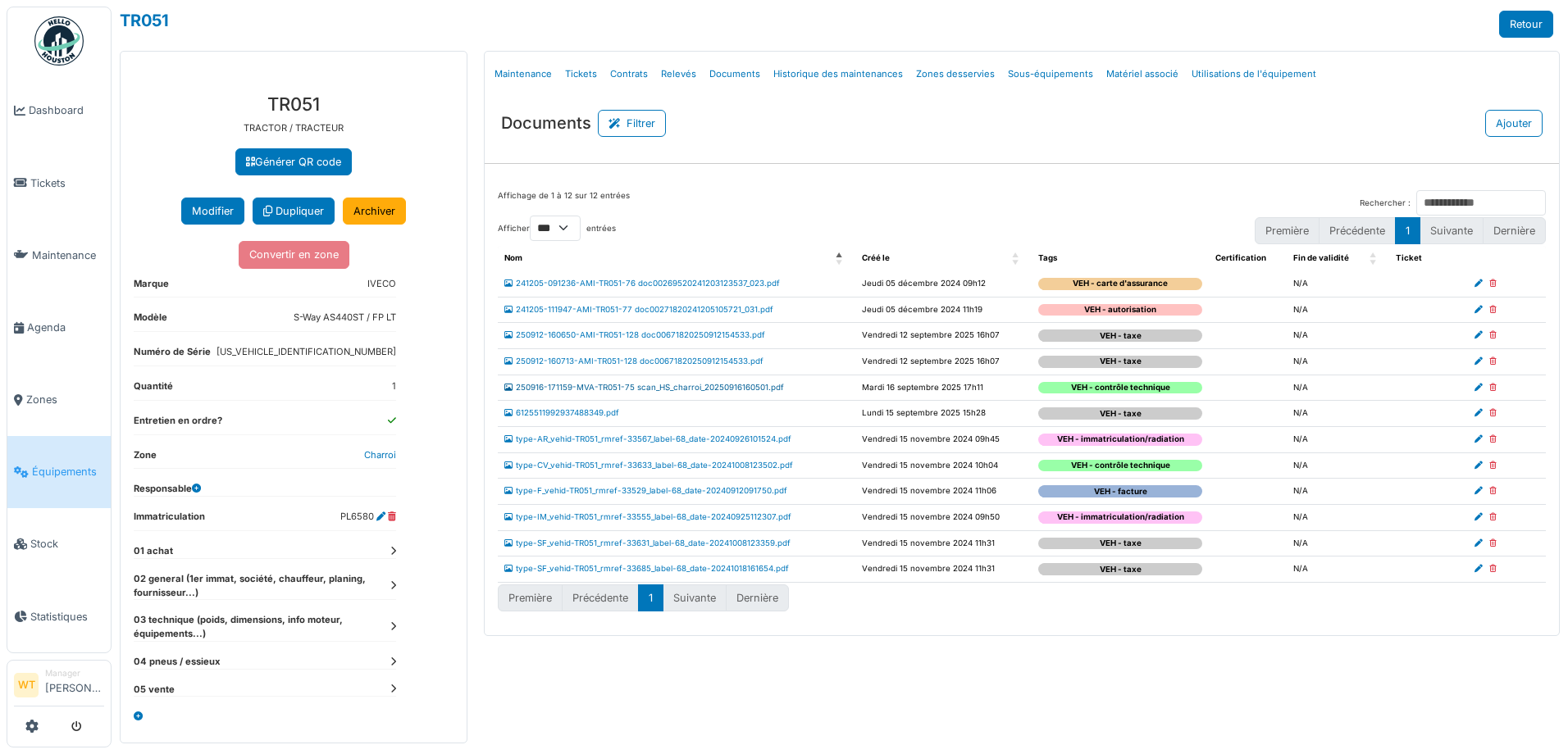
click at [681, 386] on link "250916-171159-MVA-TR051-75 scan_HS_charroi_20250916160501.pdf" at bounding box center [643, 387] width 279 height 9
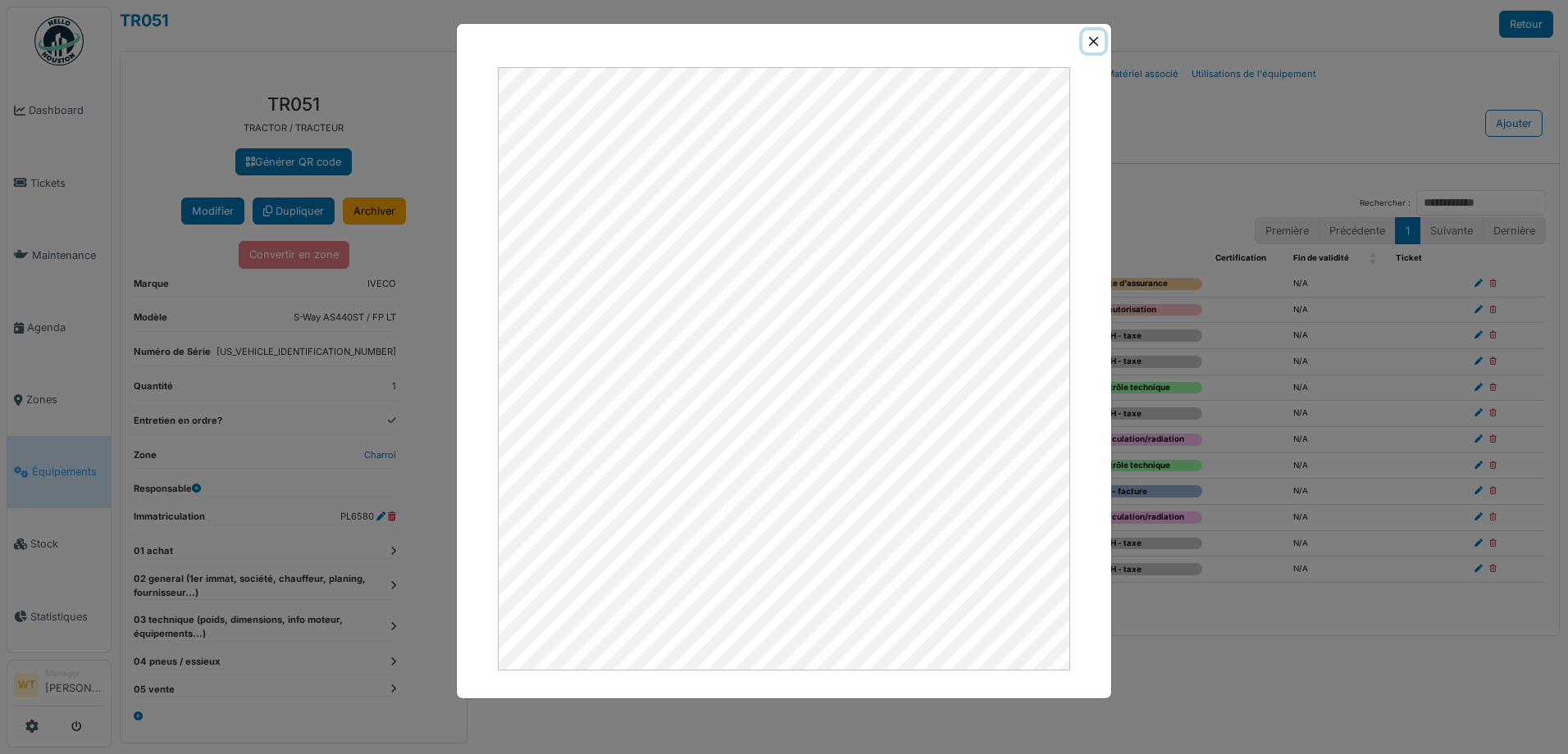
click at [1087, 41] on button "Close" at bounding box center [1093, 41] width 22 height 22
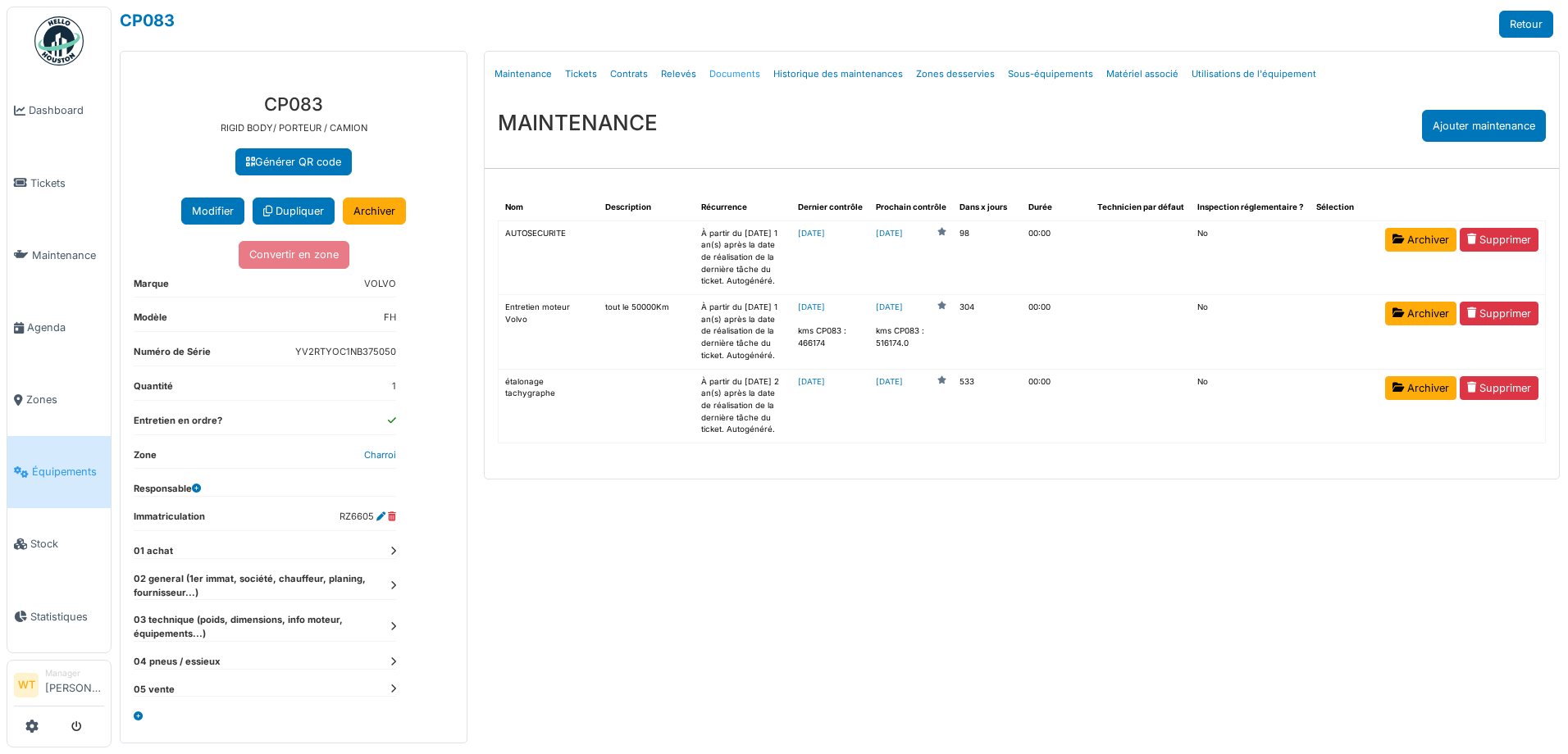
click at [737, 77] on link "Documents" at bounding box center [735, 74] width 64 height 39
select select "***"
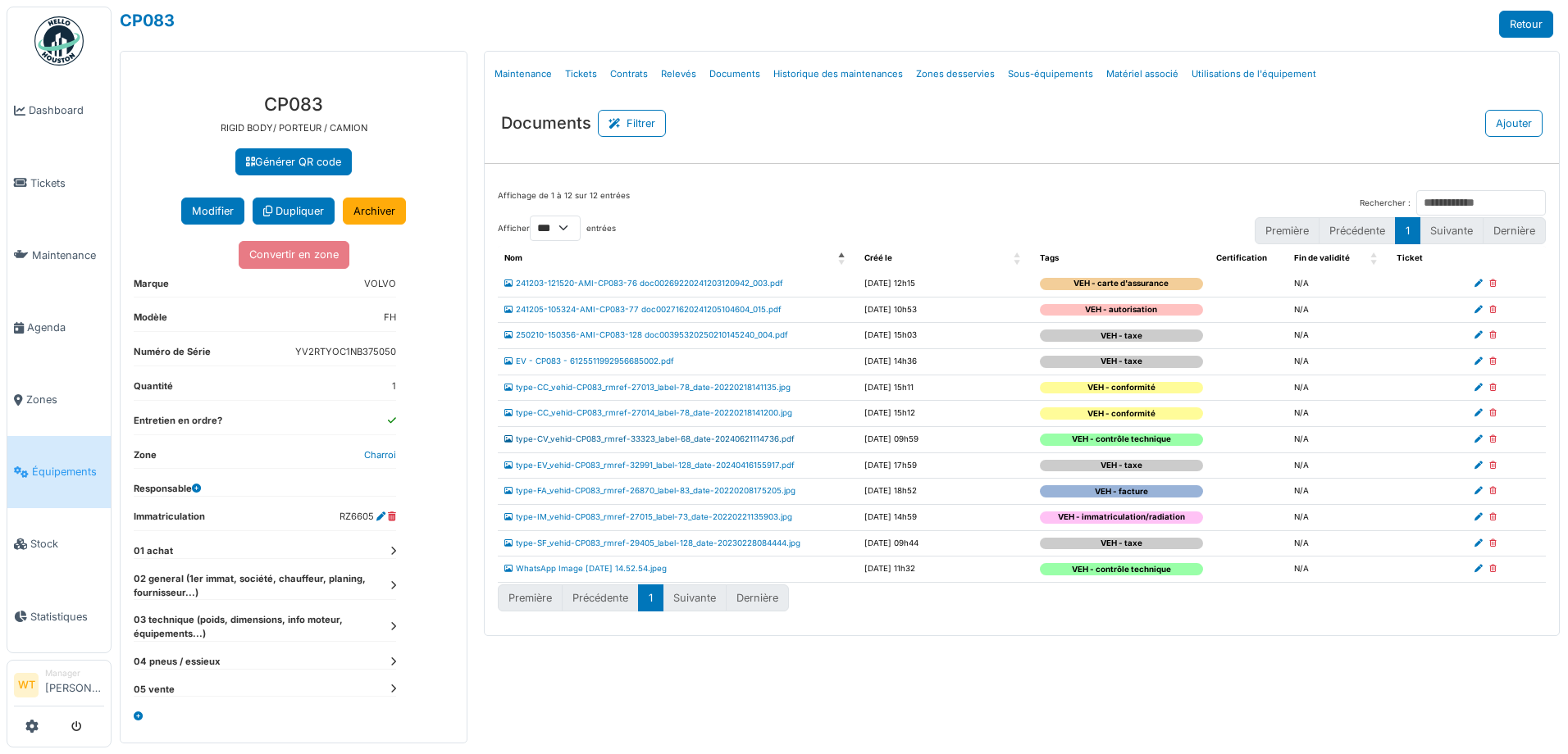
click at [652, 438] on link "type-CV_vehid-CP083_rmref-33323_label-68_date-20240621114736.pdf" at bounding box center [649, 439] width 290 height 9
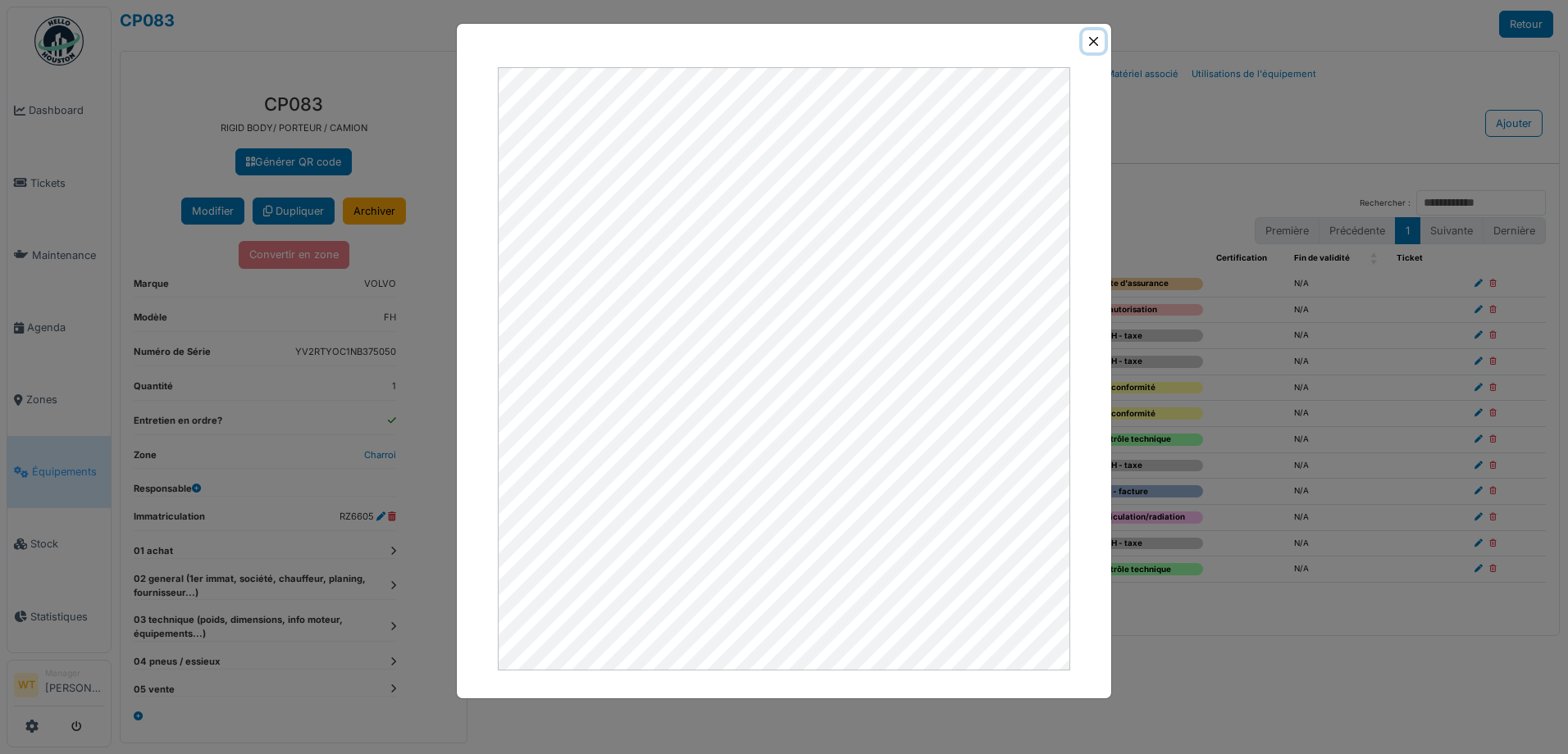
click at [1090, 36] on button "Close" at bounding box center [1093, 41] width 22 height 22
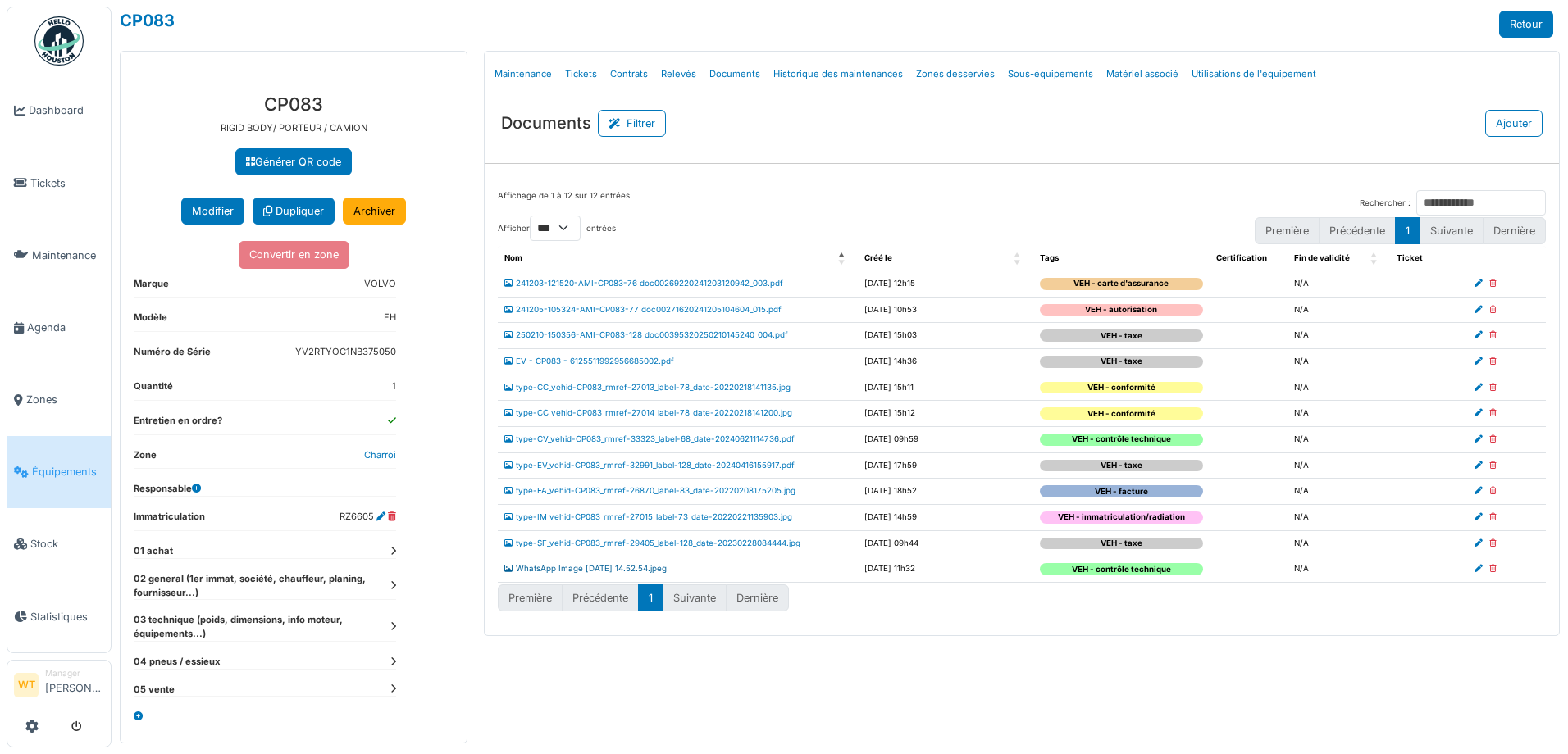
click at [602, 570] on link "WhatsApp Image 2025-06-25 at 14.52.54.jpeg" at bounding box center [585, 568] width 163 height 9
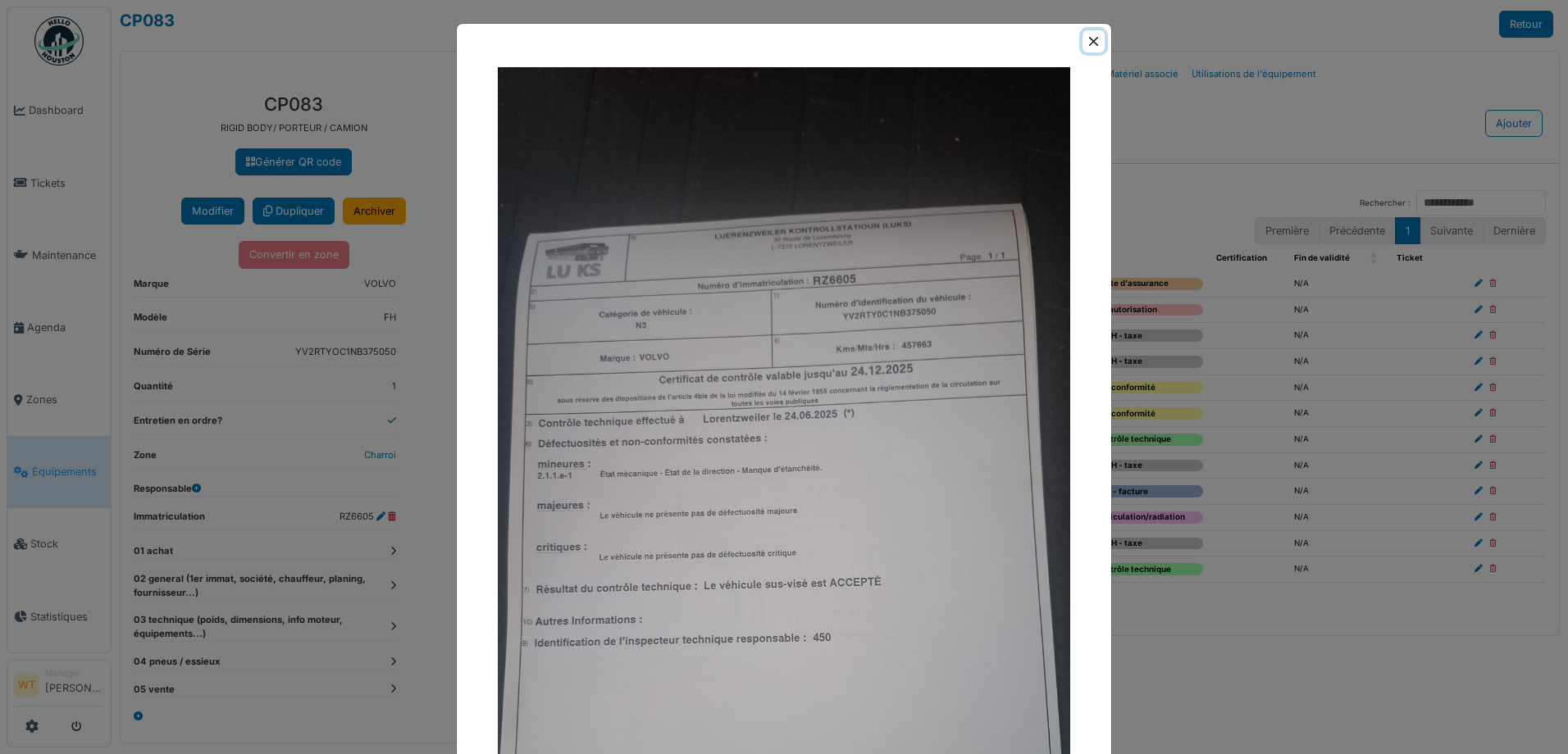
click at [1089, 35] on button "Close" at bounding box center [1093, 41] width 22 height 22
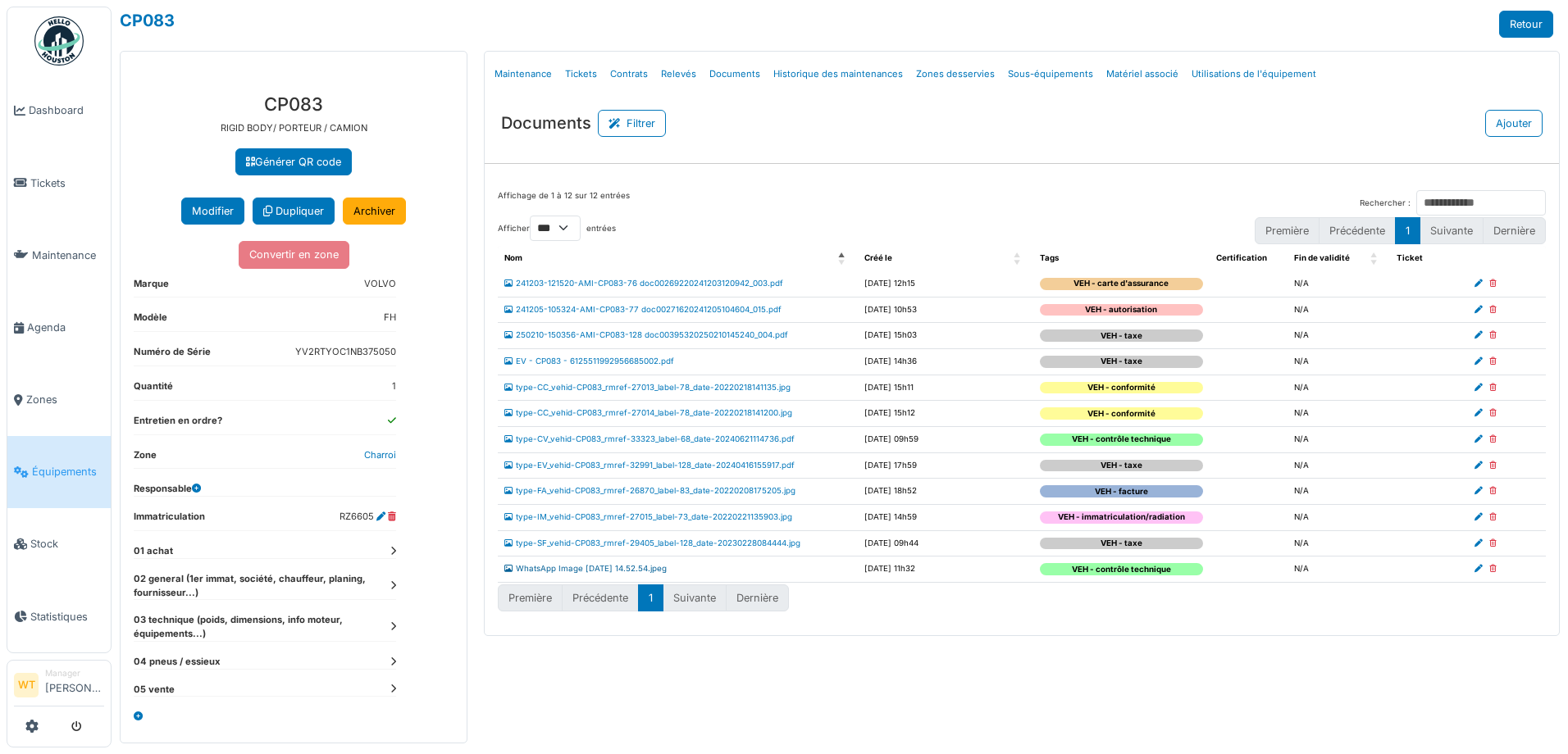
click at [622, 570] on link "WhatsApp Image 2025-06-25 at 14.52.54.jpeg" at bounding box center [585, 568] width 163 height 9
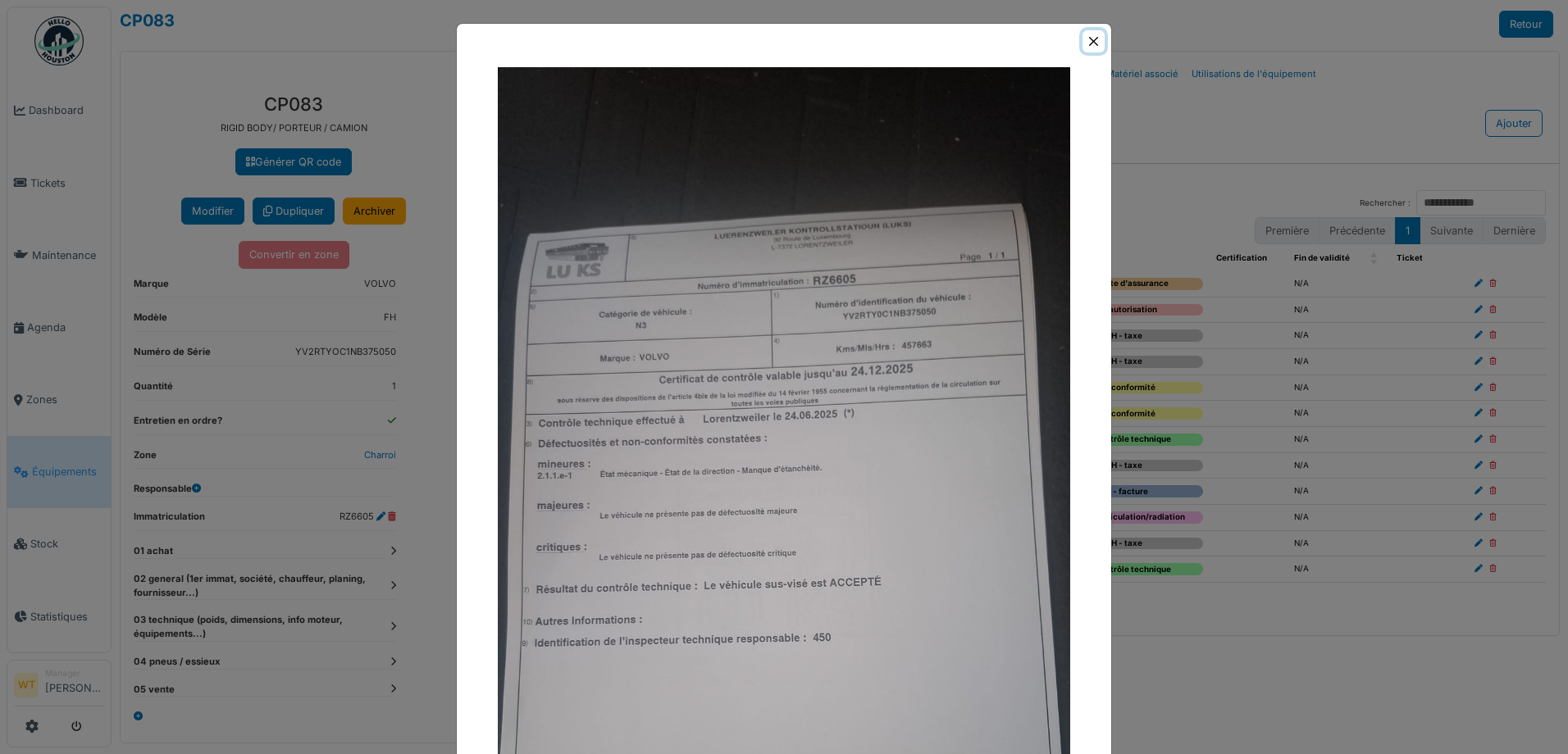
click at [1089, 39] on button "Close" at bounding box center [1093, 41] width 22 height 22
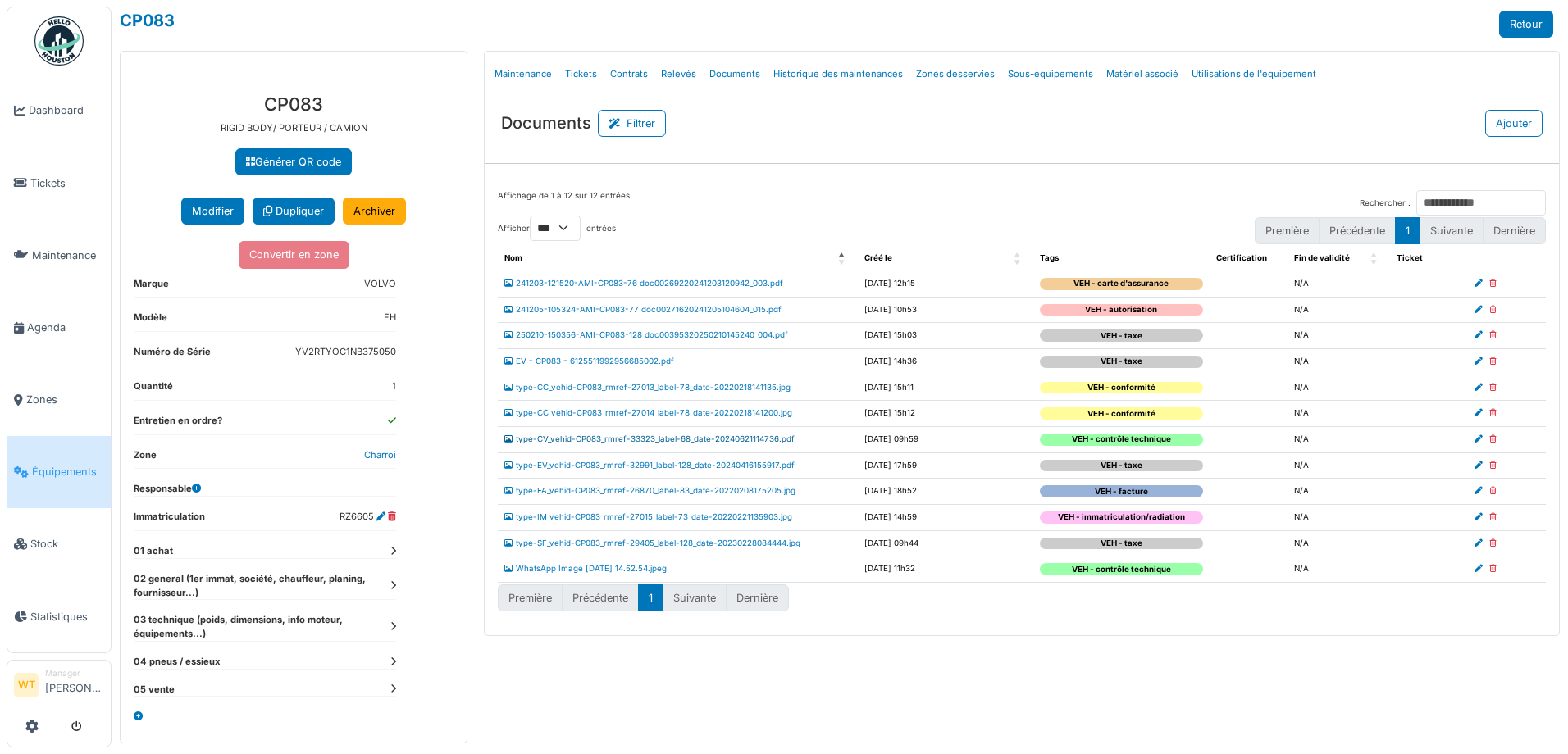
click at [649, 435] on link "type-CV_vehid-CP083_rmref-33323_label-68_date-20240621114736.pdf" at bounding box center [649, 439] width 290 height 9
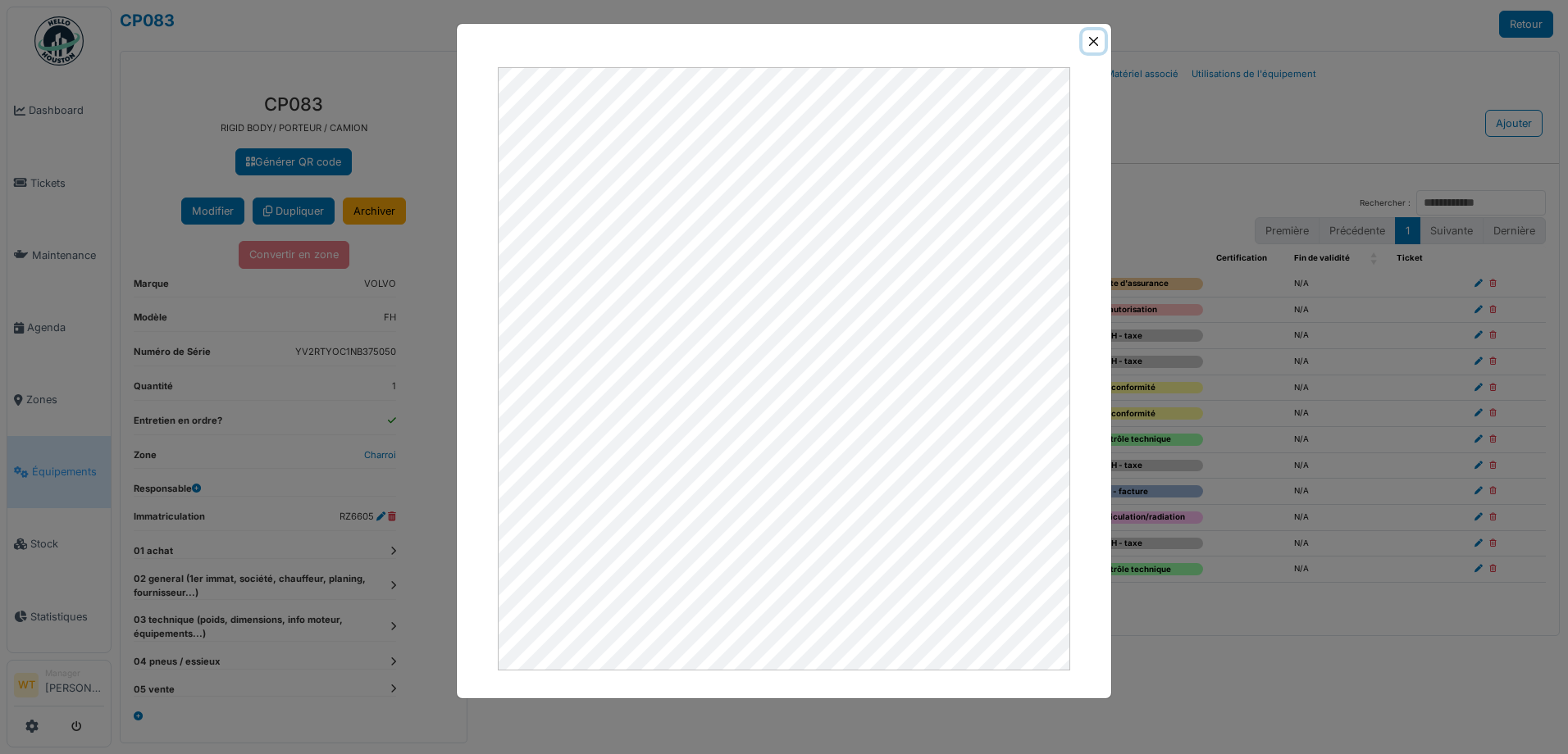
click at [1094, 43] on button "Close" at bounding box center [1093, 41] width 22 height 22
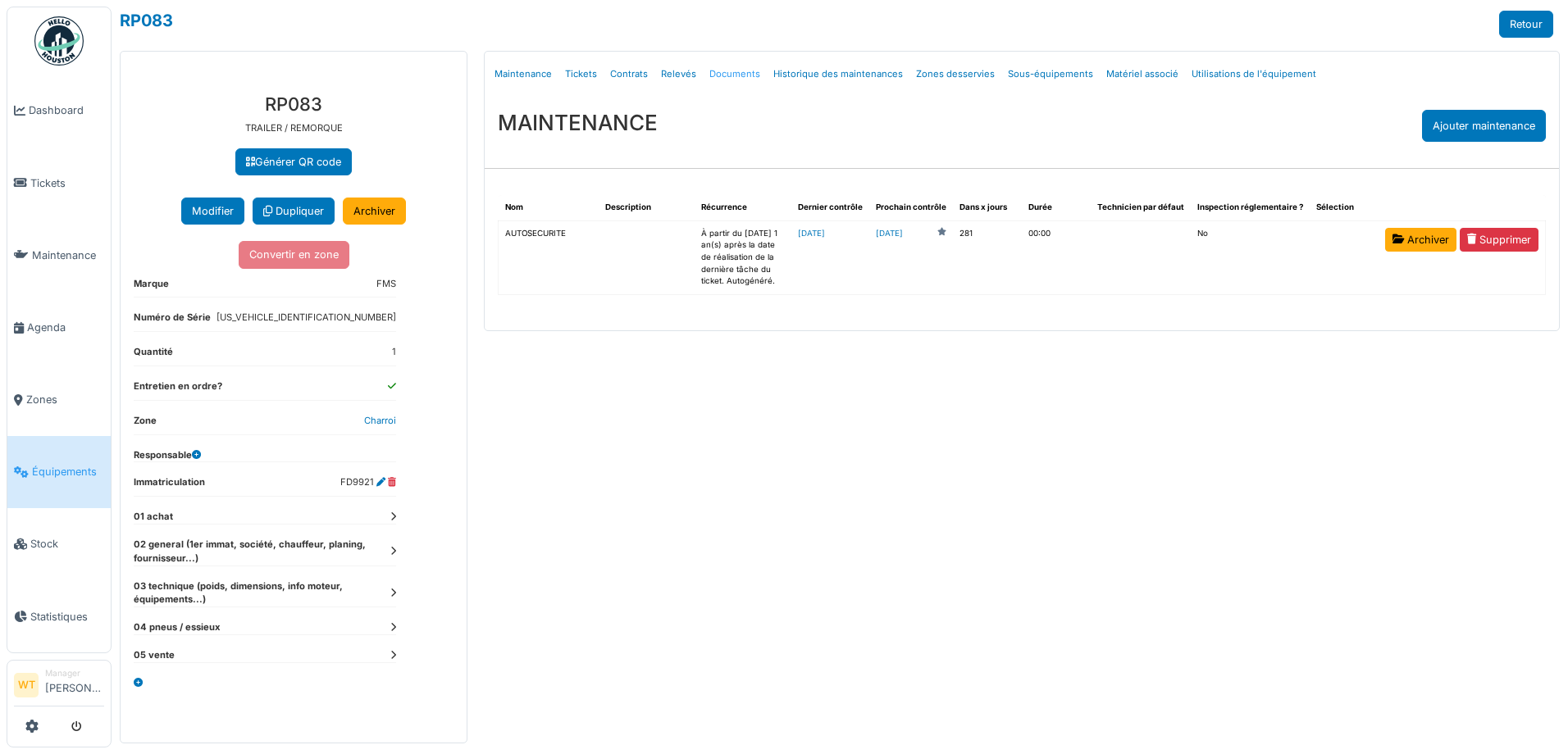
click at [736, 74] on link "Documents" at bounding box center [735, 74] width 64 height 39
select select "***"
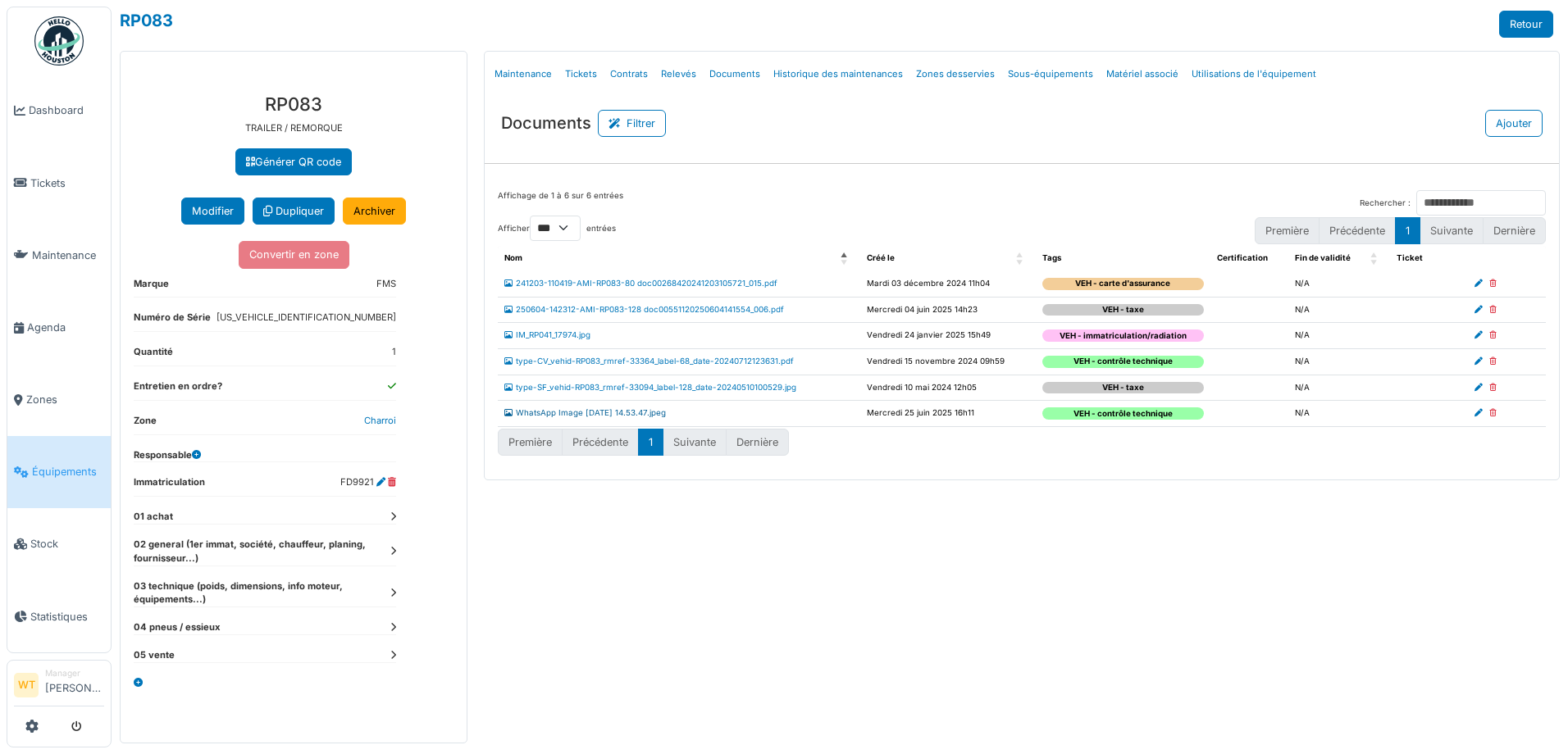
click at [599, 411] on link "WhatsApp Image 2025-06-25 at 14.53.47.jpeg" at bounding box center [585, 413] width 162 height 9
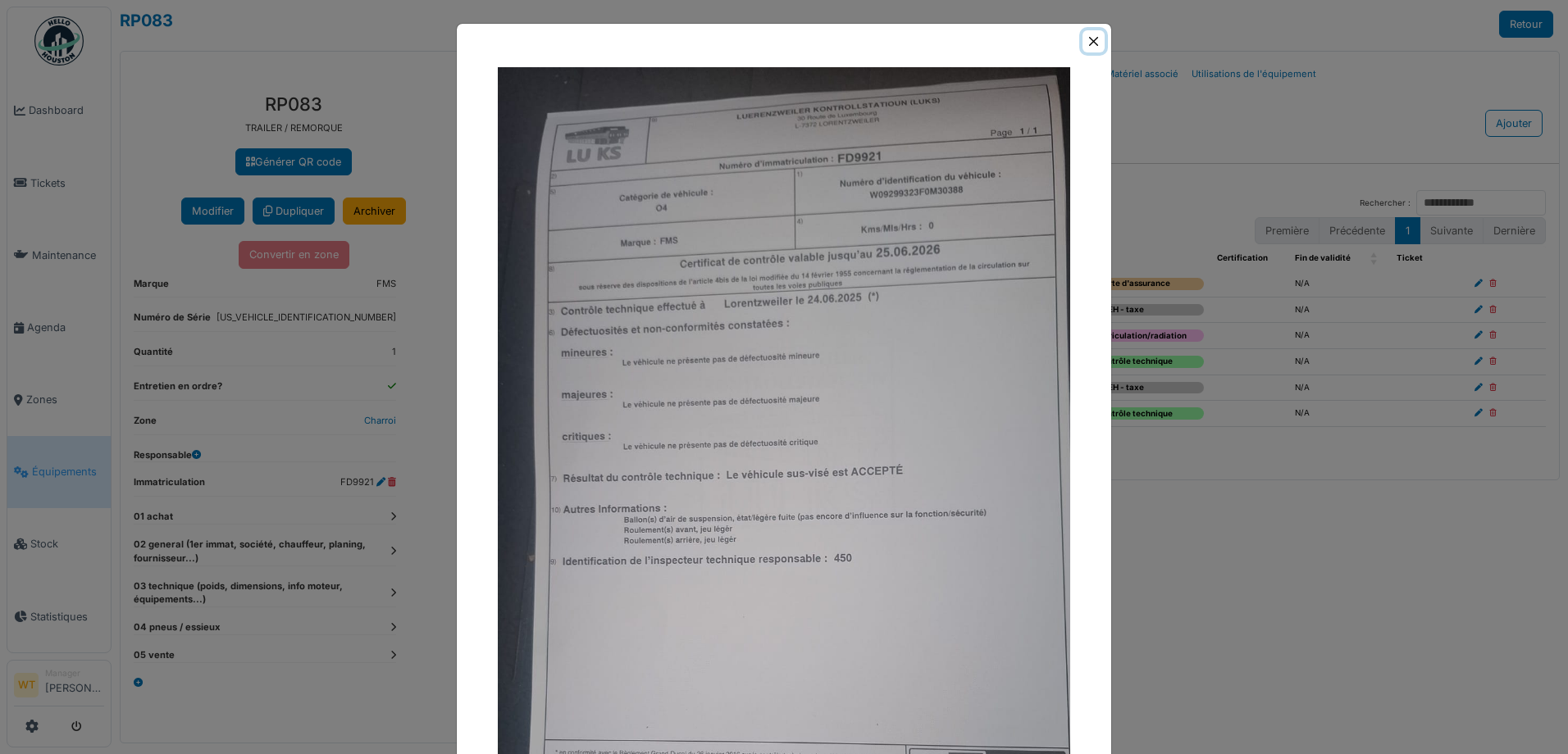
click at [1085, 44] on button "Close" at bounding box center [1093, 41] width 22 height 22
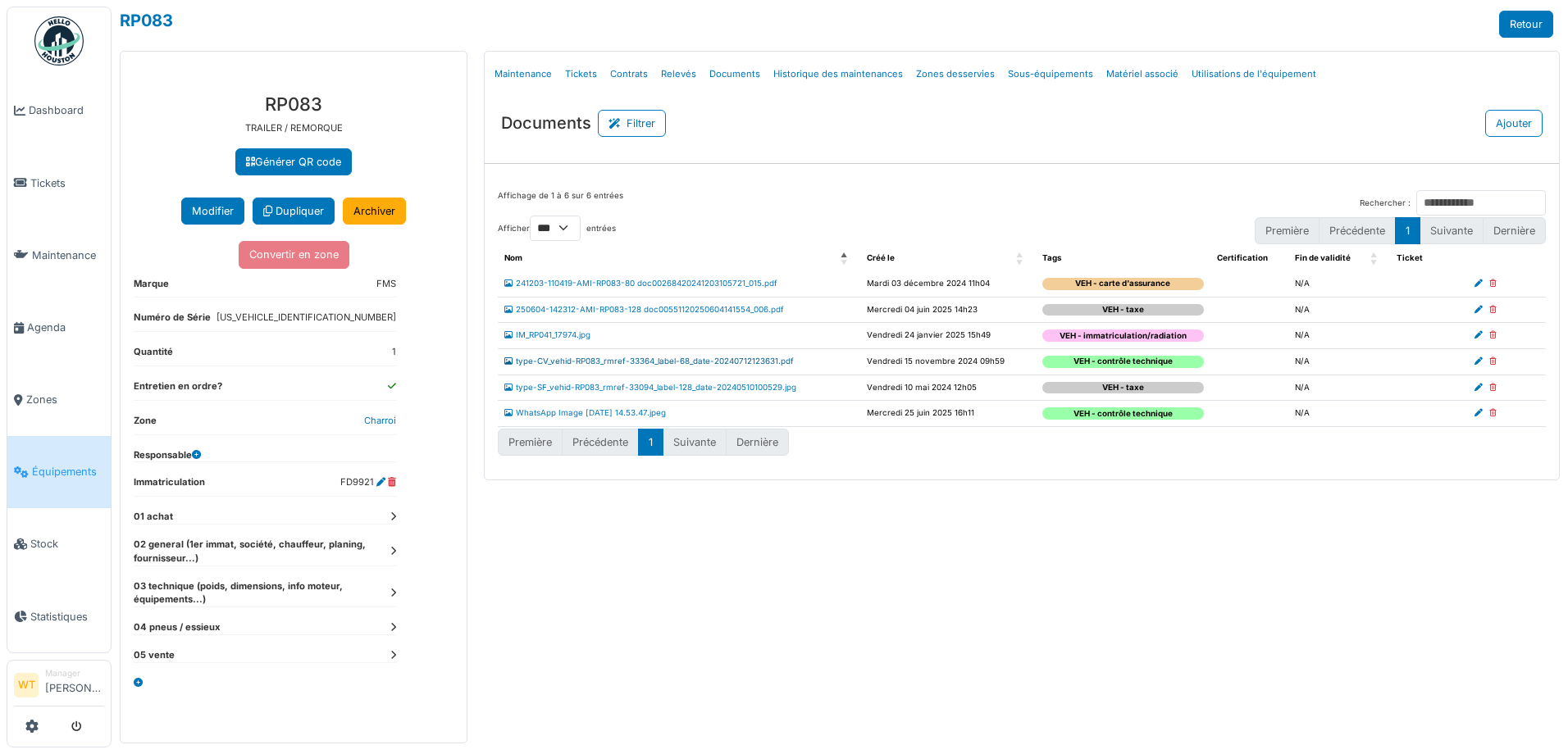
click at [665, 362] on link "type-CV_vehid-RP083_rmref-33364_label-68_date-20240712123631.pdf" at bounding box center [648, 361] width 289 height 9
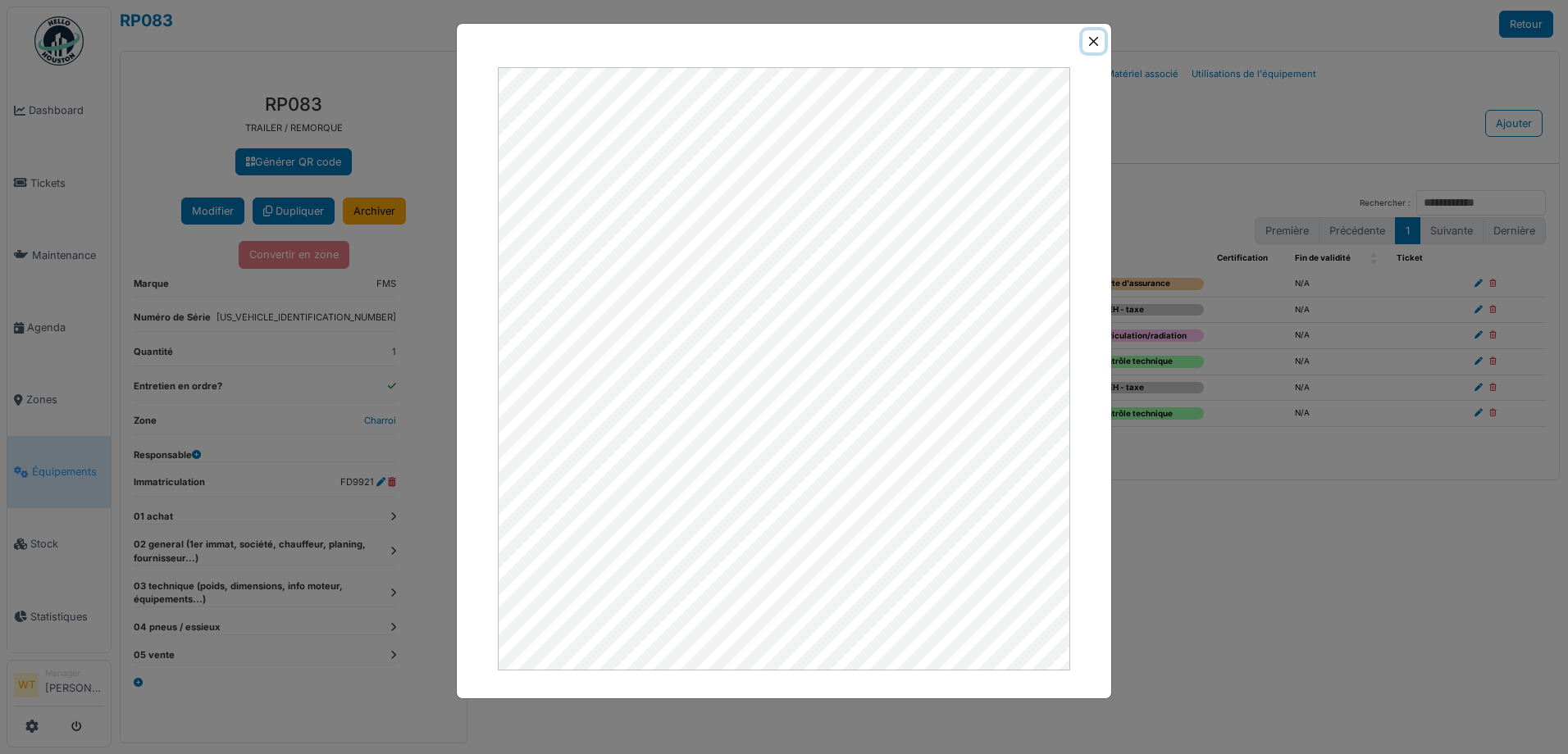
click at [1093, 39] on button "Close" at bounding box center [1093, 41] width 22 height 22
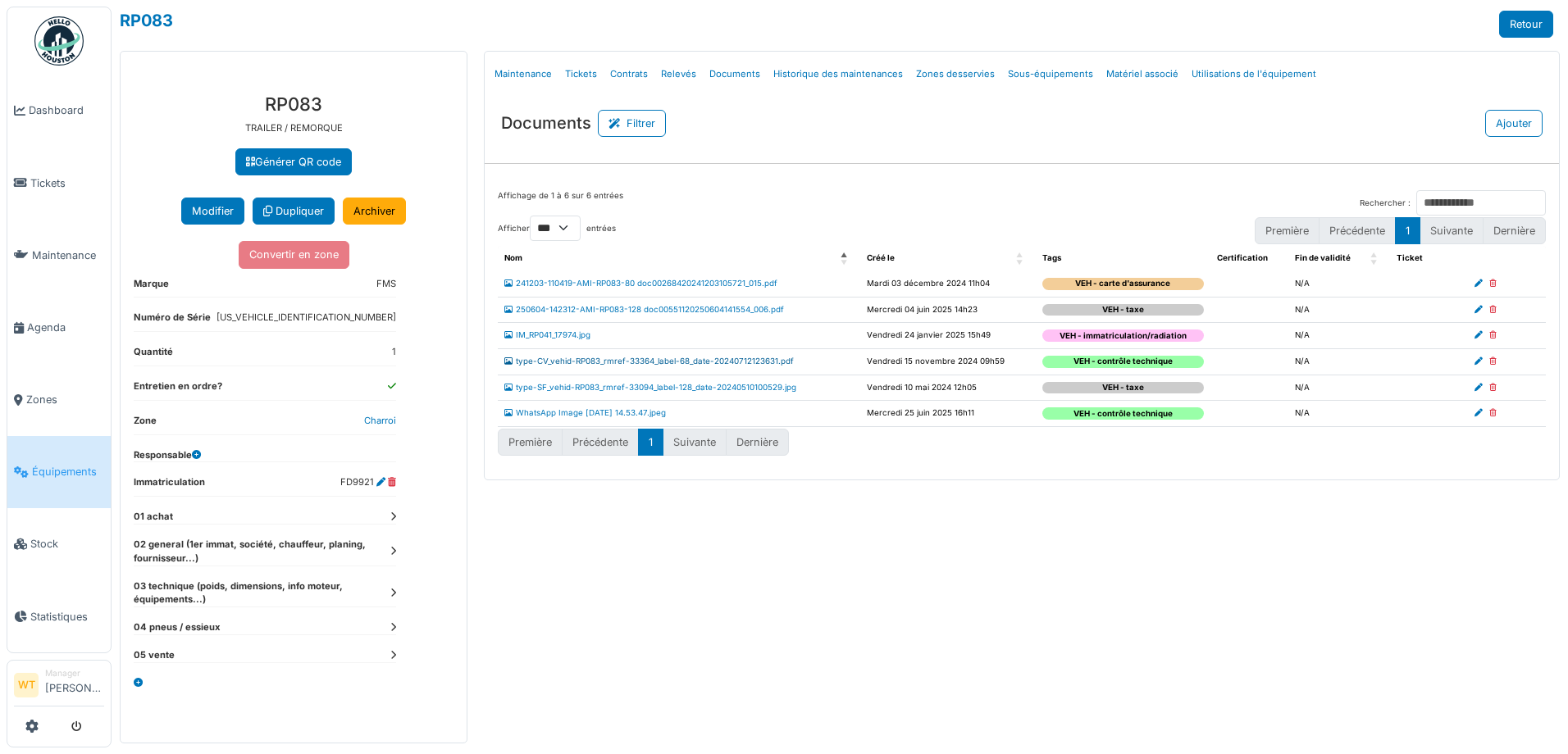
click at [680, 362] on link "type-CV_vehid-RP083_rmref-33364_label-68_date-20240712123631.pdf" at bounding box center [648, 361] width 289 height 9
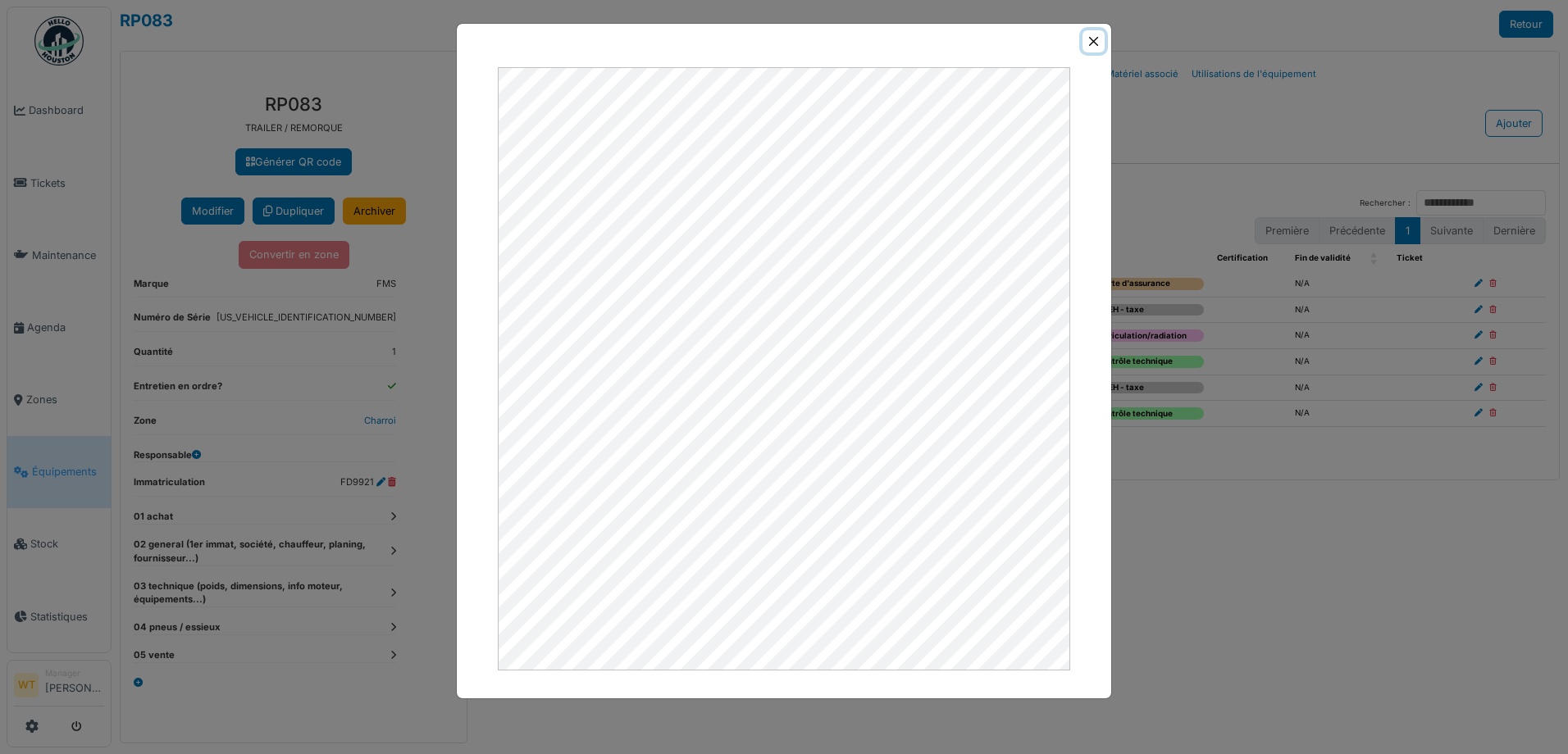
click at [1087, 39] on button "Close" at bounding box center [1093, 41] width 22 height 22
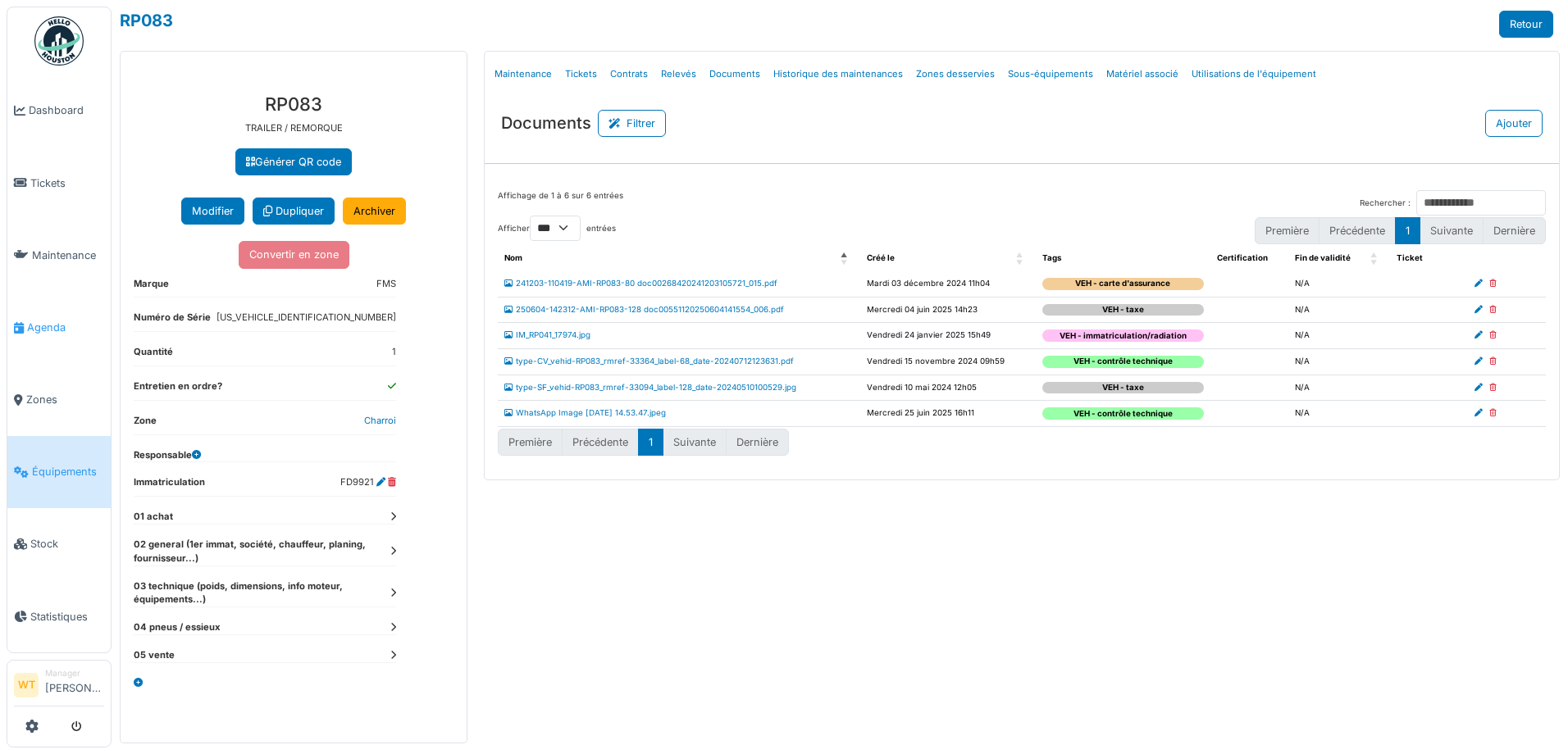
click at [12, 310] on link "Agenda" at bounding box center [59, 327] width 103 height 72
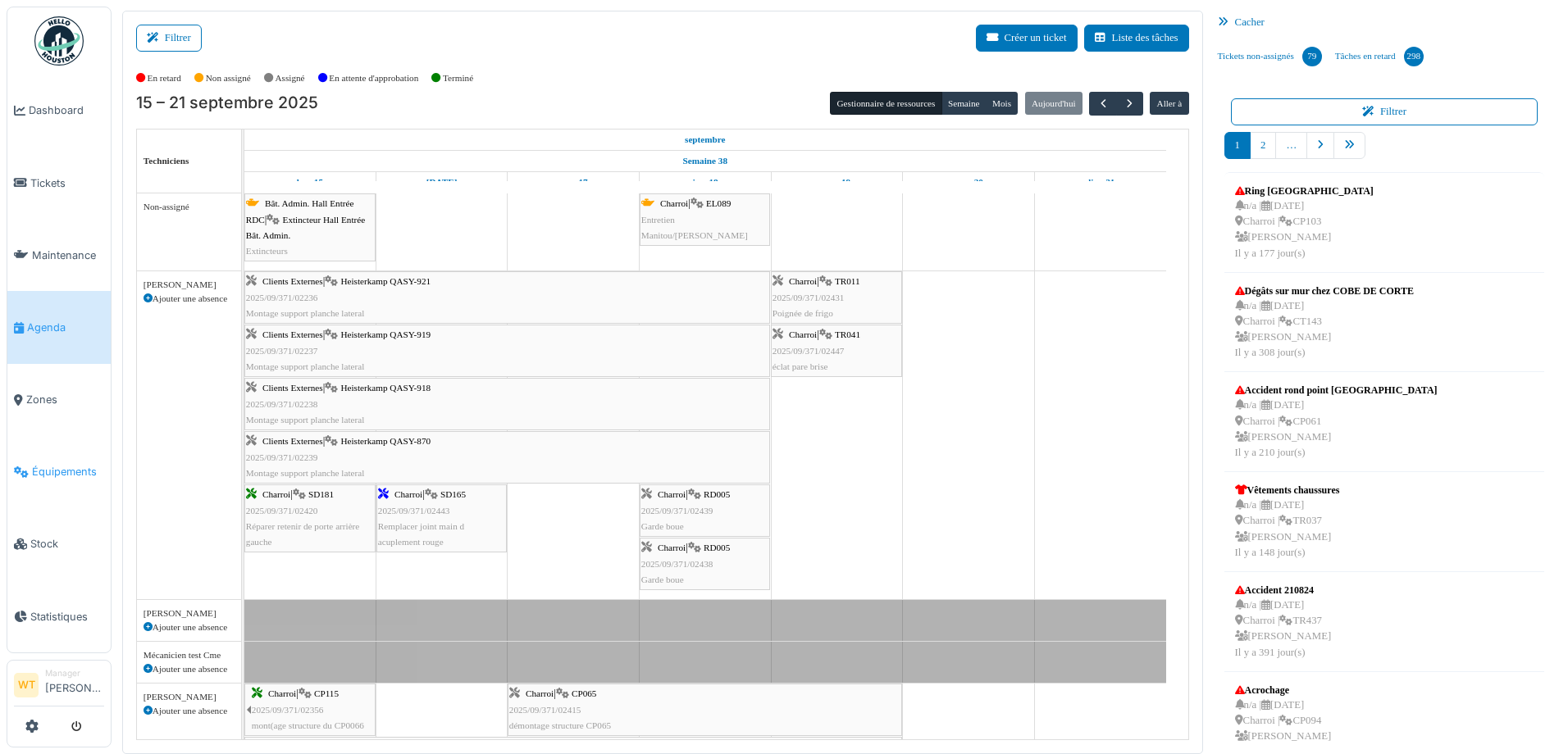
click at [41, 470] on link "Équipements" at bounding box center [59, 472] width 103 height 72
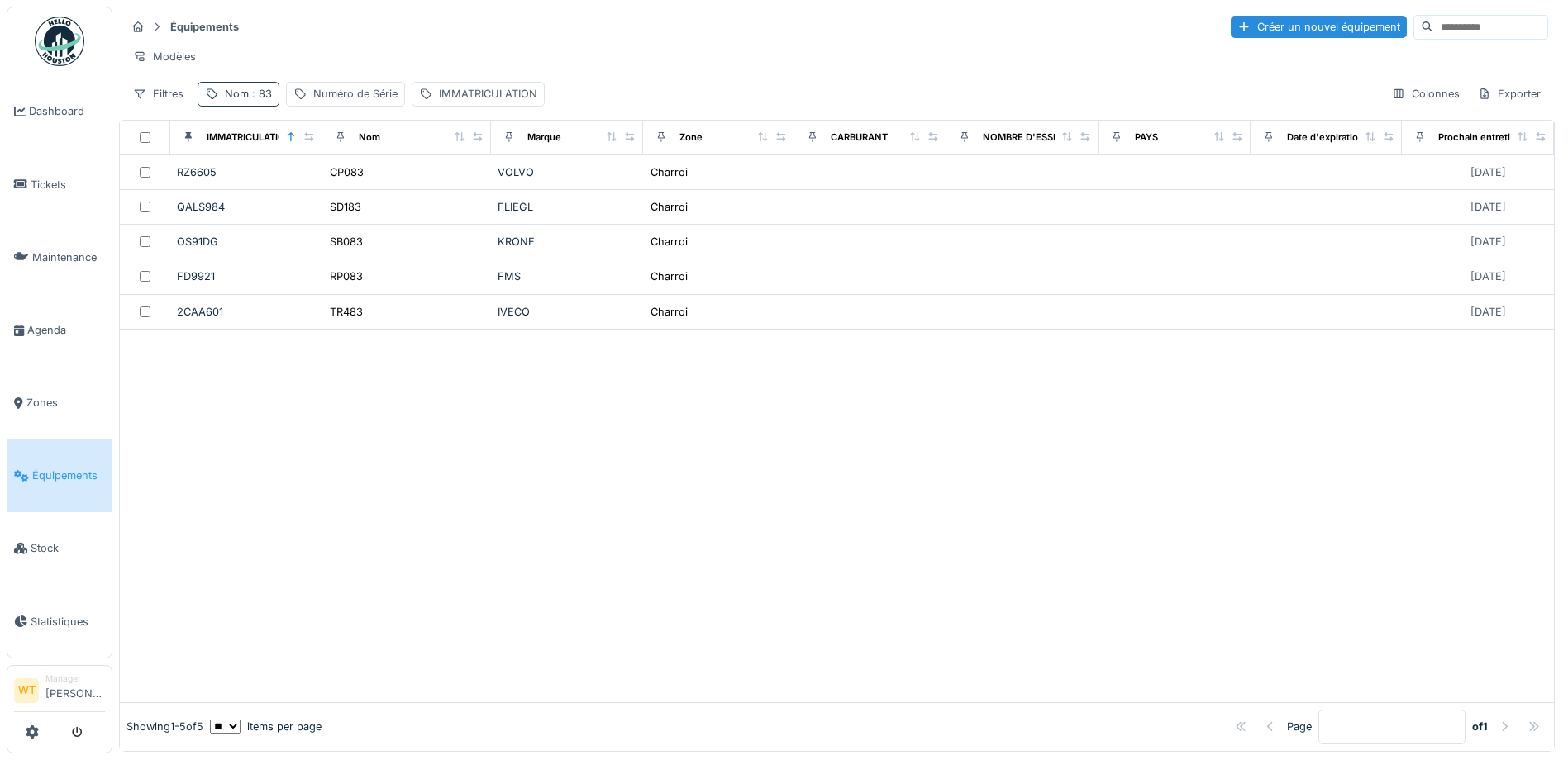
click at [249, 100] on span ": 83" at bounding box center [261, 93] width 24 height 13
drag, startPoint x: 376, startPoint y: 181, endPoint x: 347, endPoint y: 181, distance: 29.0
click at [369, 181] on div "Nom **" at bounding box center [287, 185] width 165 height 34
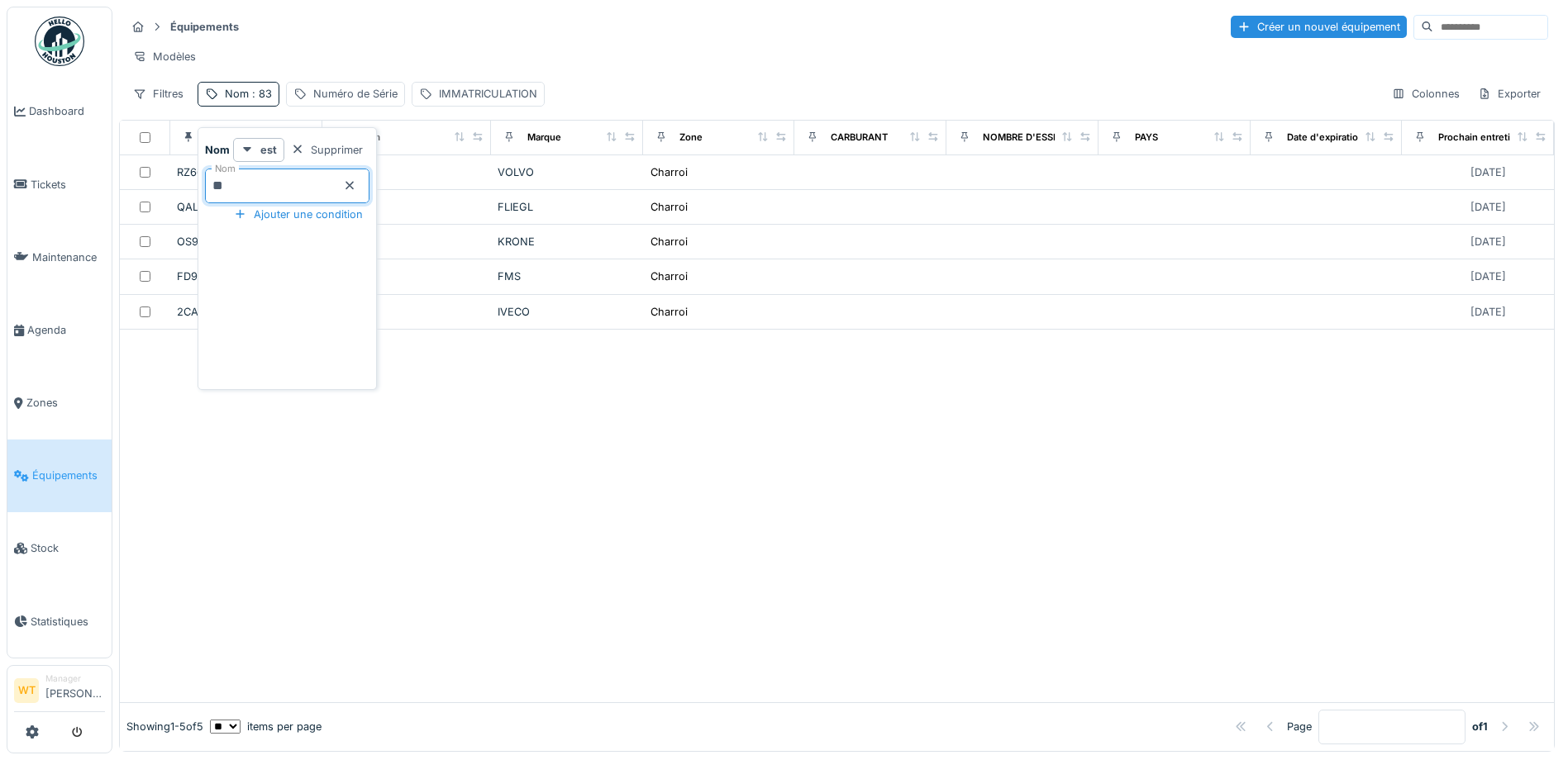
click at [313, 181] on input "**" at bounding box center [287, 185] width 165 height 34
drag, startPoint x: 381, startPoint y: 185, endPoint x: 330, endPoint y: 186, distance: 51.0
click at [356, 184] on icon at bounding box center [349, 185] width 13 height 11
click at [326, 186] on input "Nom" at bounding box center [287, 185] width 165 height 34
type input "**"
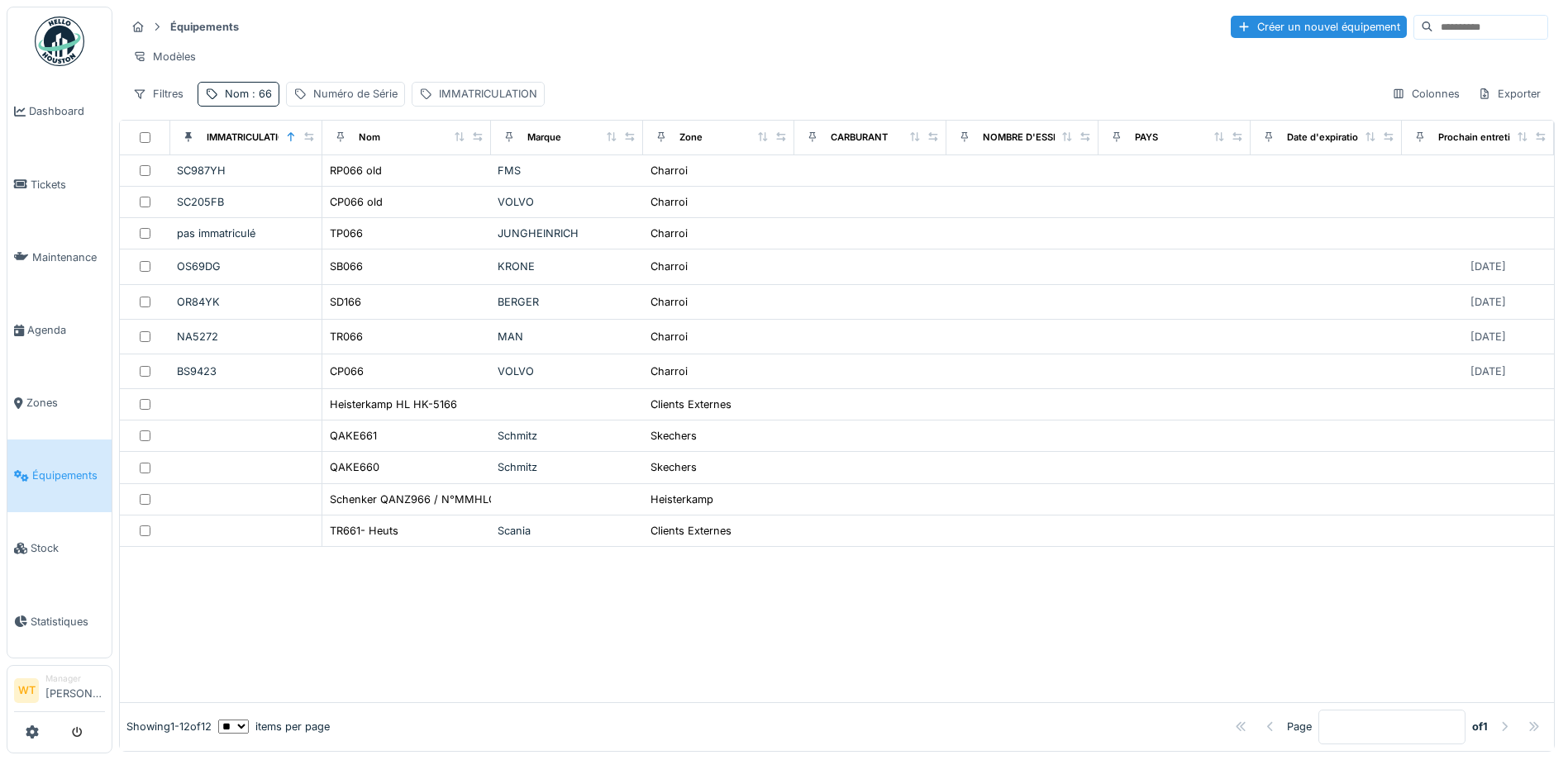
click at [482, 48] on div "Modèles" at bounding box center [836, 57] width 1422 height 24
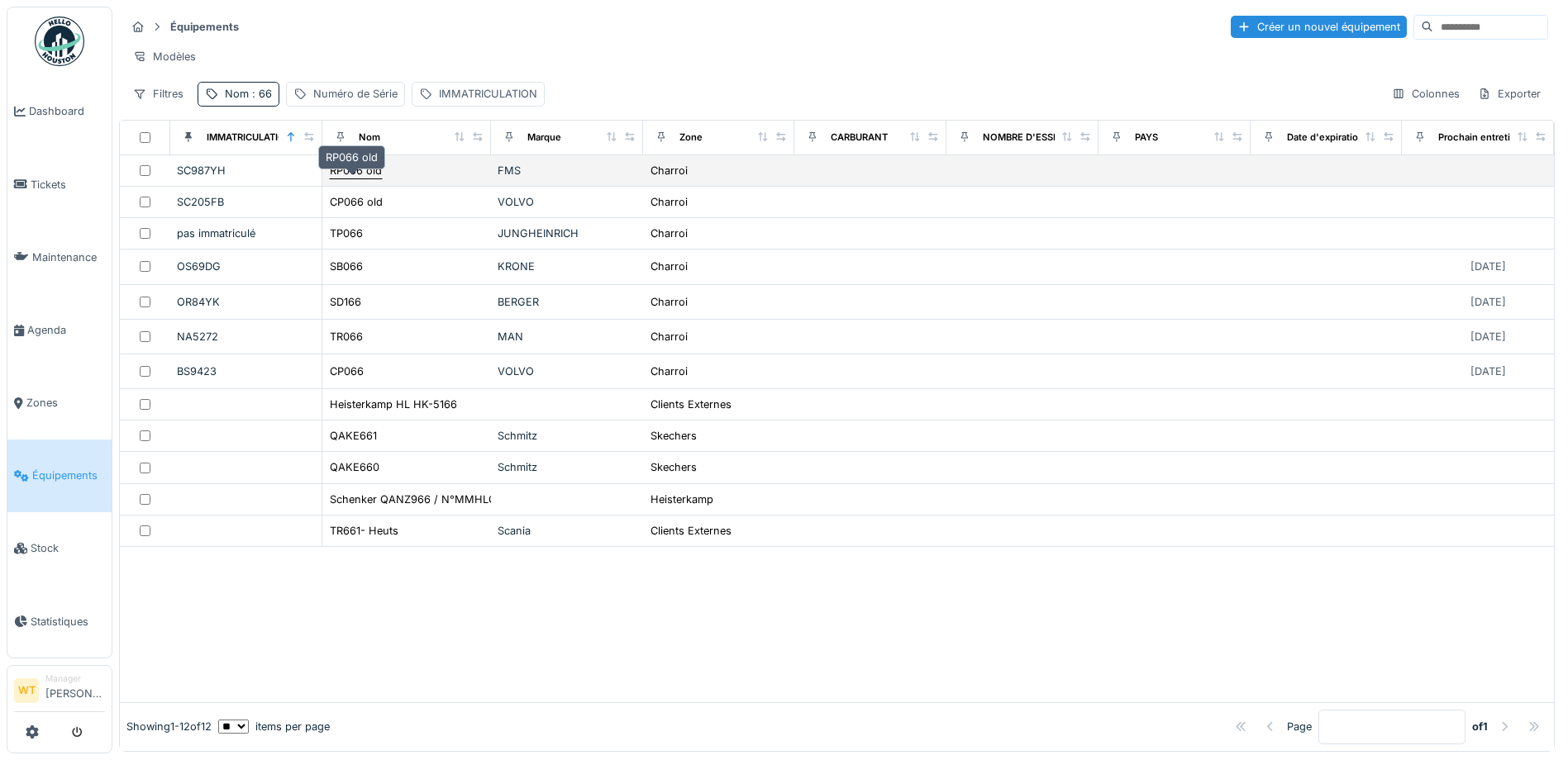
click at [370, 175] on div "RP066 old" at bounding box center [355, 171] width 52 height 16
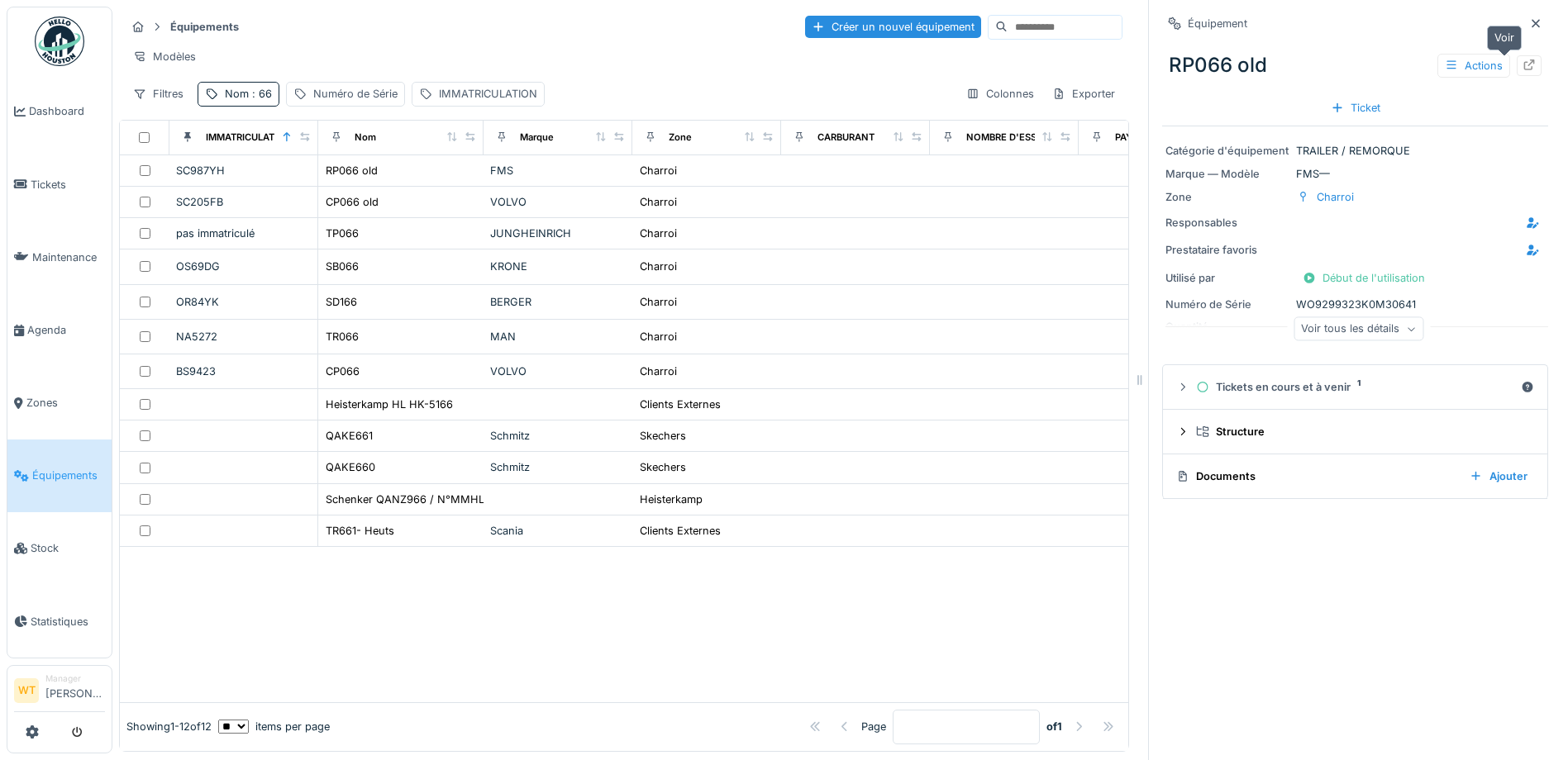
click at [1522, 66] on icon at bounding box center [1528, 65] width 13 height 11
click at [386, 172] on td "RP066 old" at bounding box center [400, 171] width 166 height 31
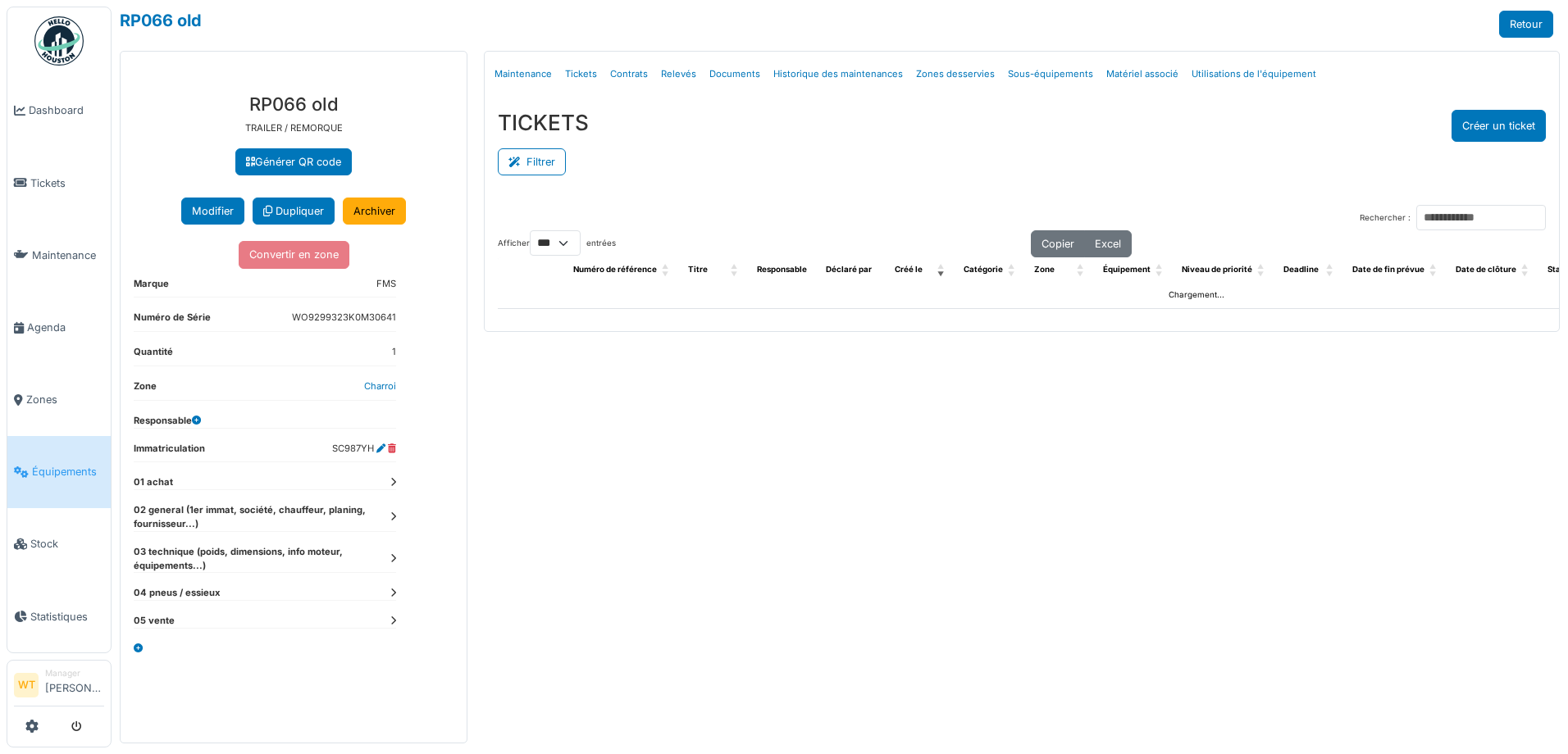
select select "***"
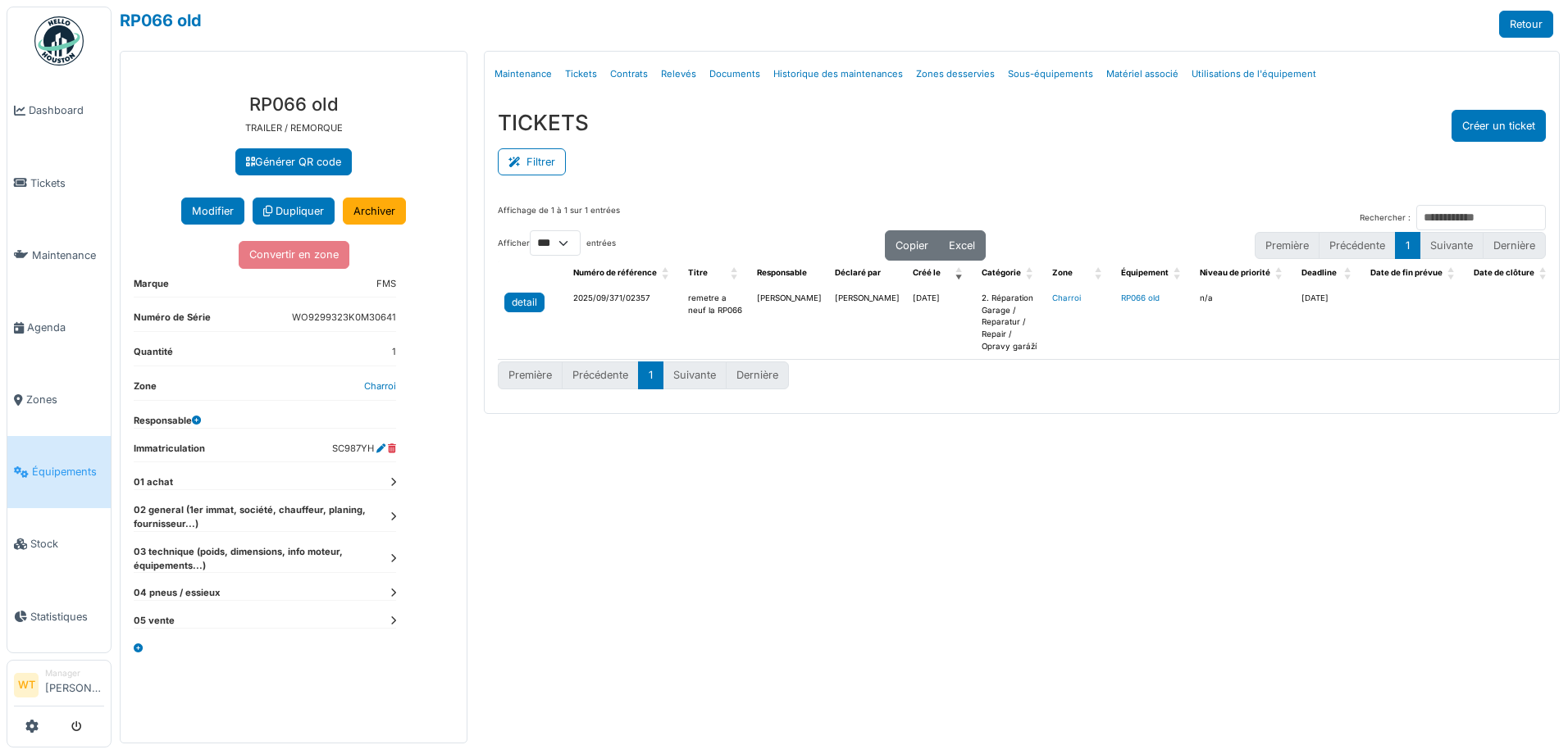
click at [535, 305] on div "detail" at bounding box center [525, 302] width 25 height 15
click at [530, 307] on div "detail" at bounding box center [525, 302] width 25 height 15
click at [50, 464] on span "Équipements" at bounding box center [68, 472] width 72 height 16
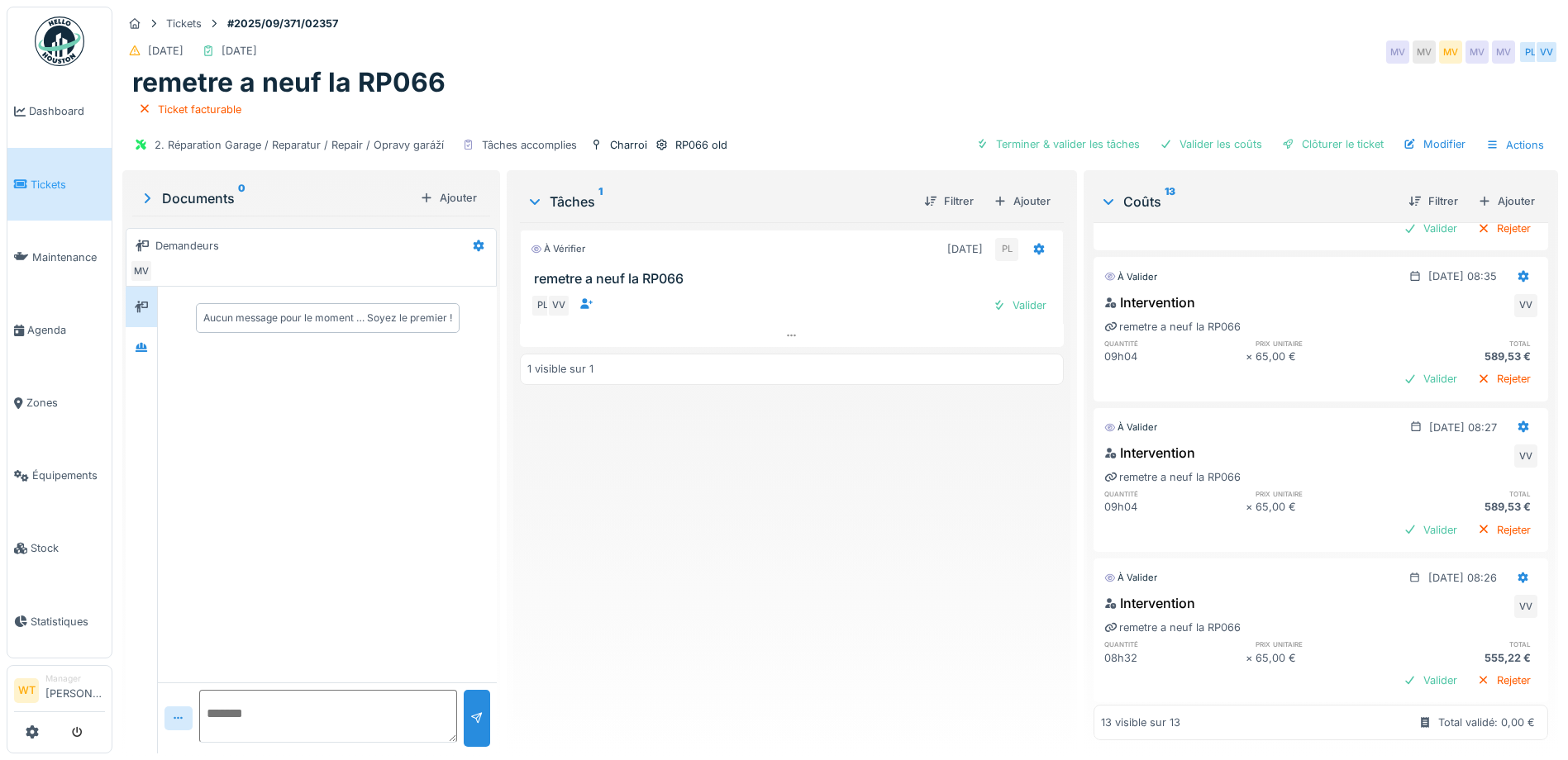
scroll to position [1764, 0]
click at [1054, 148] on div "Terminer & valider les tâches" at bounding box center [1058, 144] width 177 height 23
click at [1195, 137] on div "Valider les coûts" at bounding box center [1211, 144] width 116 height 23
click at [1282, 145] on div at bounding box center [1288, 144] width 13 height 16
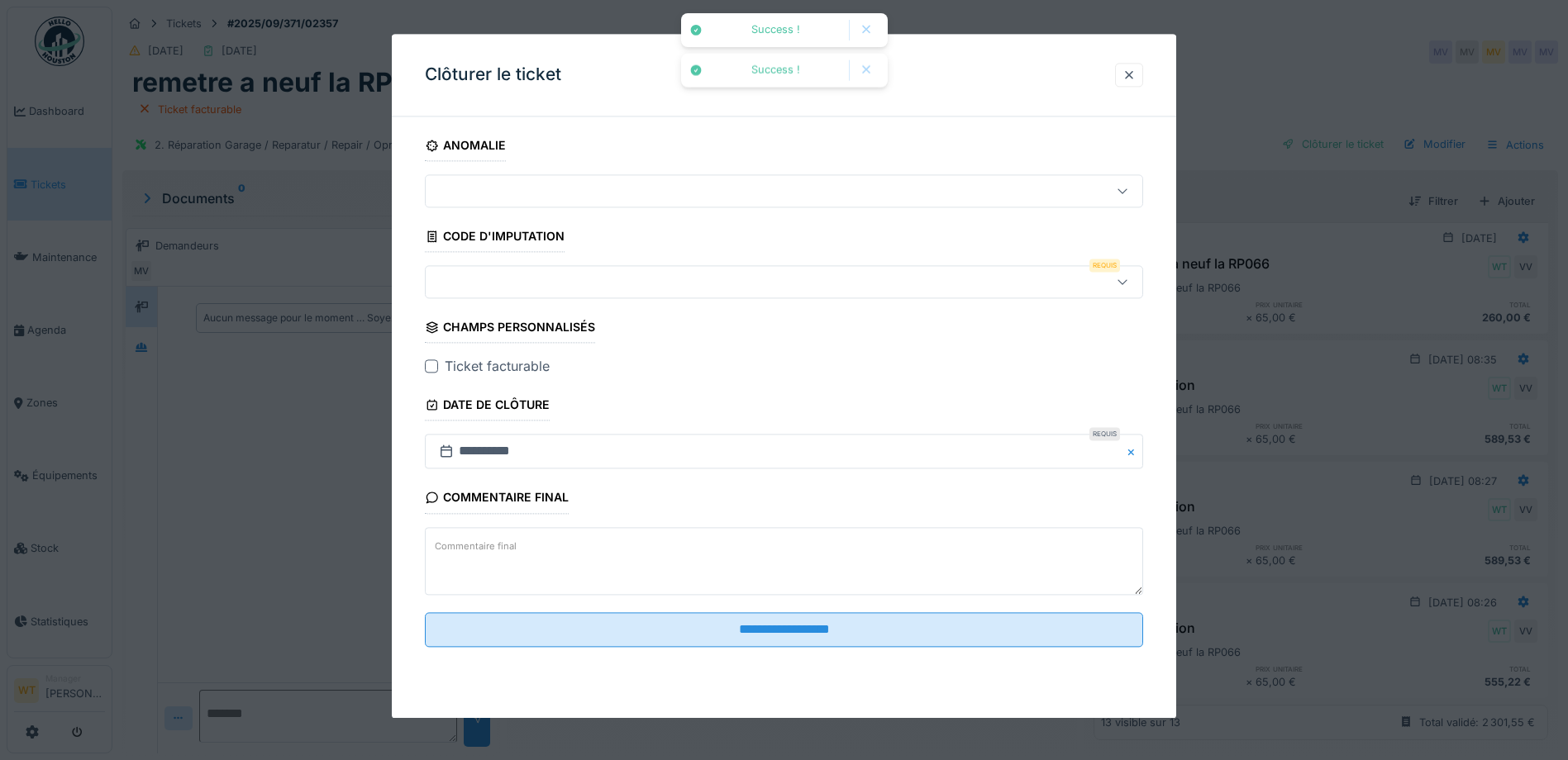
scroll to position [1387, 0]
click at [1134, 72] on div at bounding box center [1128, 75] width 13 height 16
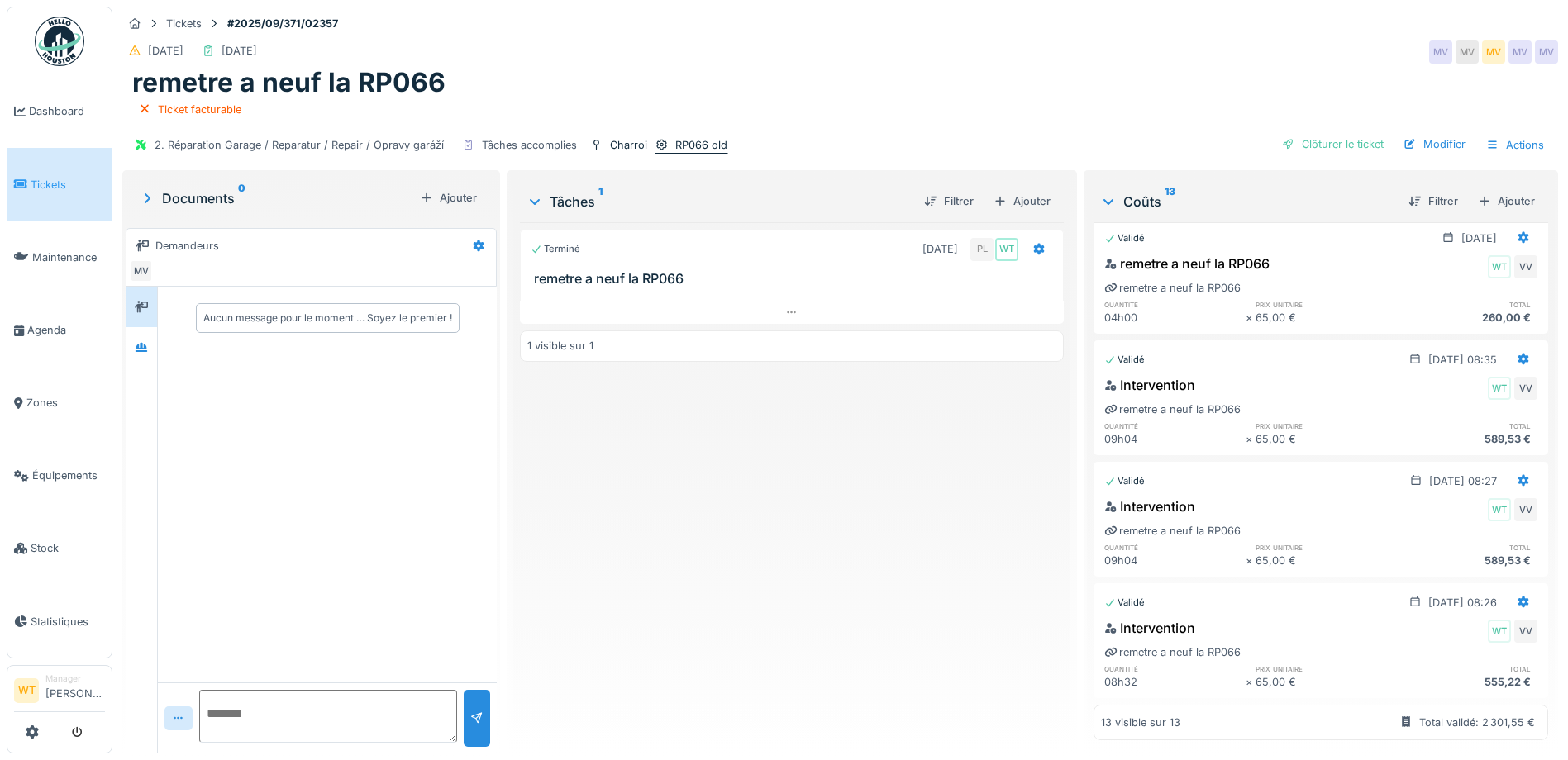
click at [667, 138] on div "RP066 old" at bounding box center [690, 145] width 74 height 18
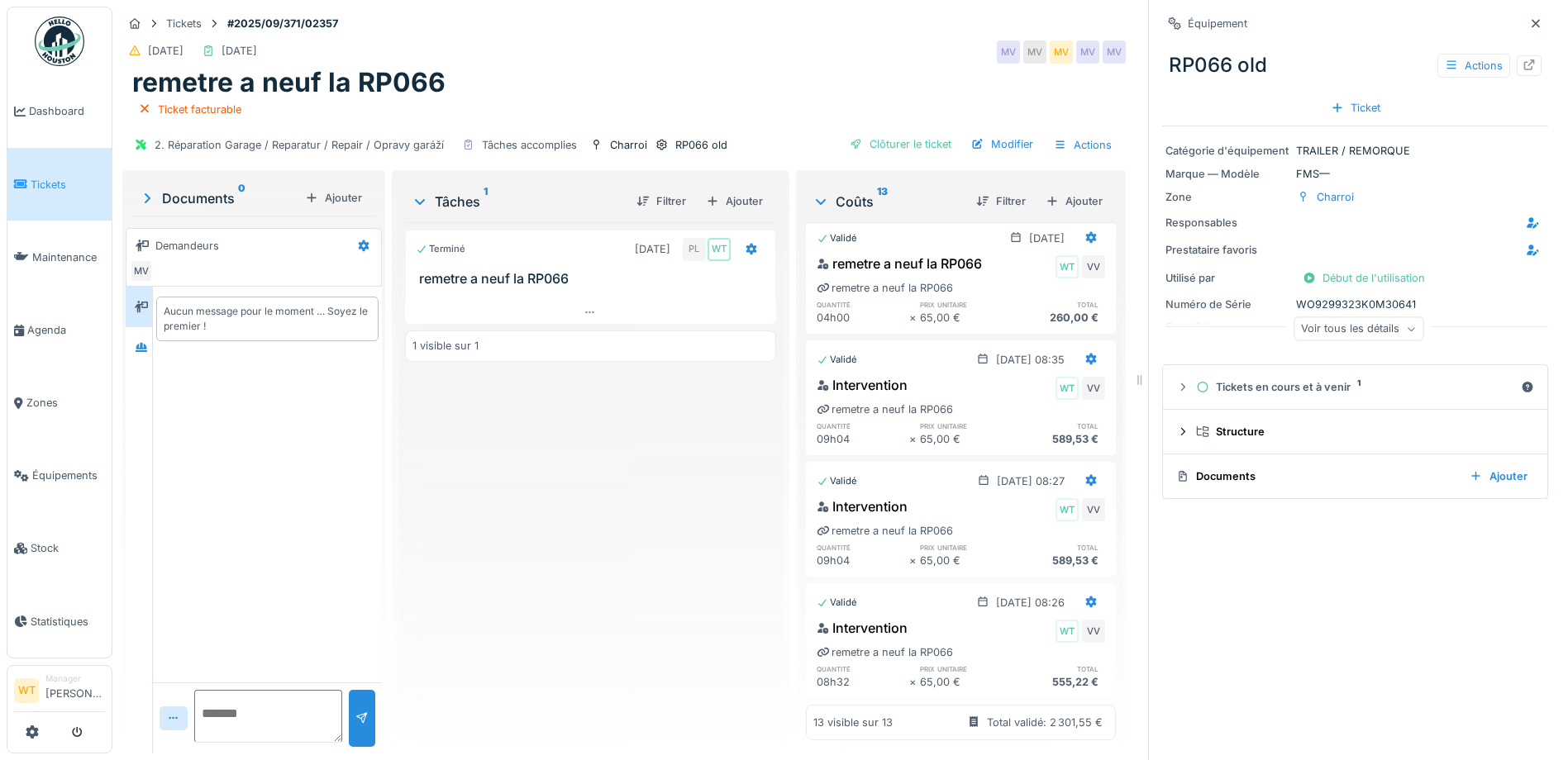
click at [1354, 330] on div "Voir tous les détails" at bounding box center [1358, 329] width 129 height 24
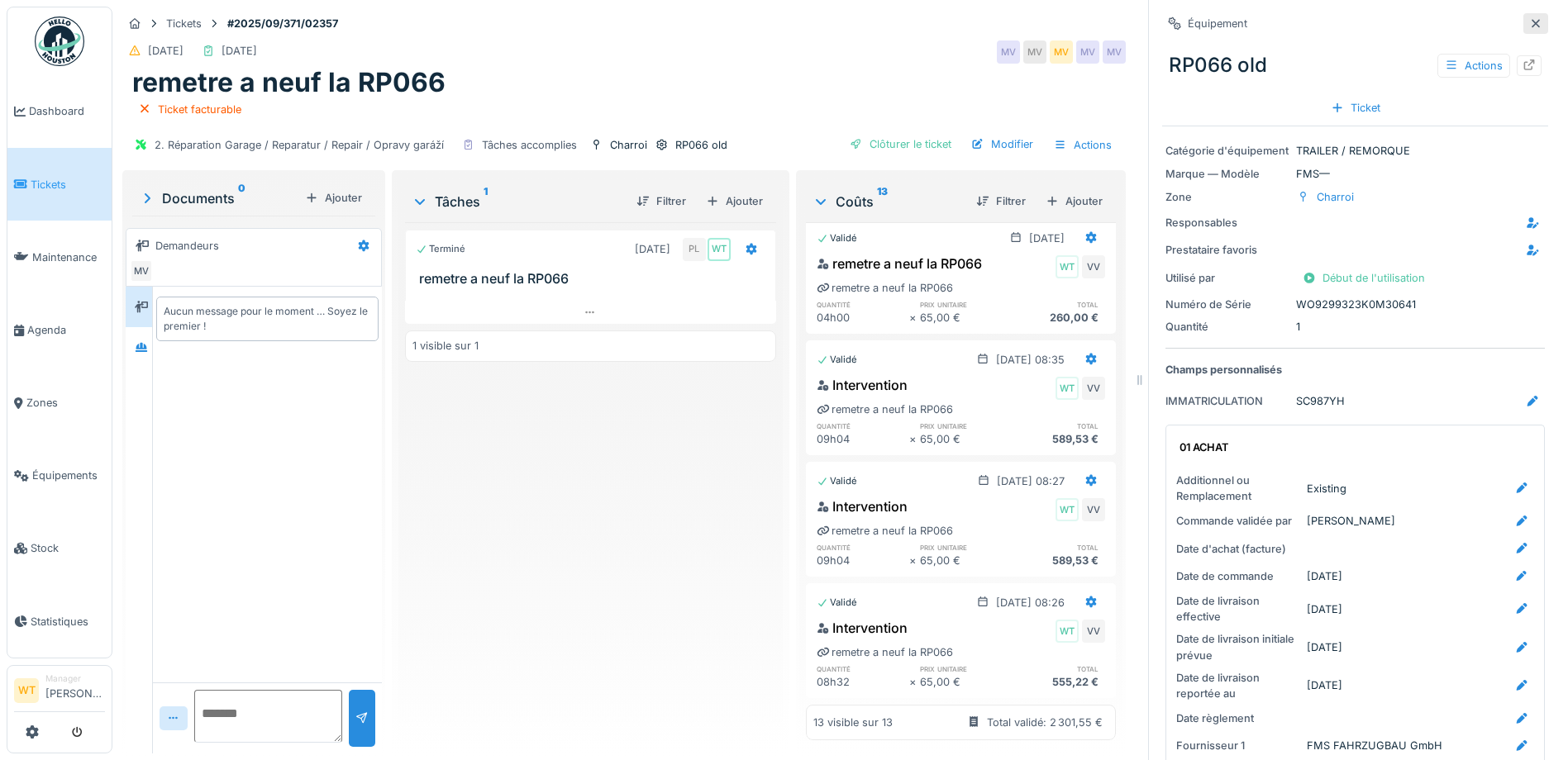
click at [1532, 22] on icon at bounding box center [1536, 23] width 8 height 8
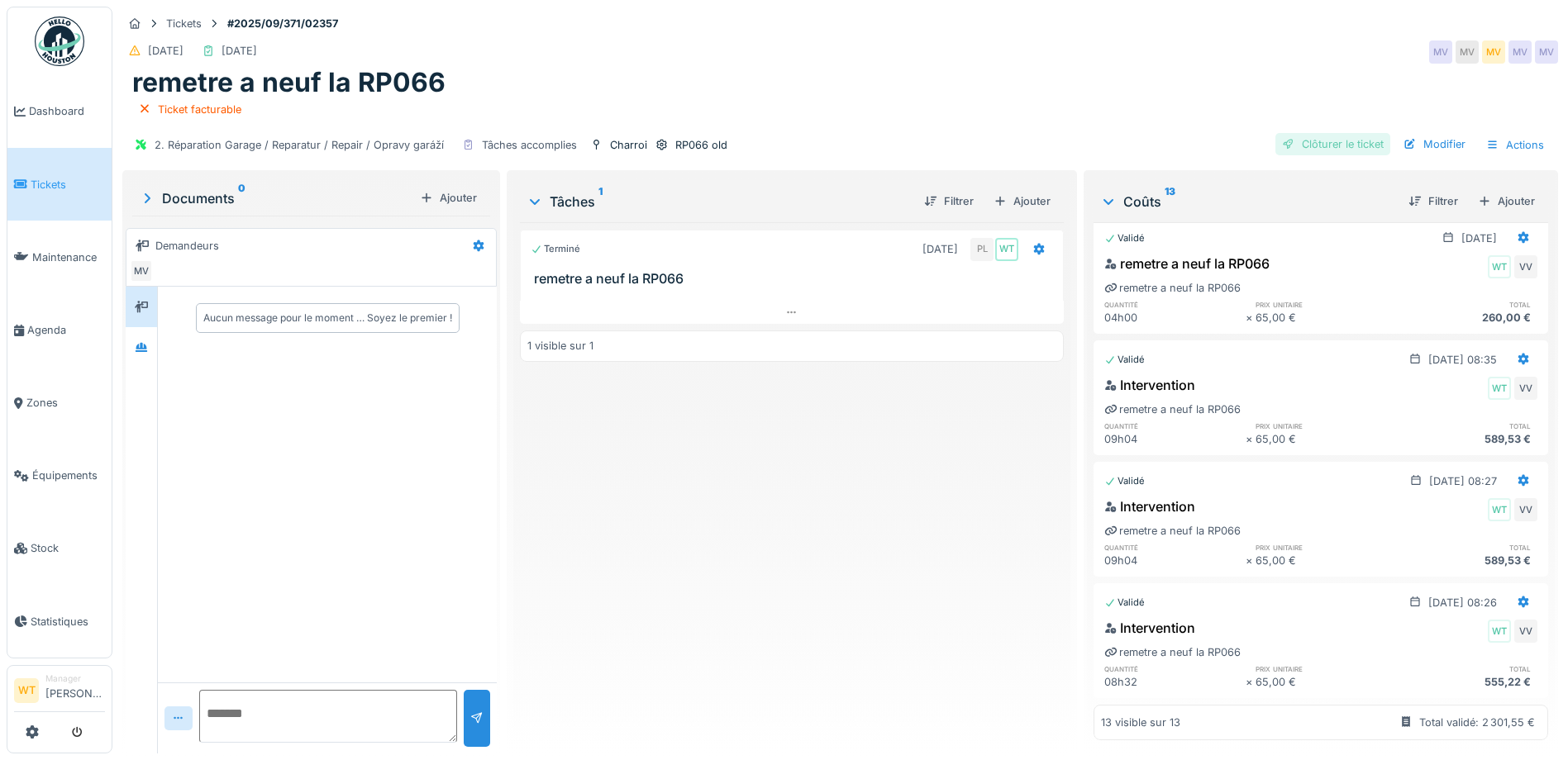
click at [1302, 144] on div "Clôturer le ticket" at bounding box center [1332, 144] width 115 height 23
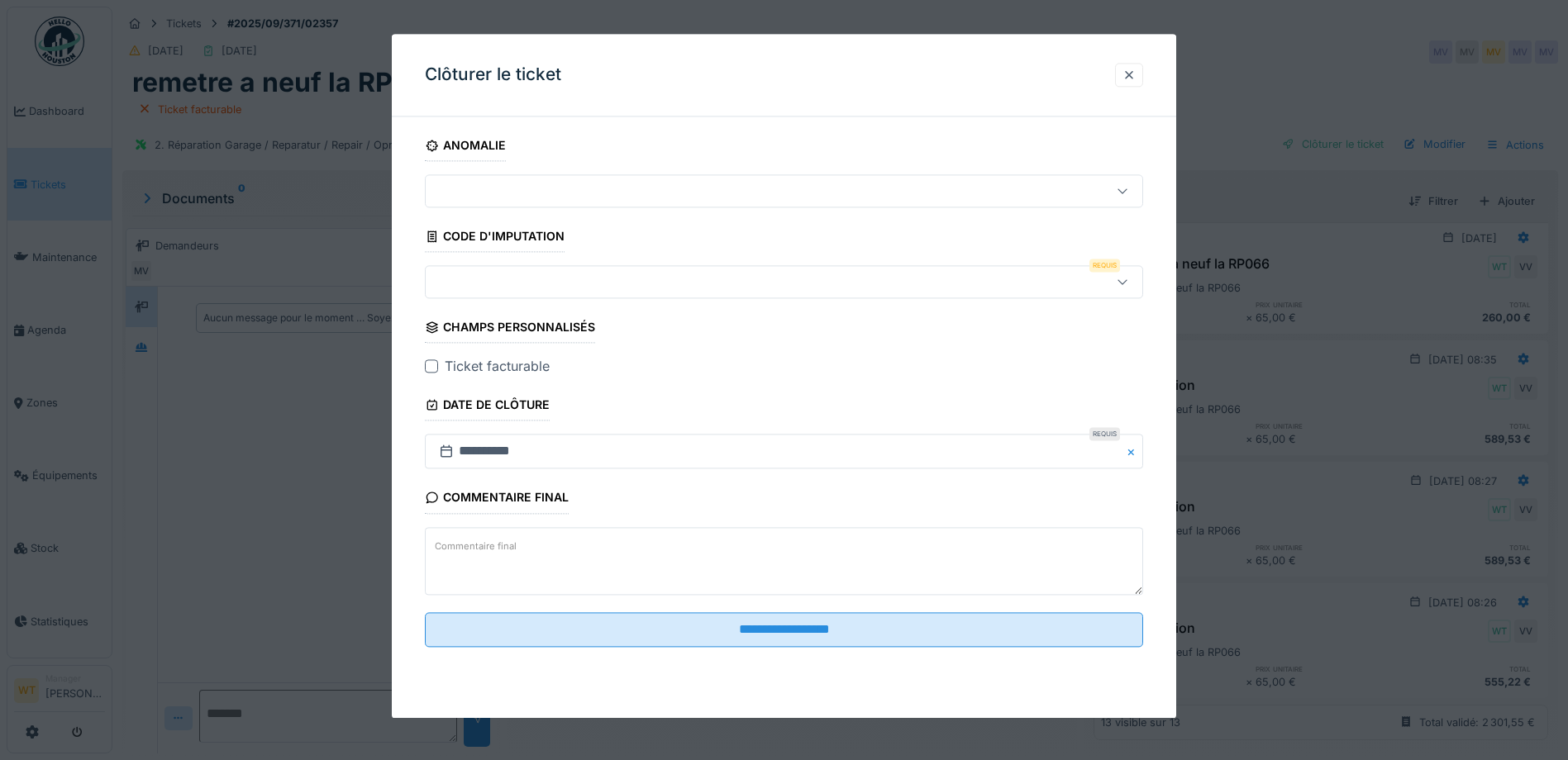
click at [547, 278] on div at bounding box center [741, 282] width 619 height 19
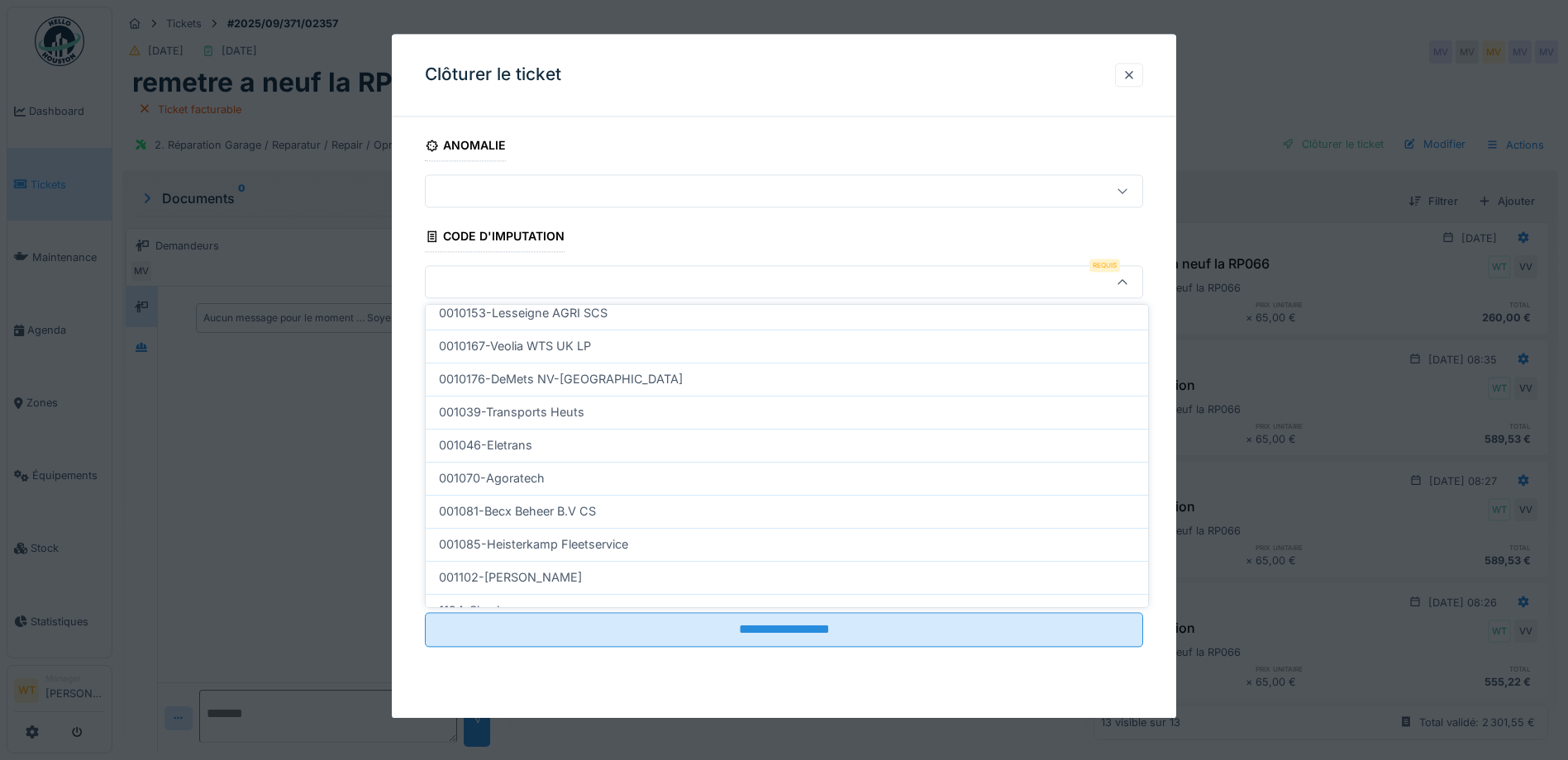
scroll to position [496, 0]
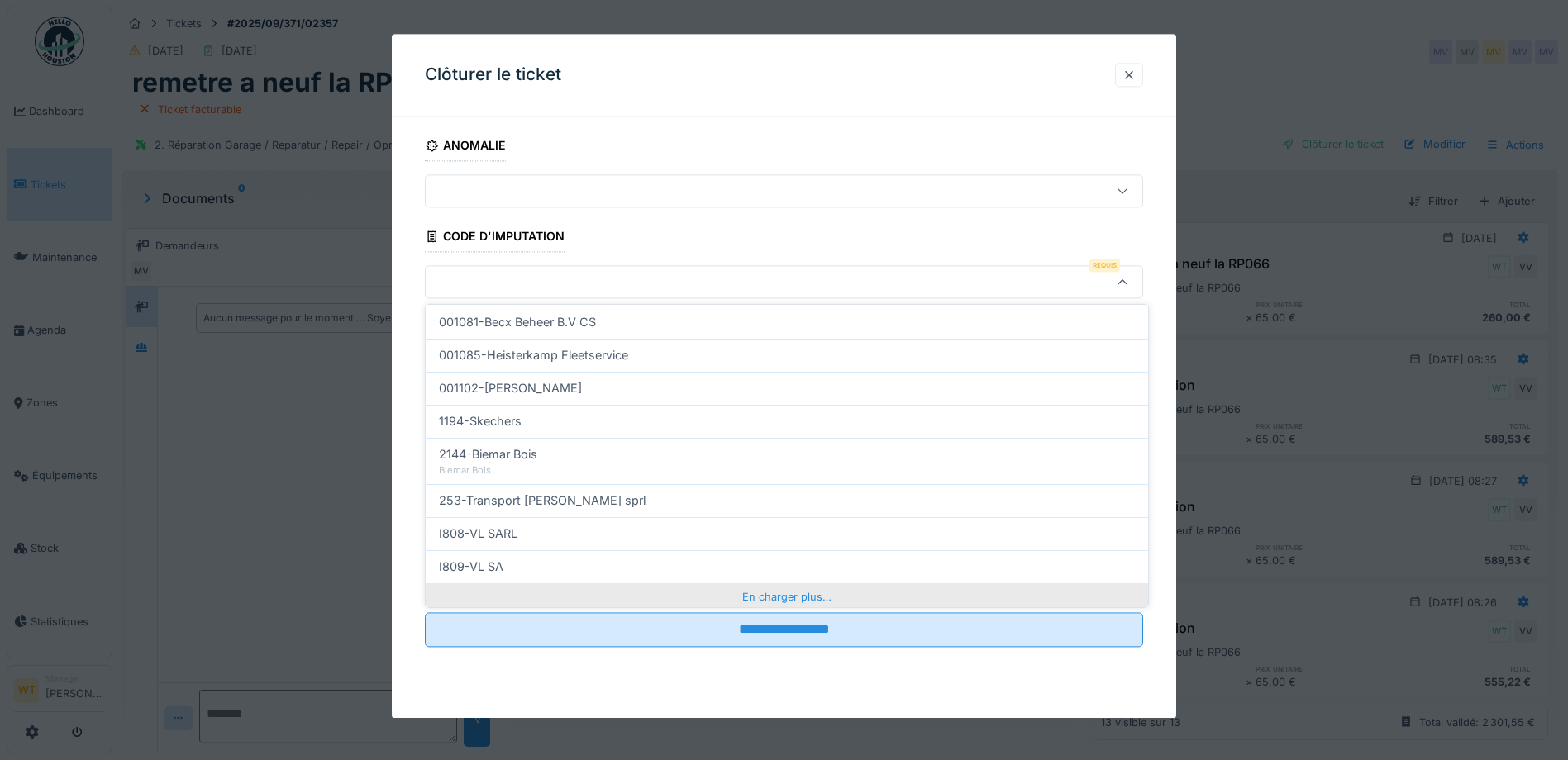
click at [723, 586] on div "En charger plus…" at bounding box center [786, 596] width 723 height 26
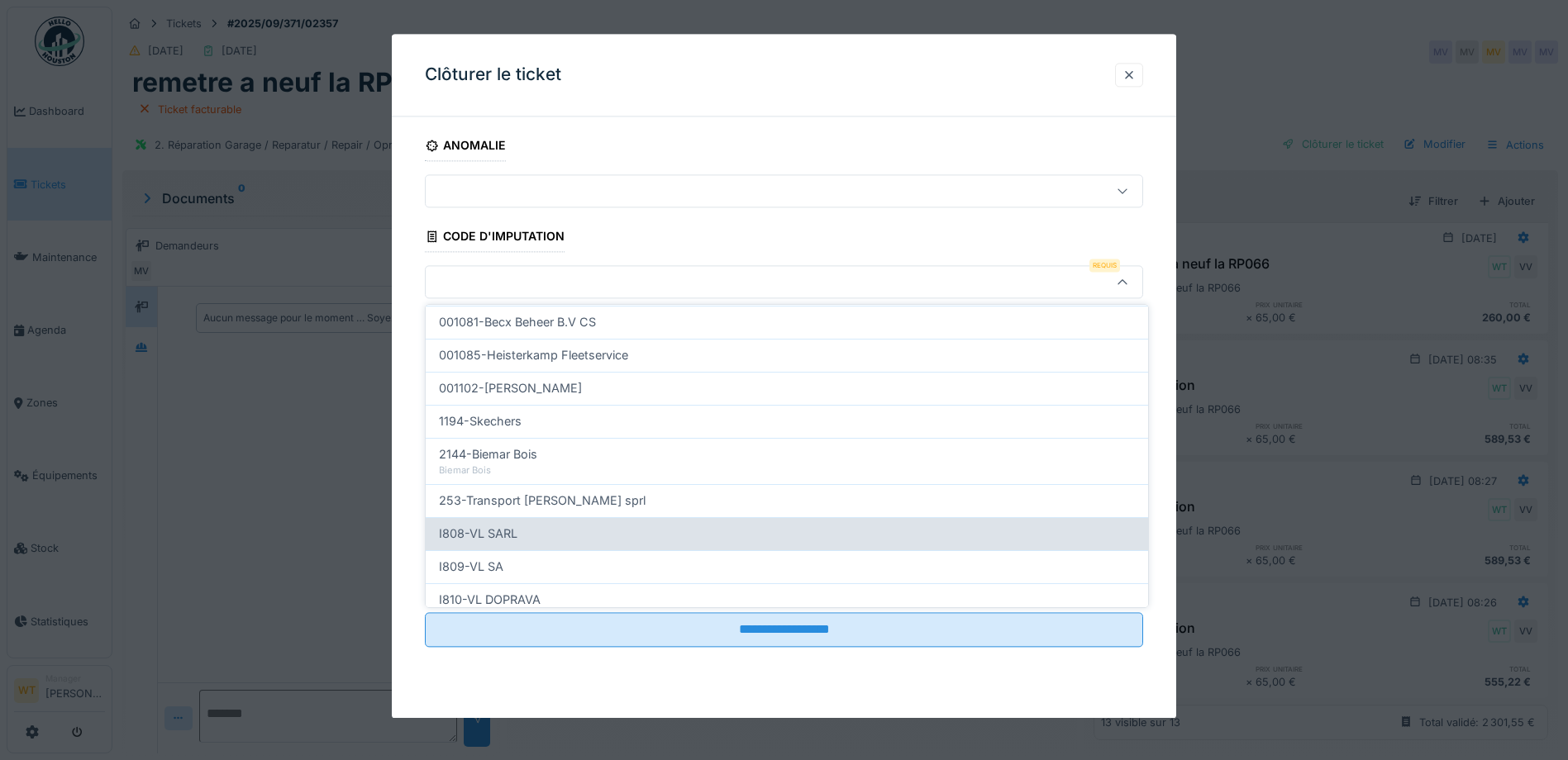
scroll to position [568, 0]
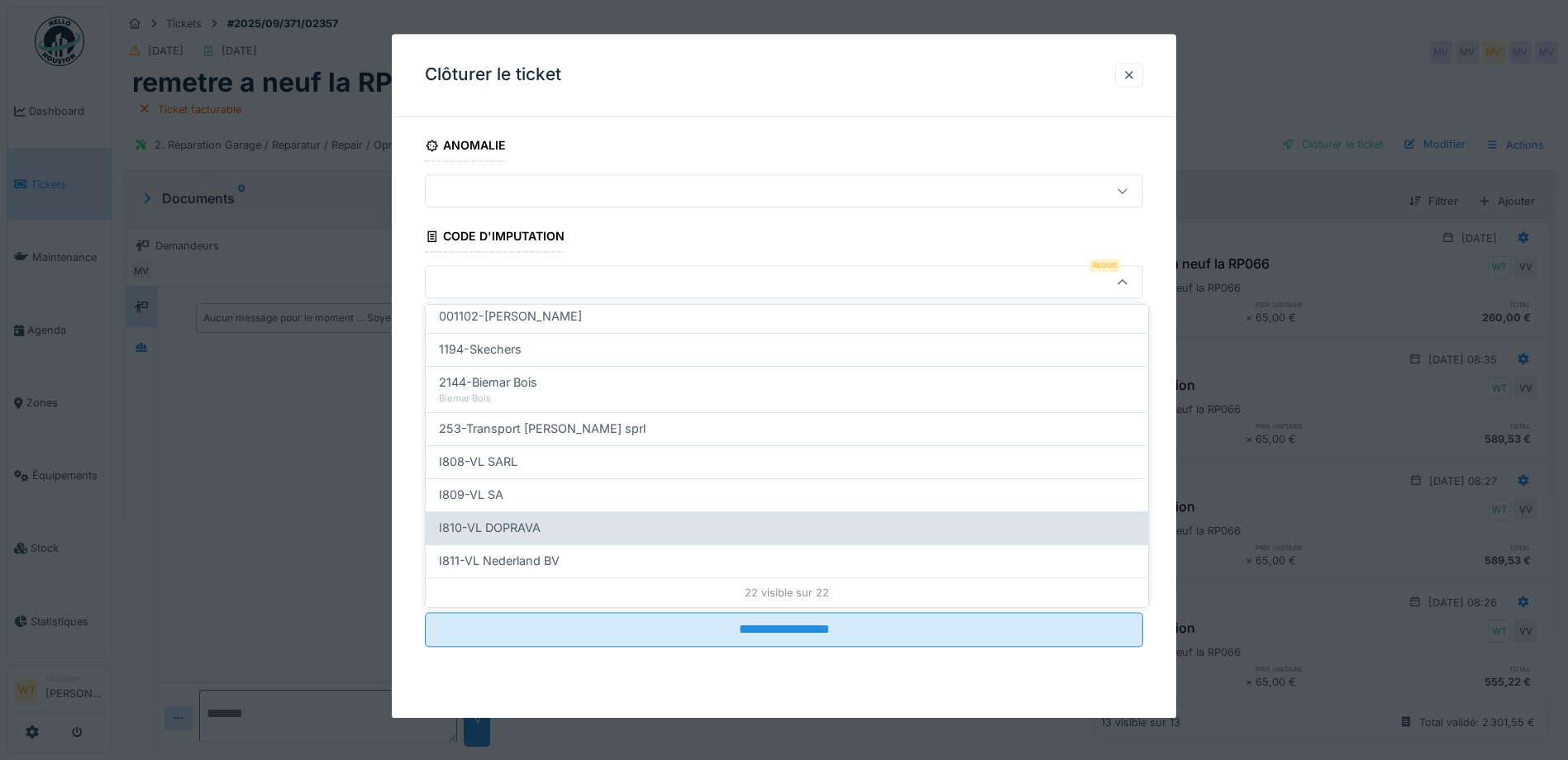
click at [566, 521] on div "I810-VL DOPRAVA" at bounding box center [786, 528] width 696 height 19
type input "***"
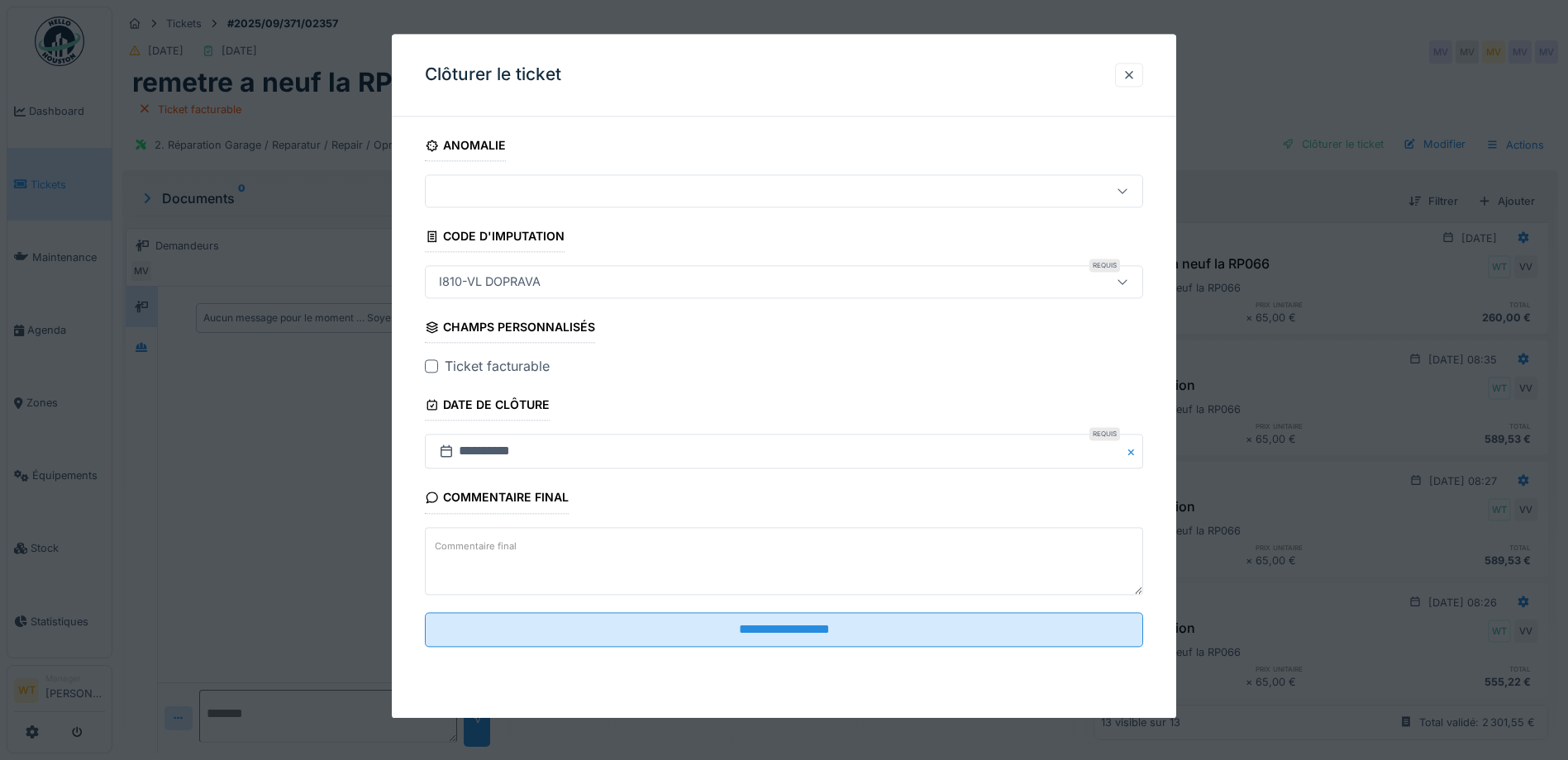
click at [430, 374] on div "Ticket facturable" at bounding box center [784, 367] width 718 height 20
click at [429, 369] on div at bounding box center [430, 366] width 13 height 13
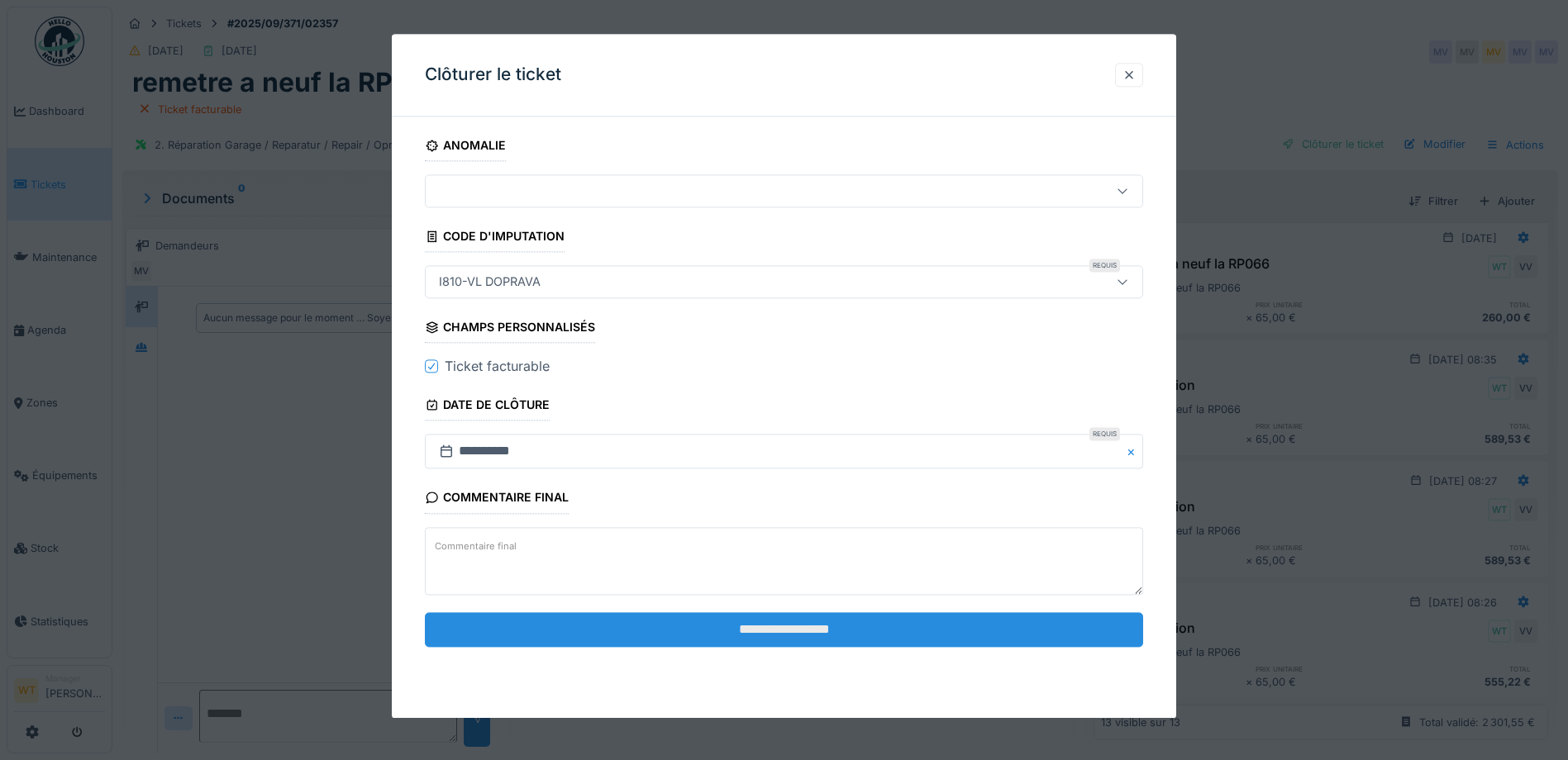
click at [716, 619] on input "**********" at bounding box center [784, 629] width 718 height 34
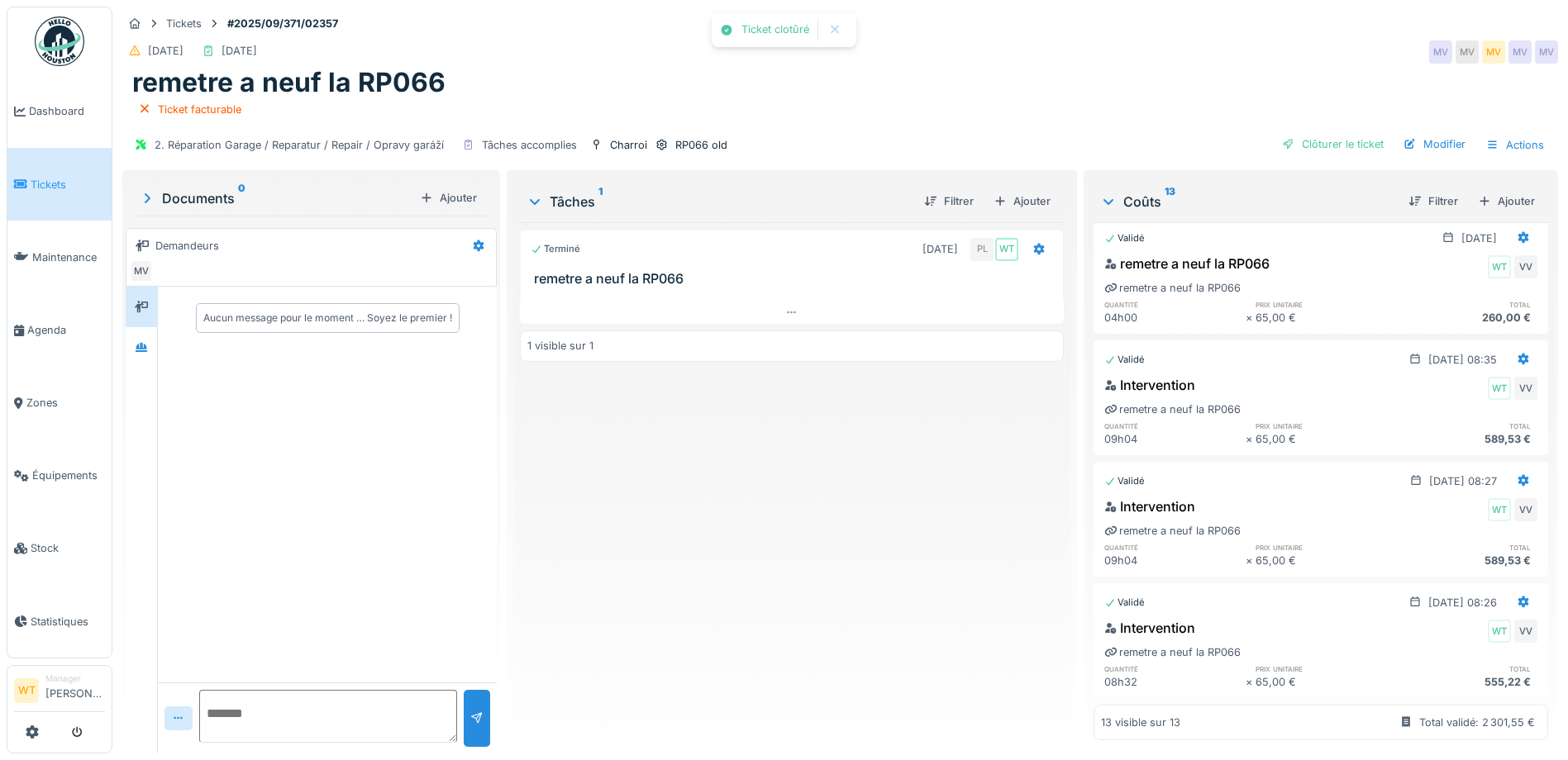
scroll to position [1399, 0]
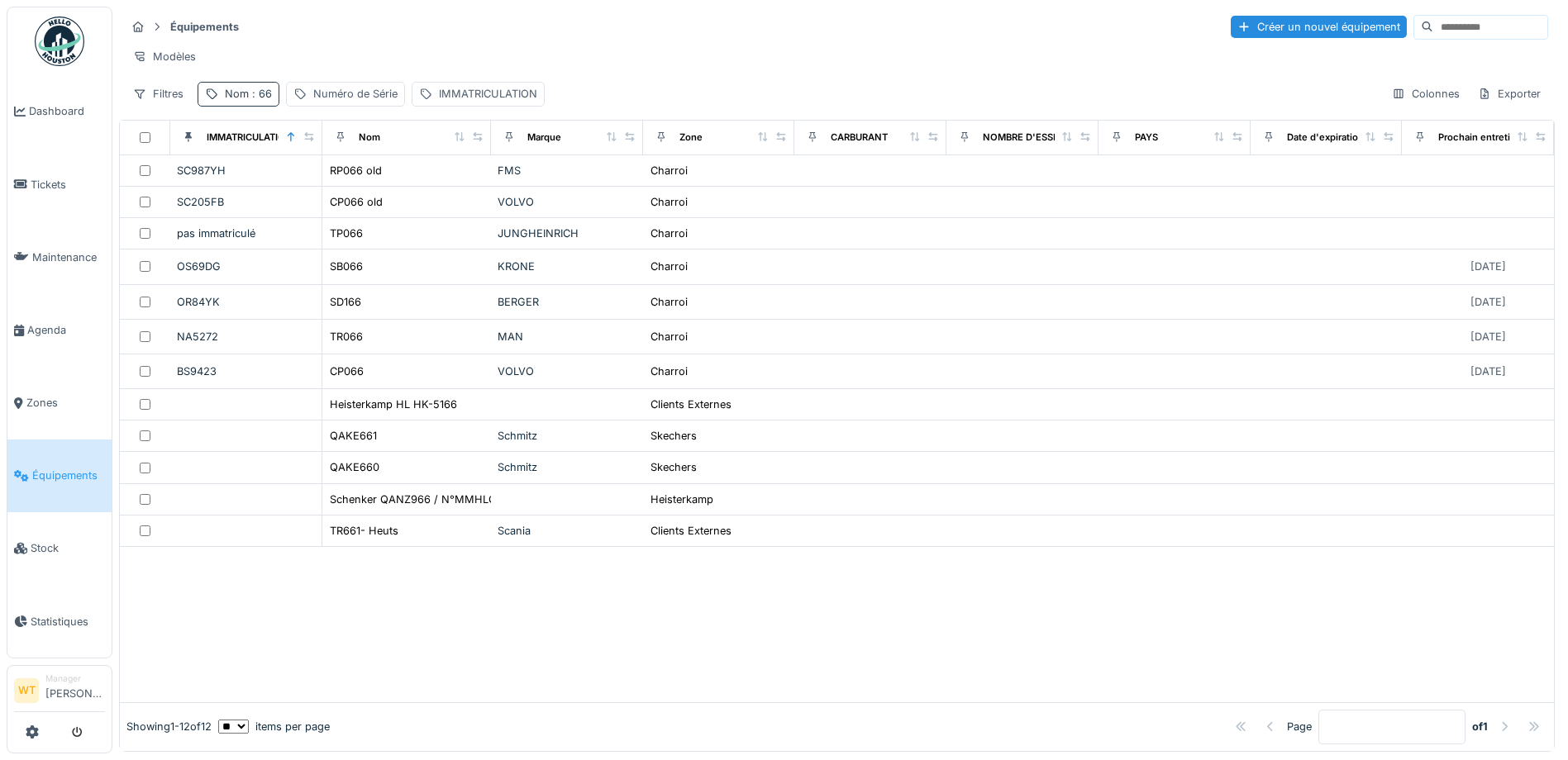
click at [245, 99] on div "Nom : 66" at bounding box center [248, 94] width 47 height 16
drag, startPoint x: 374, startPoint y: 182, endPoint x: 325, endPoint y: 191, distance: 49.8
click at [367, 183] on div "Nom **" at bounding box center [287, 185] width 165 height 34
click at [325, 191] on input "**" at bounding box center [287, 185] width 165 height 34
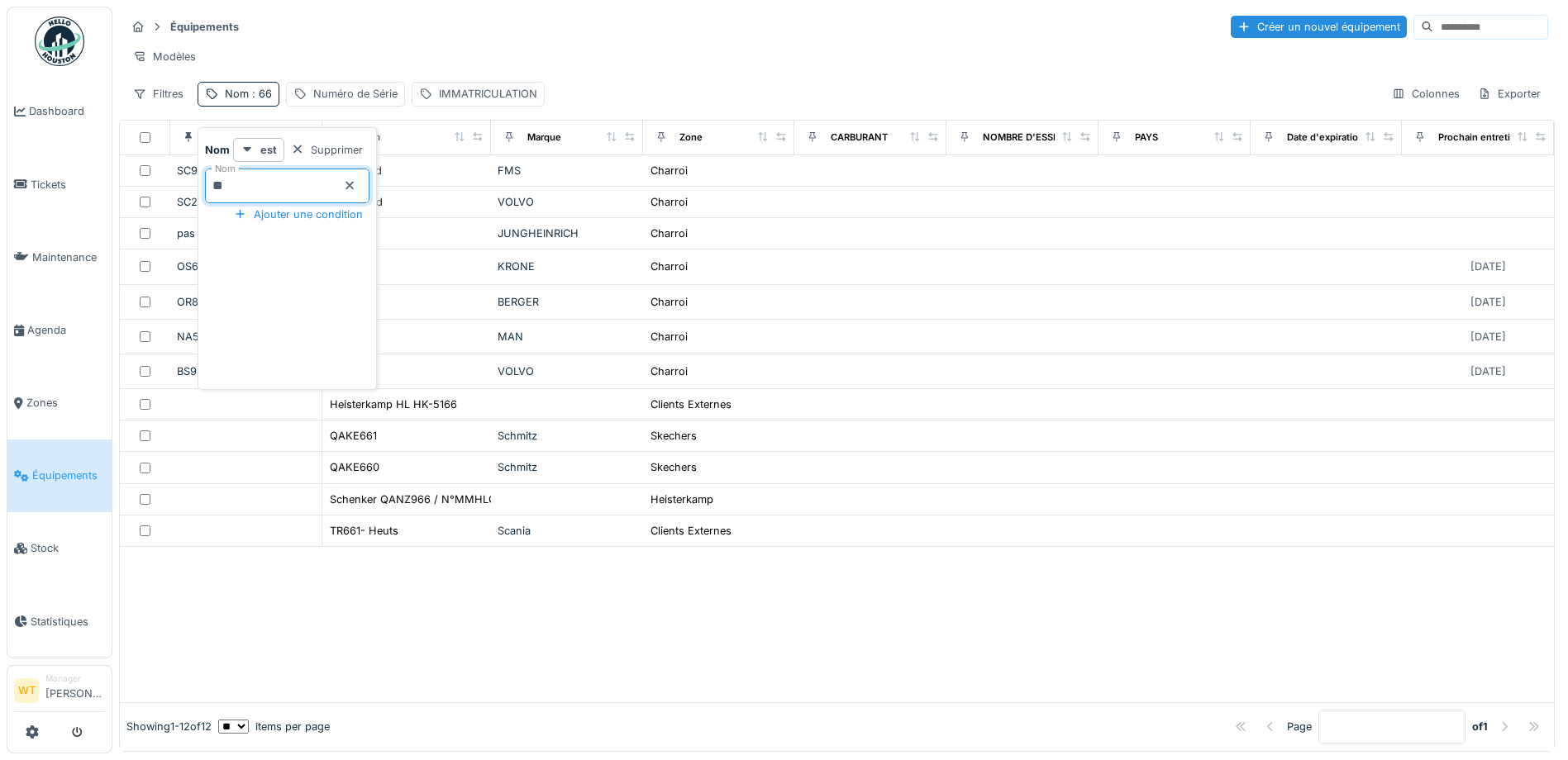
drag, startPoint x: 380, startPoint y: 186, endPoint x: 365, endPoint y: 186, distance: 15.0
click at [356, 186] on icon at bounding box center [349, 185] width 13 height 11
click at [355, 186] on input "Nom" at bounding box center [287, 185] width 165 height 34
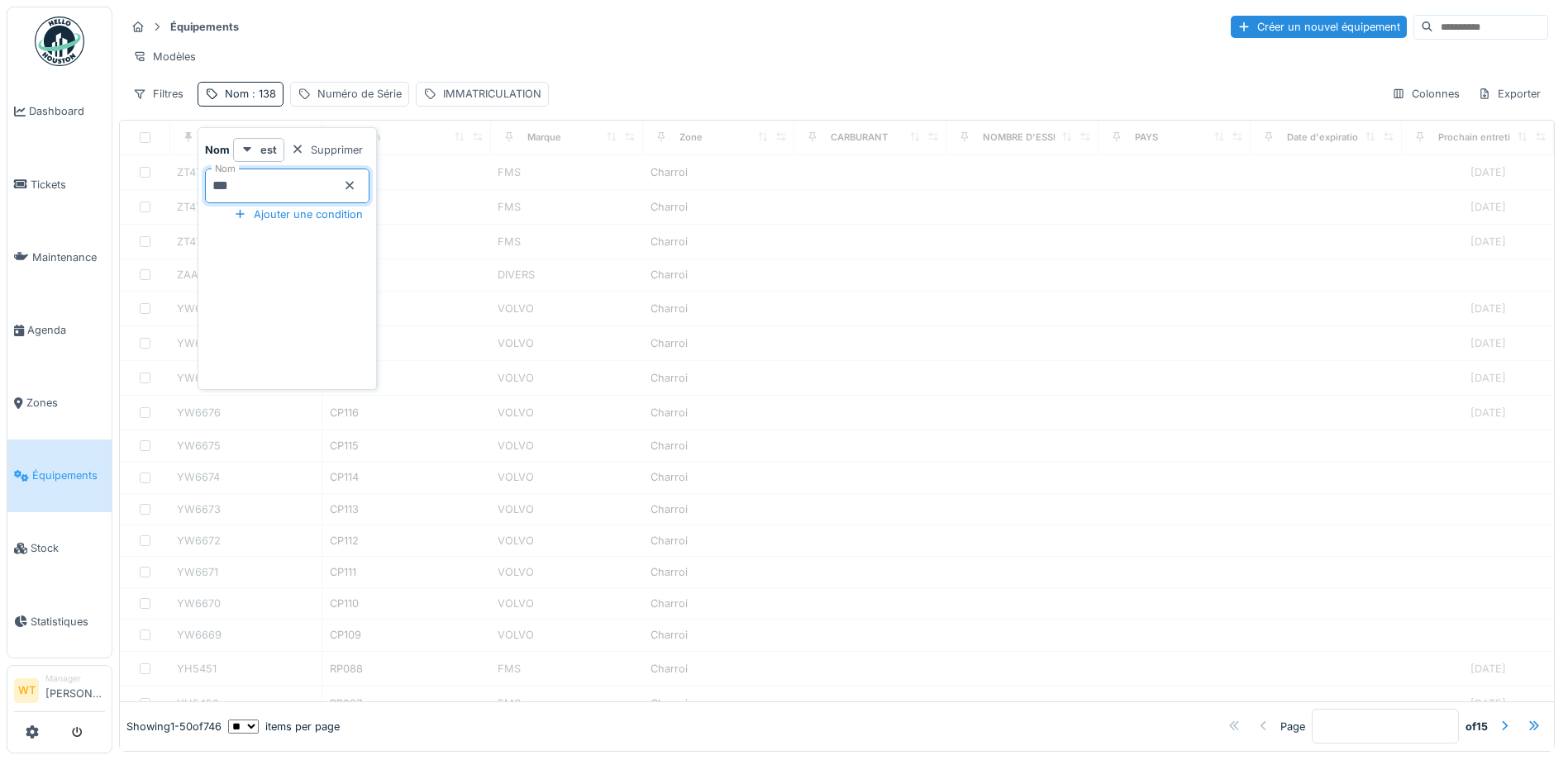
type input "***"
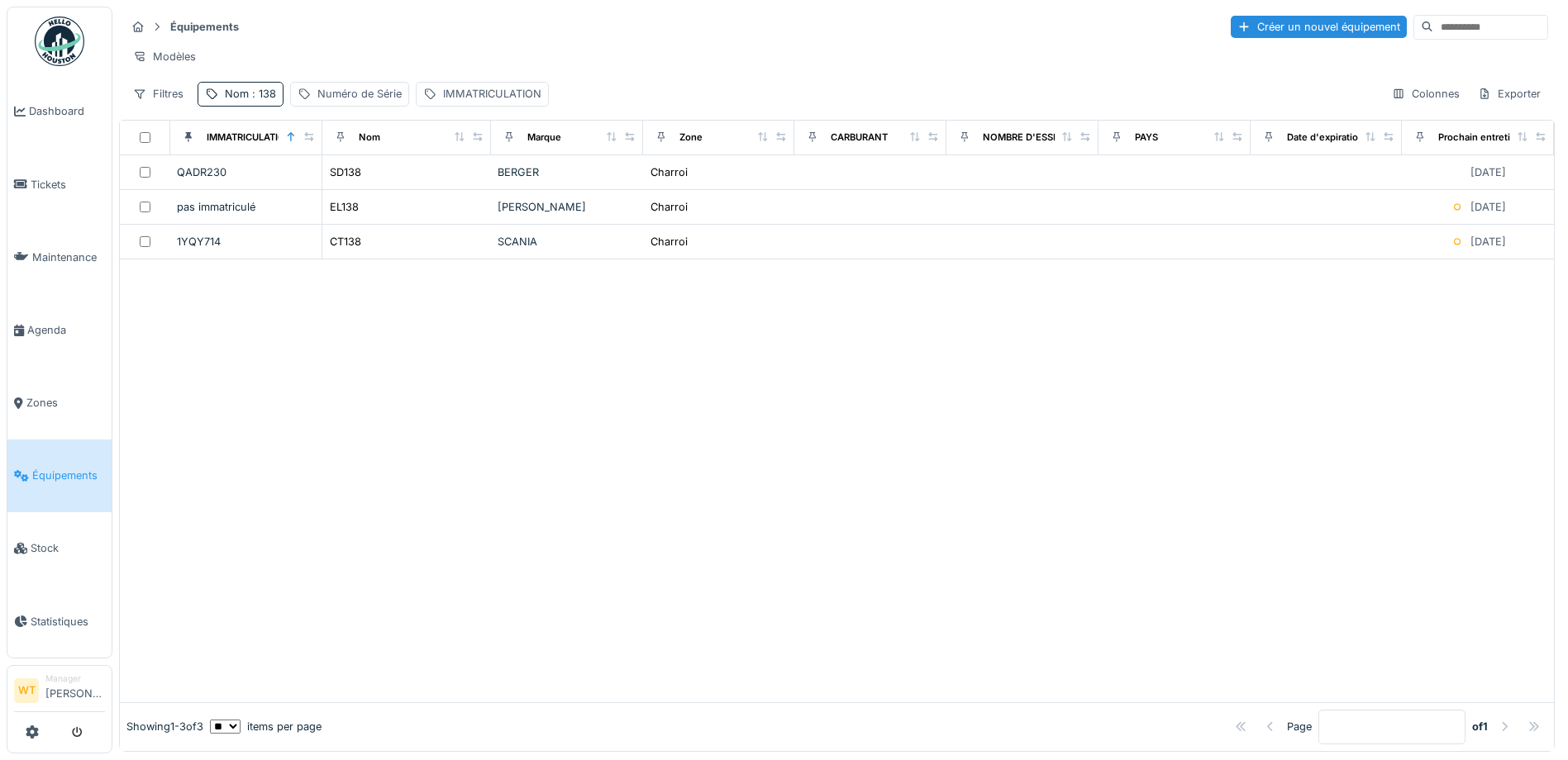
click at [453, 7] on div "Équipements Créer un nouvel équipement Modèles Filtres Nom : 138 Numéro de Séri…" at bounding box center [836, 60] width 1436 height 107
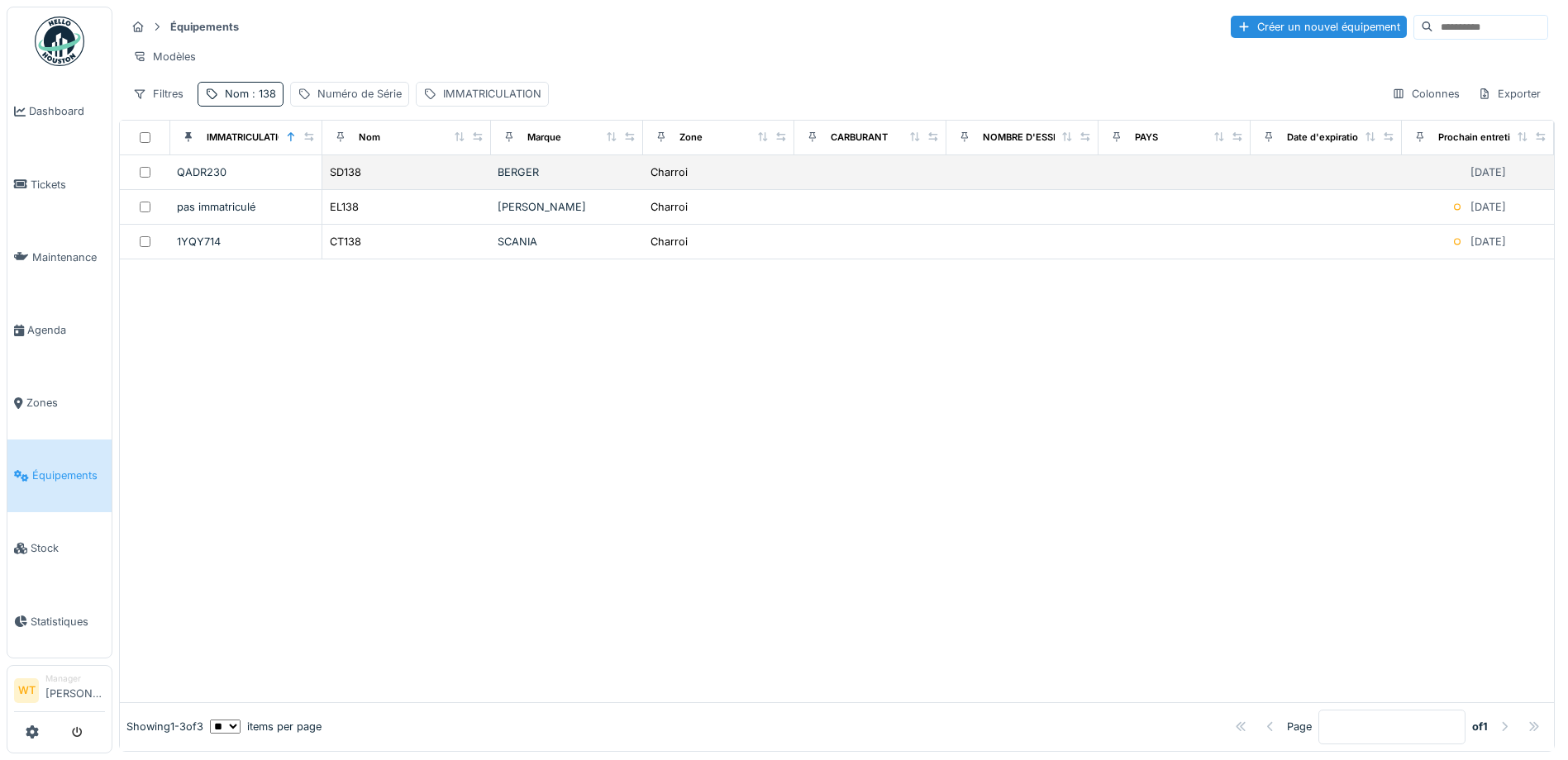
click at [367, 190] on td "SD138" at bounding box center [407, 172] width 169 height 34
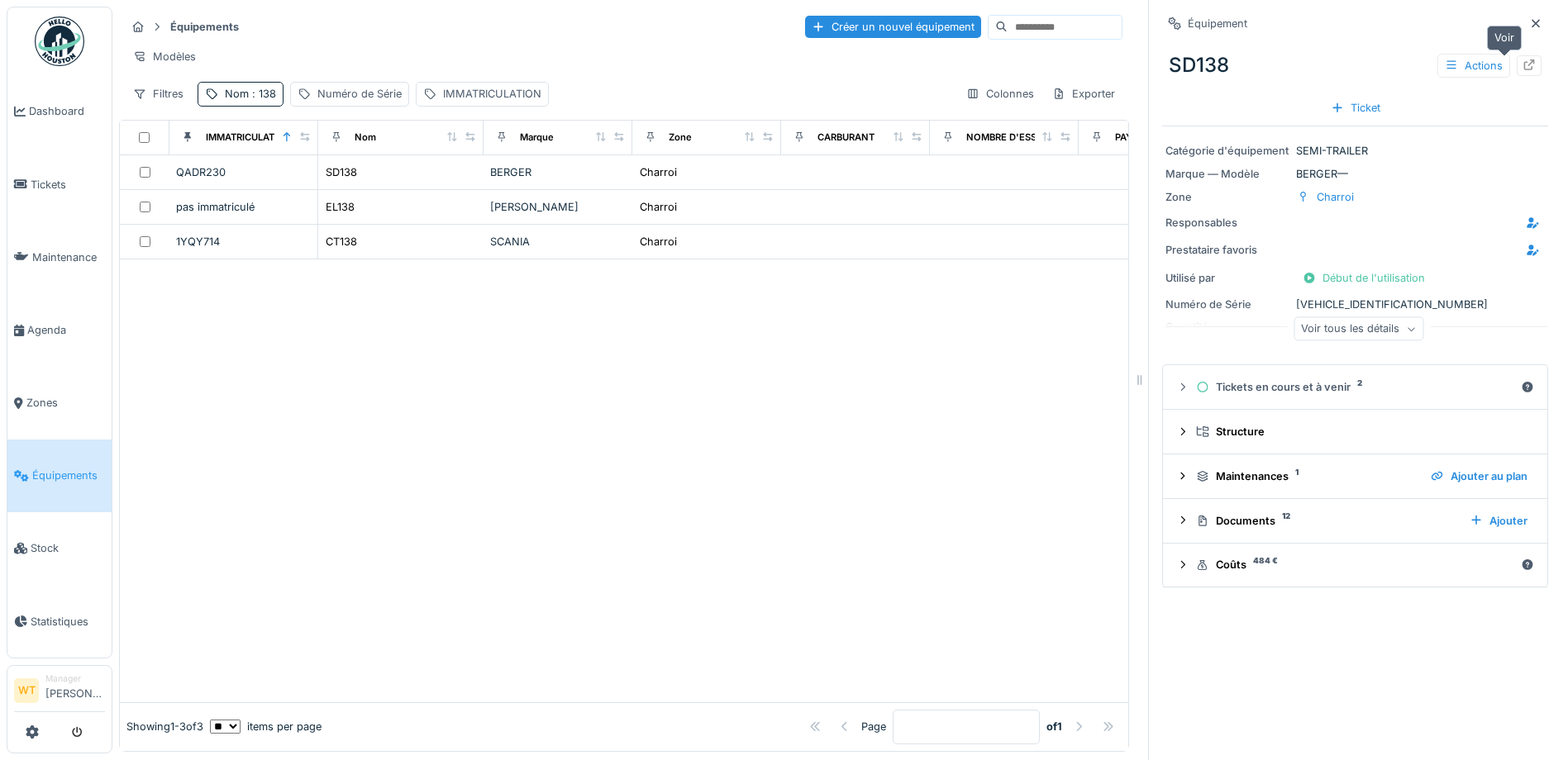
click at [1522, 64] on icon at bounding box center [1528, 65] width 13 height 11
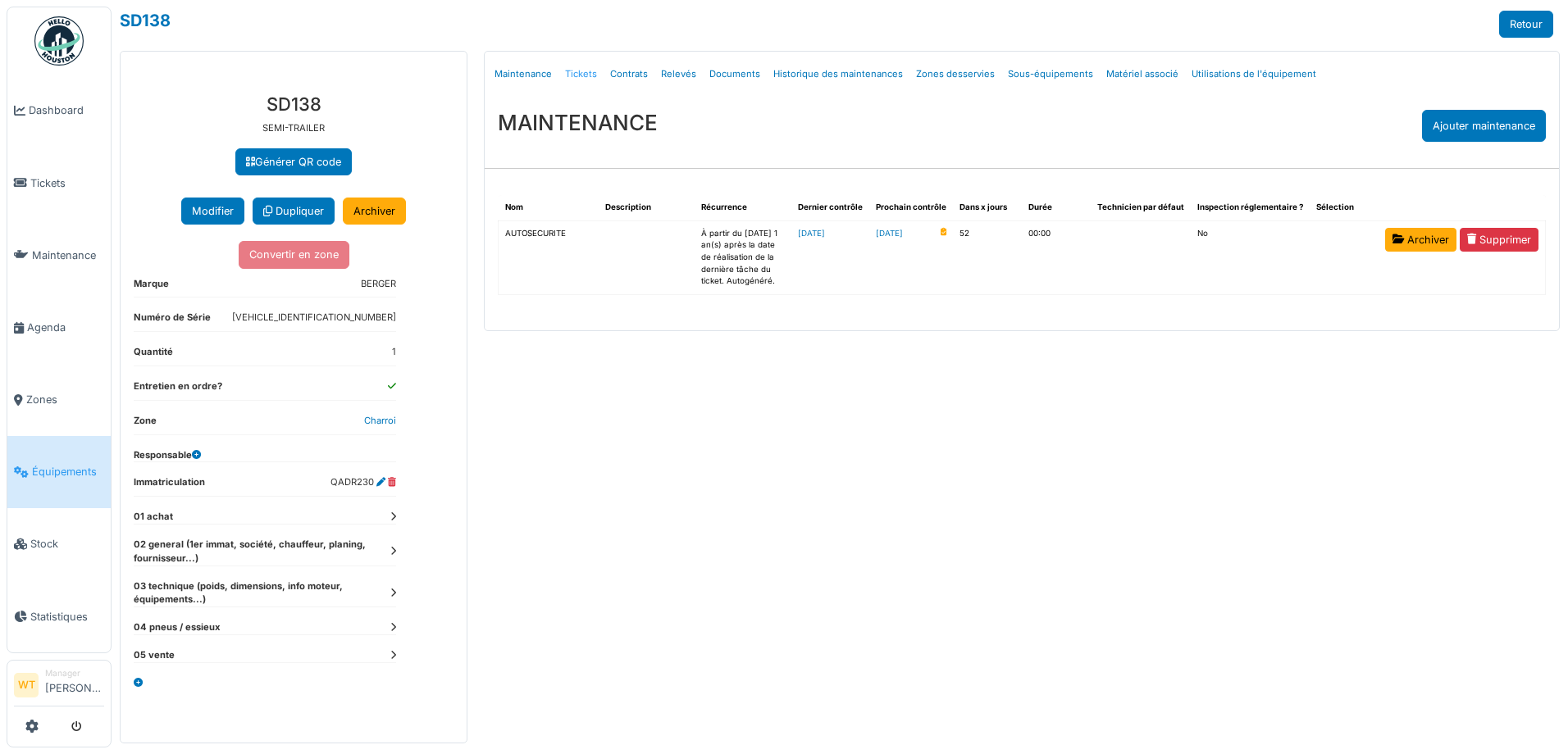
click at [581, 76] on link "Tickets" at bounding box center [581, 74] width 45 height 39
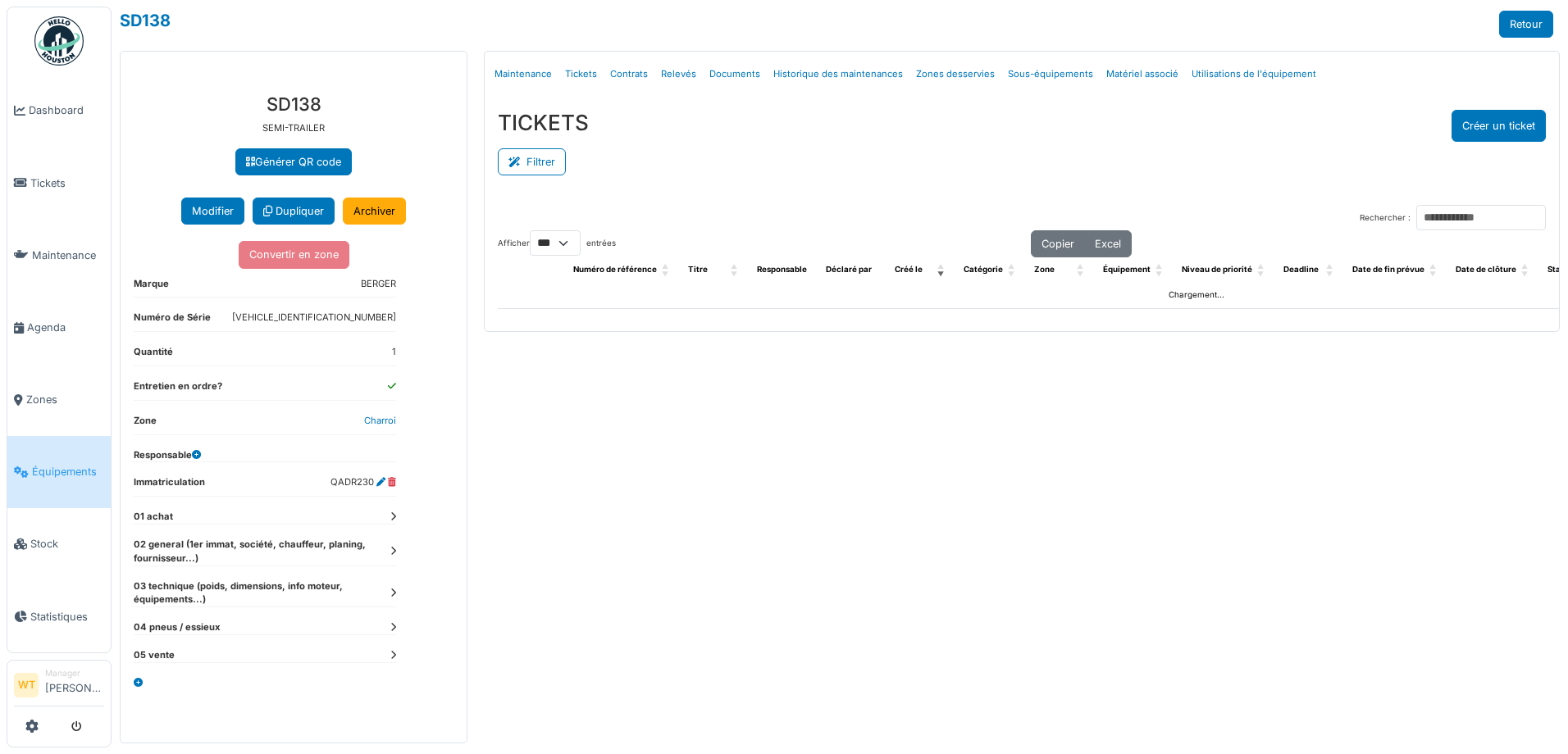
select select "***"
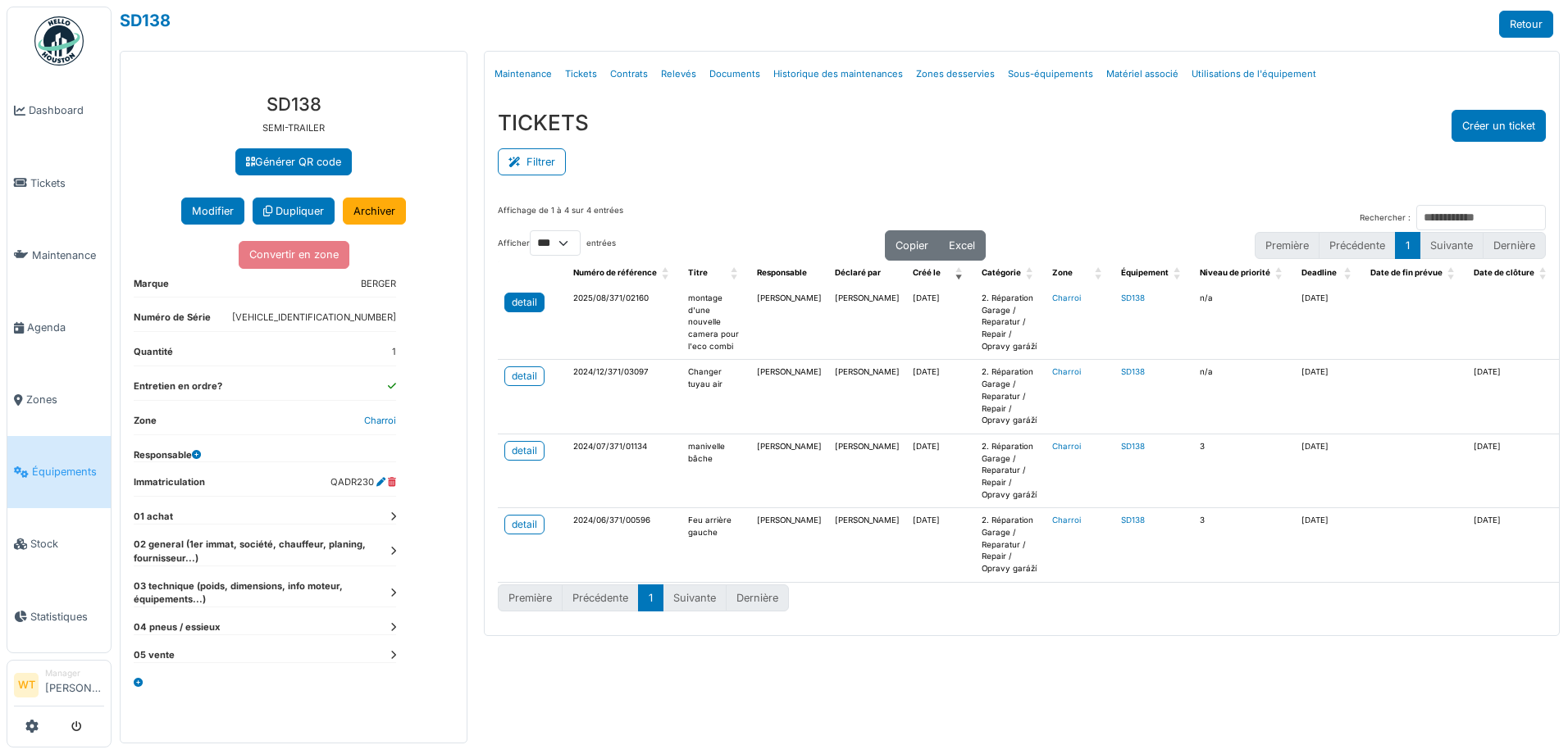
click at [534, 301] on div "detail" at bounding box center [525, 302] width 25 height 15
